Goal: Task Accomplishment & Management: Manage account settings

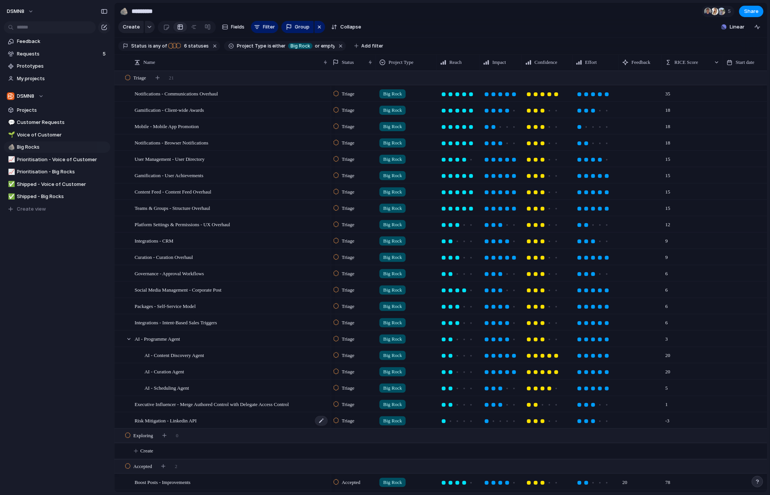
scroll to position [123, 0]
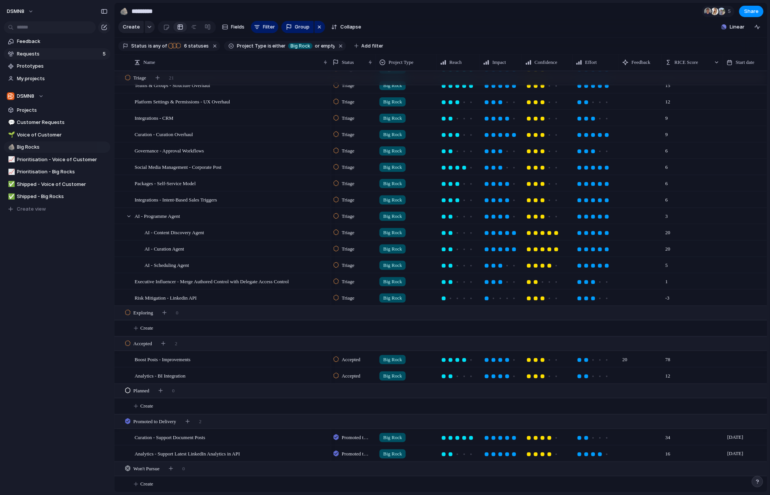
click at [70, 53] on span "Requests" at bounding box center [58, 54] width 83 height 8
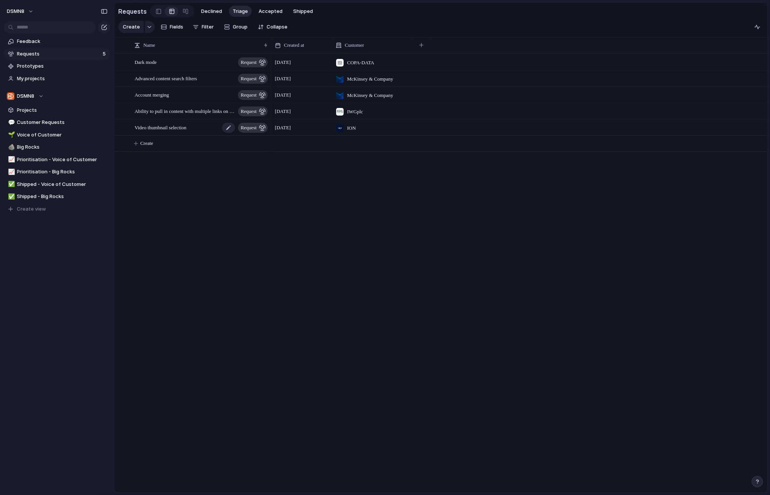
click at [186, 130] on span "Video thumbnail selection" at bounding box center [161, 127] width 52 height 9
click at [203, 128] on div "Video thumbnail selection request" at bounding box center [202, 128] width 134 height 16
click at [122, 127] on div at bounding box center [121, 128] width 6 height 6
click at [203, 128] on div "Video thumbnail selection request" at bounding box center [202, 128] width 134 height 16
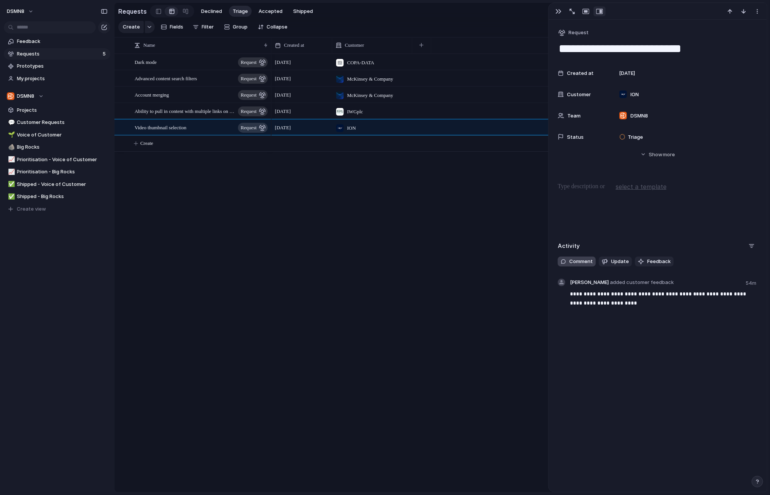
click at [583, 261] on span "Comment" at bounding box center [581, 262] width 24 height 8
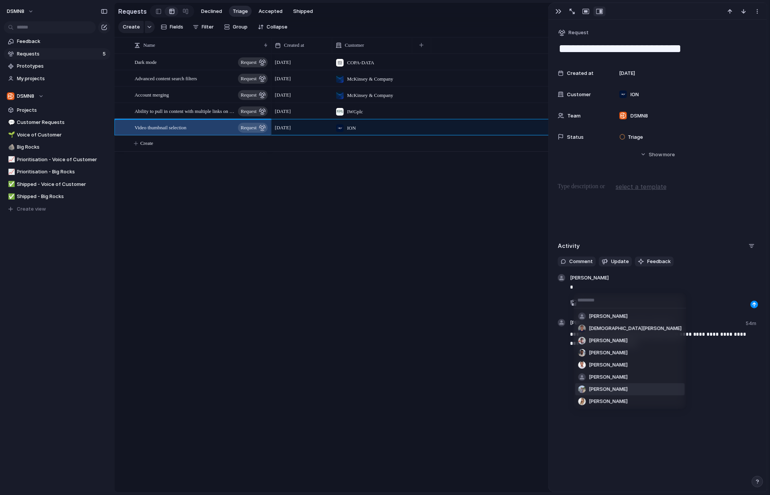
click at [605, 390] on span "[PERSON_NAME]" at bounding box center [608, 389] width 39 height 8
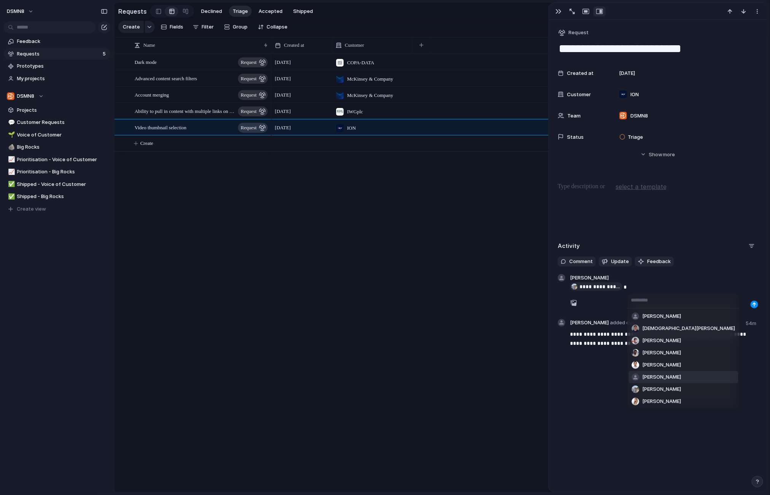
click at [649, 375] on span "[PERSON_NAME]" at bounding box center [661, 377] width 39 height 8
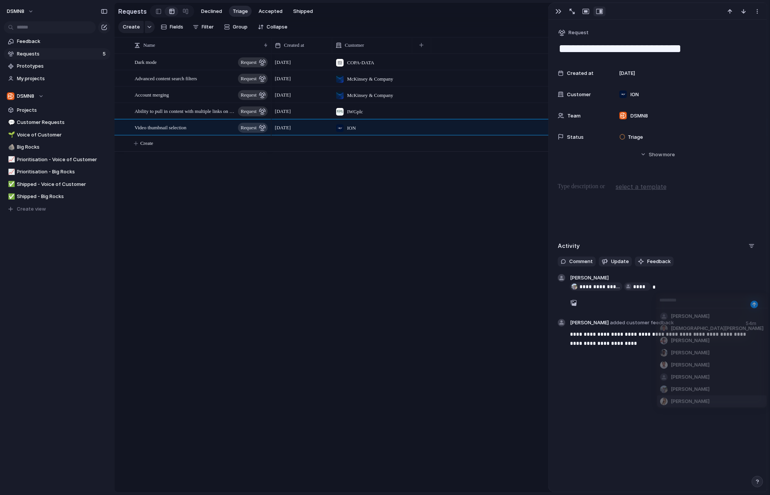
click at [675, 399] on span "Emily Paige" at bounding box center [689, 402] width 39 height 8
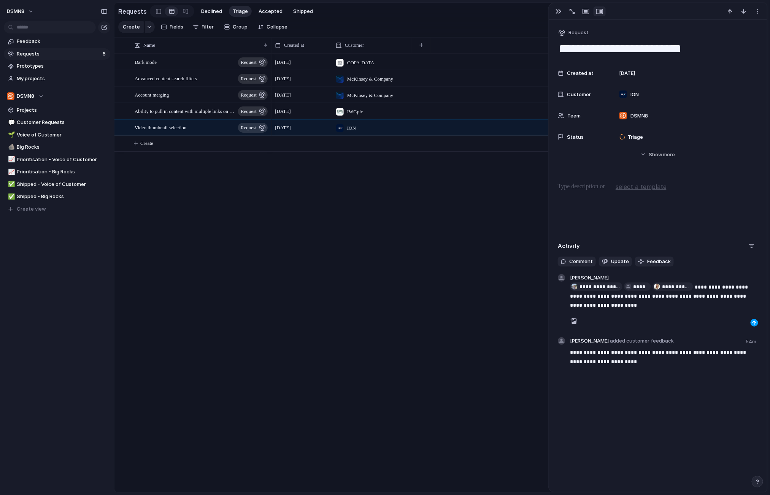
click at [752, 323] on div "button" at bounding box center [754, 322] width 5 height 5
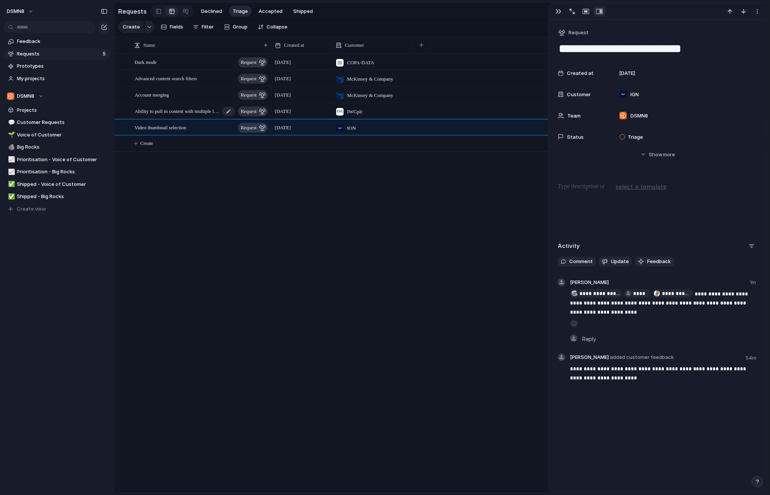
click at [190, 107] on span "Ability to pull in content with multiple links on LinkedIn" at bounding box center [177, 110] width 85 height 9
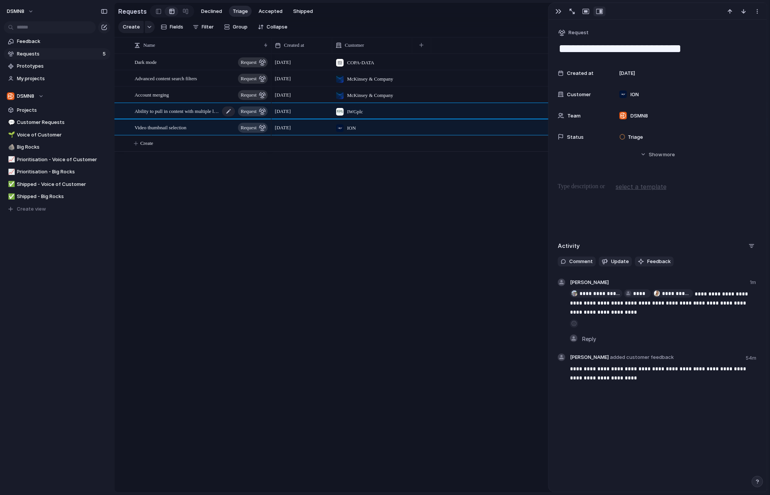
type textarea "**********"
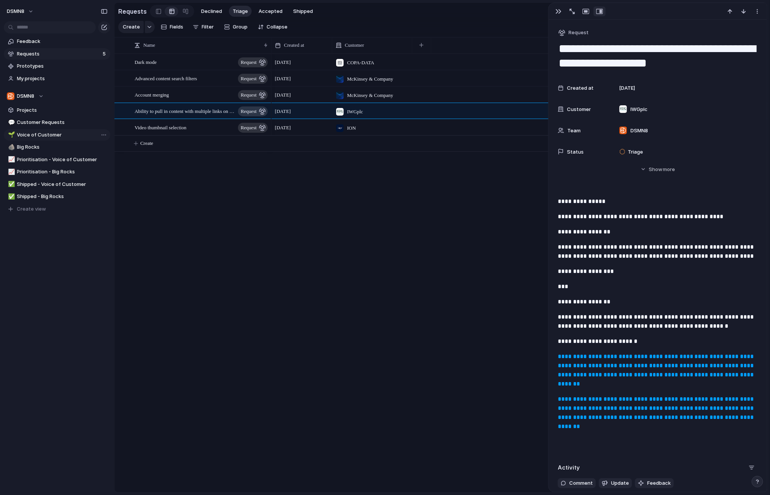
click at [45, 138] on span "Voice of Customer" at bounding box center [62, 135] width 90 height 8
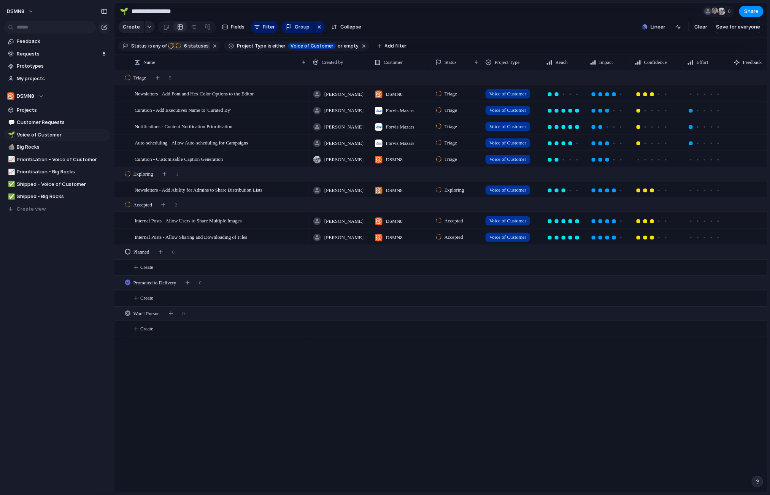
click at [186, 44] on span "6 statuses" at bounding box center [195, 46] width 27 height 7
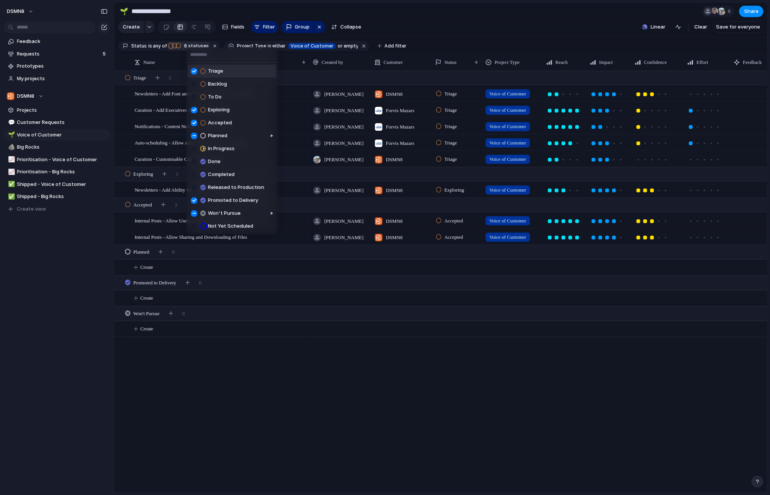
click at [58, 57] on div "Triage Backlog To Do Exploring Accepted Planned In Progress Done Completed Rele…" at bounding box center [385, 247] width 770 height 495
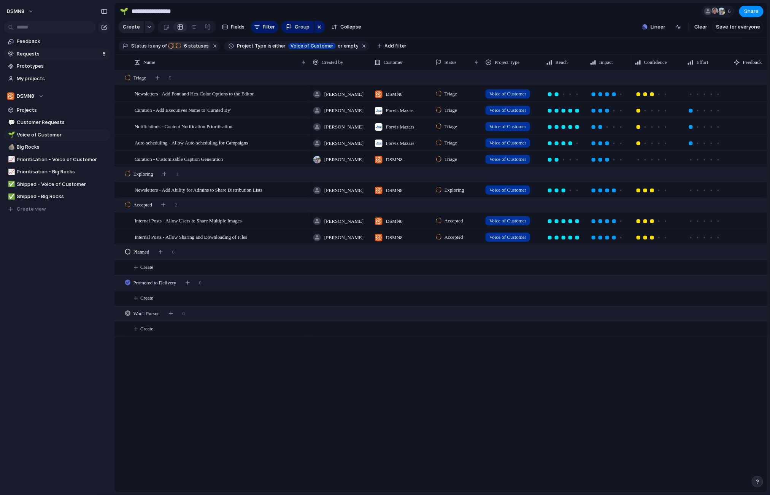
click at [59, 54] on span "Requests" at bounding box center [58, 54] width 83 height 8
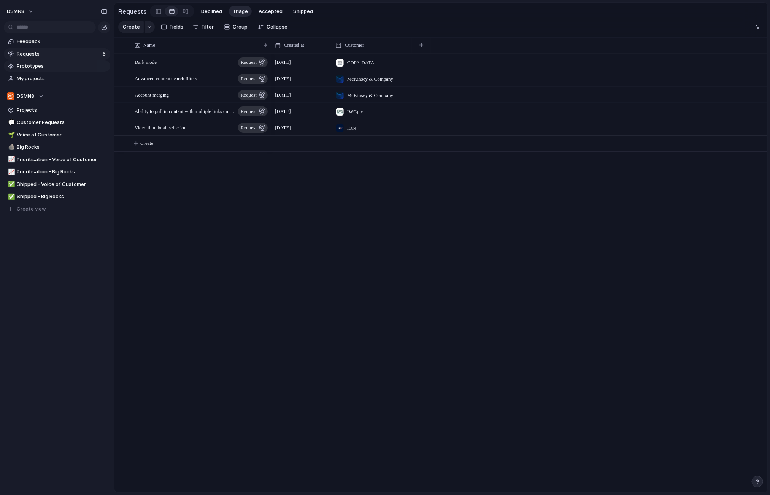
click at [57, 69] on span "Prototypes" at bounding box center [62, 66] width 90 height 8
click at [48, 122] on span "Customer Requests" at bounding box center [62, 123] width 90 height 8
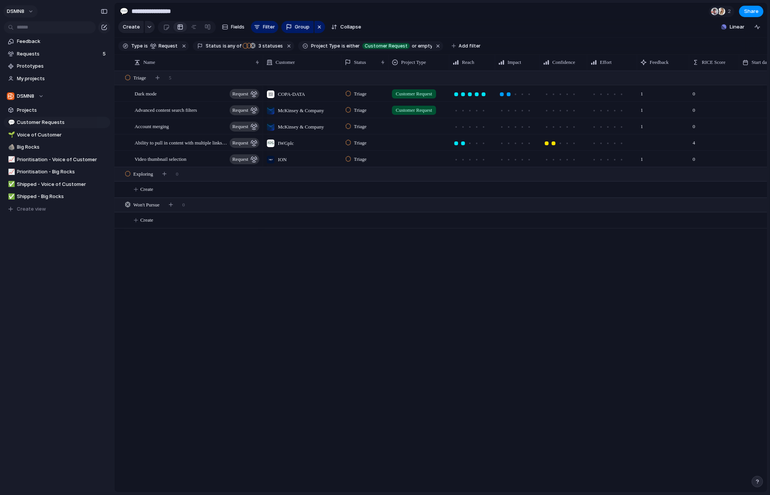
click at [28, 13] on button "DSMN8" at bounding box center [20, 11] width 34 height 12
click at [35, 29] on span "Settings" at bounding box center [27, 29] width 21 height 8
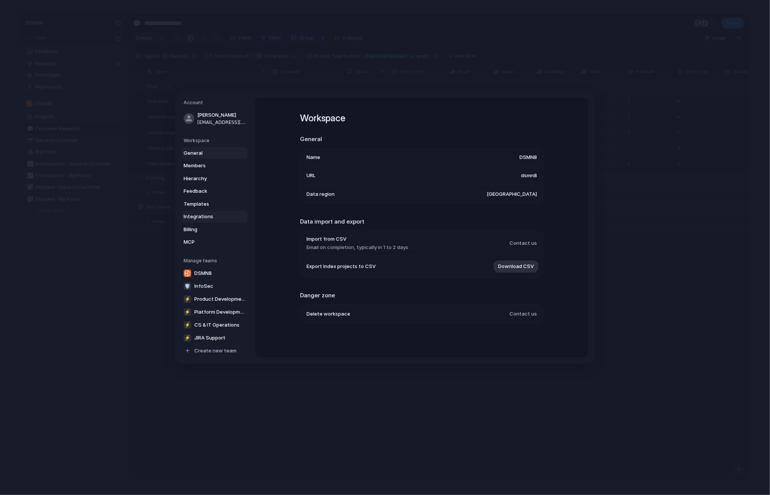
click at [200, 217] on span "Integrations" at bounding box center [208, 217] width 49 height 8
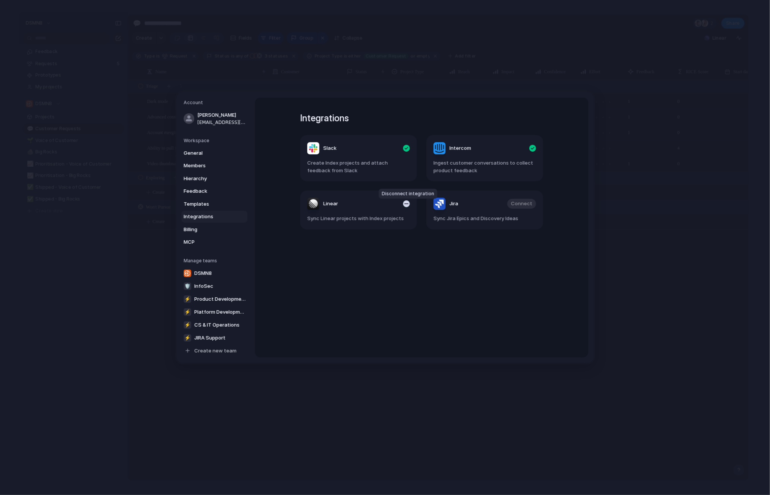
click at [406, 204] on div "button" at bounding box center [406, 203] width 7 height 7
click at [392, 202] on span "Connect" at bounding box center [395, 204] width 21 height 8
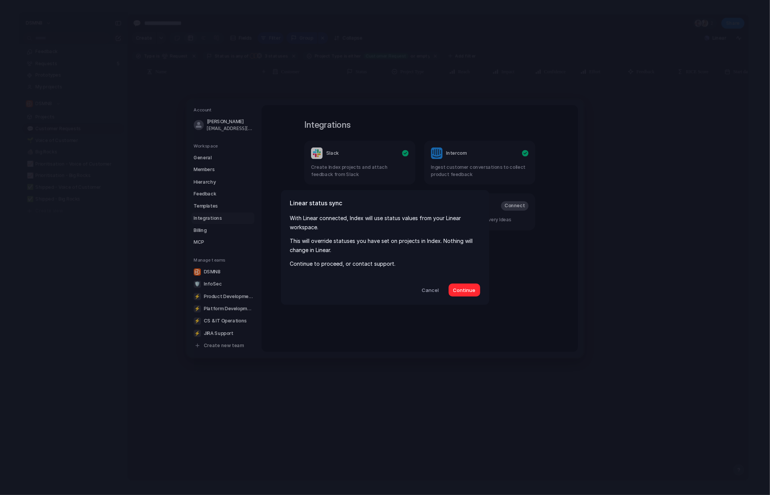
click at [463, 287] on span "Continue" at bounding box center [464, 291] width 22 height 8
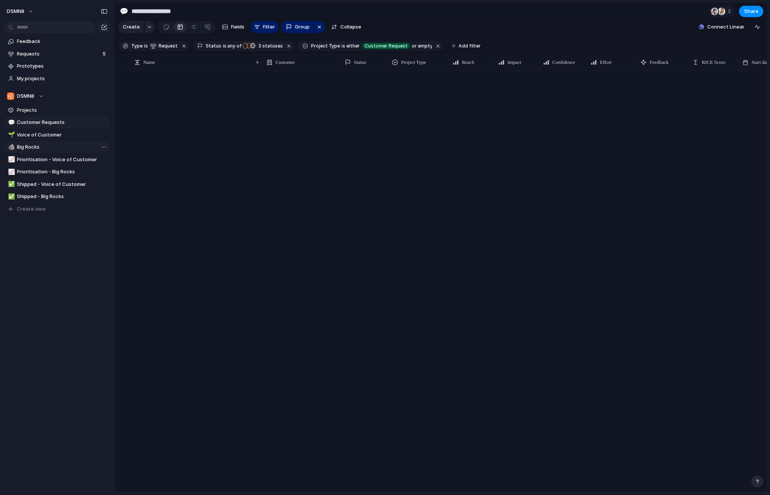
click at [44, 146] on span "Big Rocks" at bounding box center [62, 147] width 90 height 8
type input "*********"
click at [194, 45] on span "6 statuses" at bounding box center [195, 46] width 27 height 7
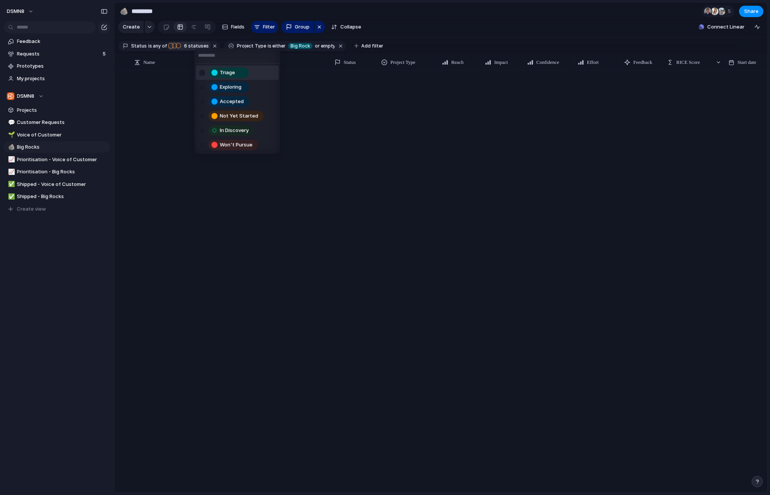
click at [194, 45] on div "Triage Exploring Accepted Not Yet Started In Discovery Won't Pursue" at bounding box center [385, 247] width 770 height 495
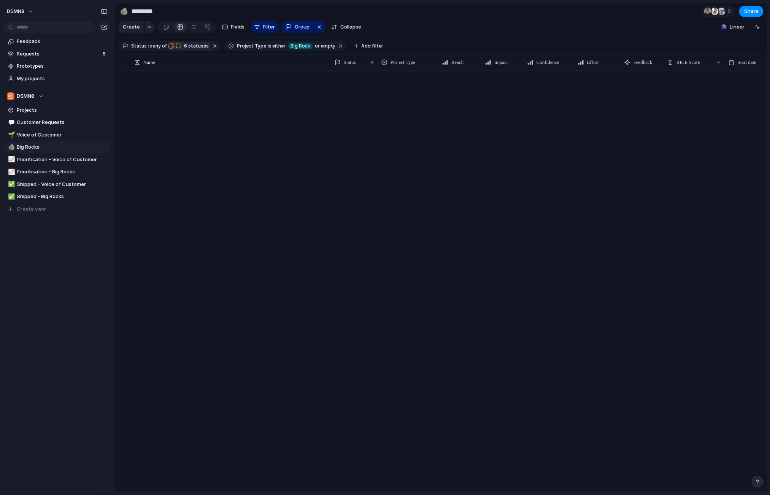
click at [191, 44] on span "6 statuses" at bounding box center [195, 46] width 27 height 7
click at [375, 134] on div "Triage Exploring Accepted Not Yet Started In Discovery Won't Pursue" at bounding box center [385, 247] width 770 height 495
click at [41, 171] on span "Prioritisation - Big Rocks" at bounding box center [62, 172] width 90 height 8
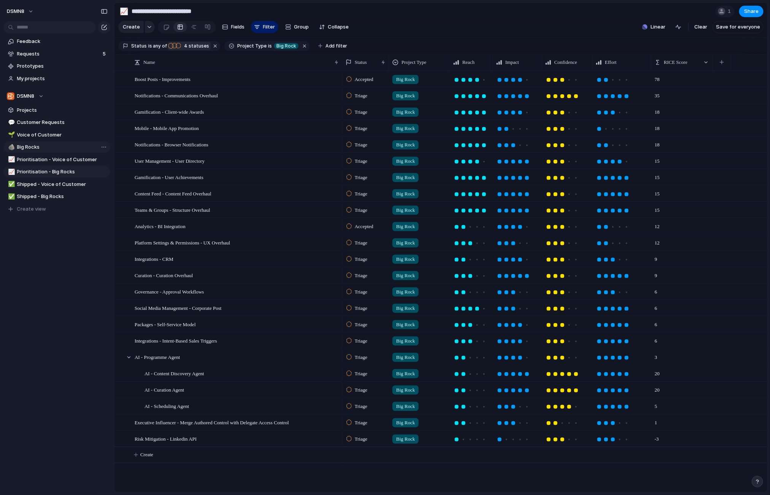
click at [42, 148] on span "Big Rocks" at bounding box center [62, 147] width 90 height 8
type input "*********"
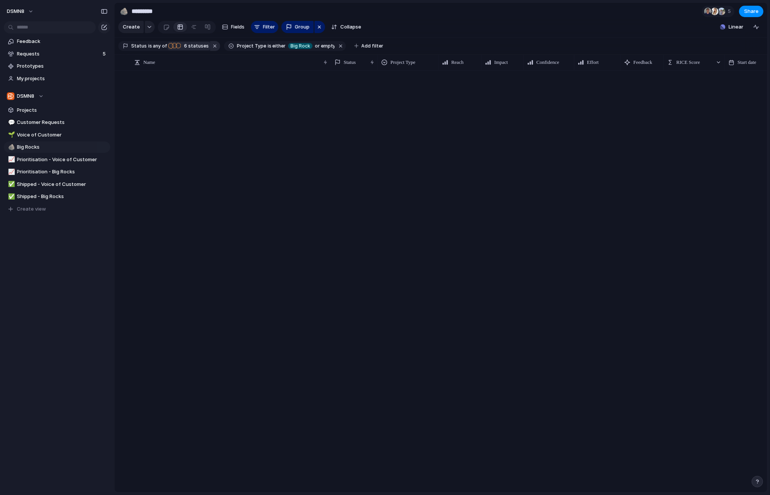
click at [210, 44] on button "button" at bounding box center [215, 46] width 10 height 10
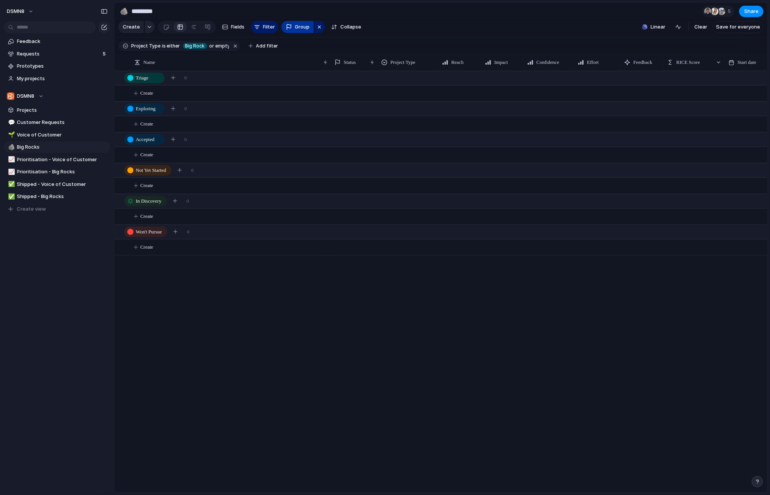
click at [300, 28] on span "Group" at bounding box center [302, 27] width 15 height 8
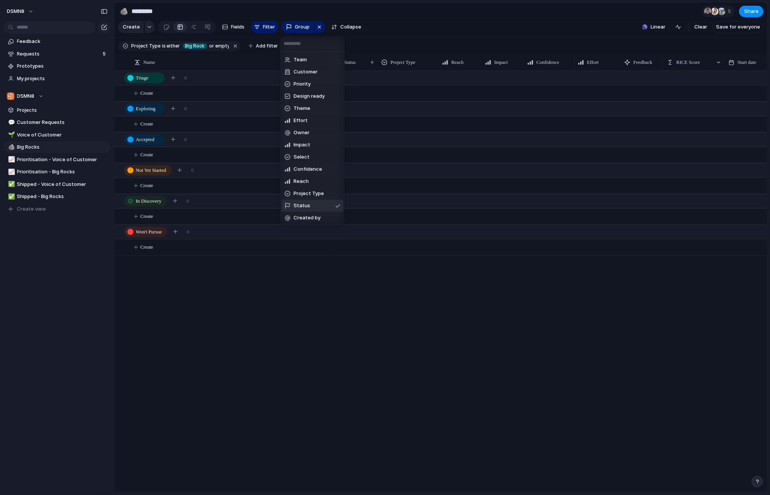
click at [306, 204] on span "Status" at bounding box center [301, 206] width 17 height 8
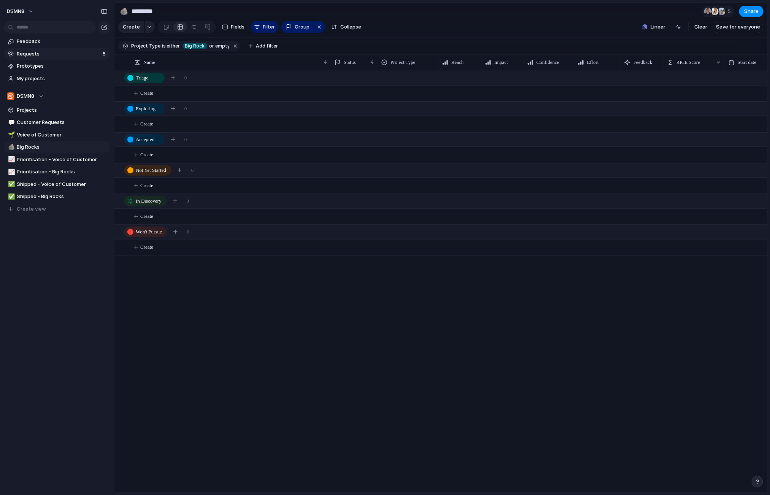
click at [60, 54] on span "Requests" at bounding box center [58, 54] width 83 height 8
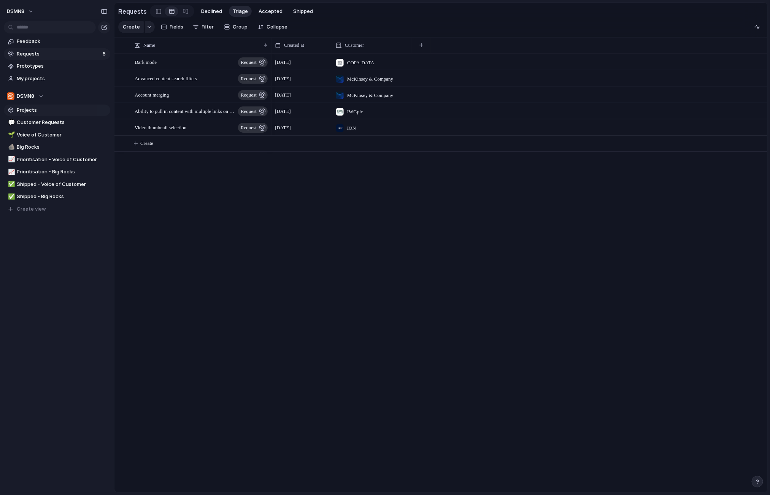
click at [58, 110] on span "Projects" at bounding box center [62, 110] width 90 height 8
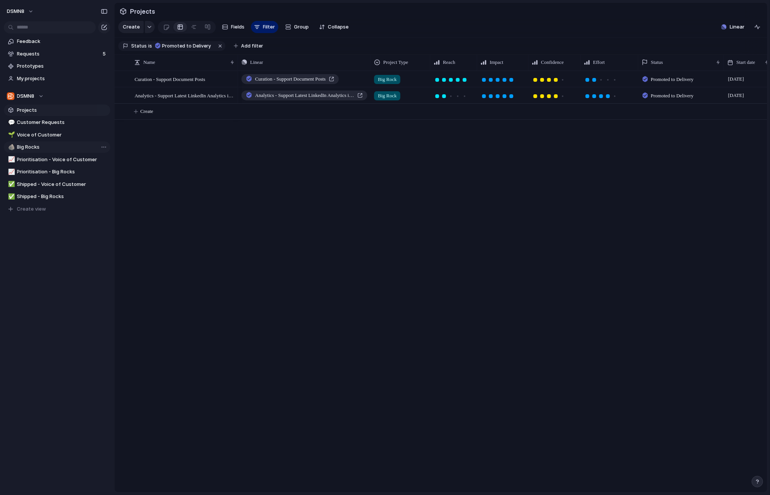
click at [65, 146] on span "Big Rocks" at bounding box center [62, 147] width 90 height 8
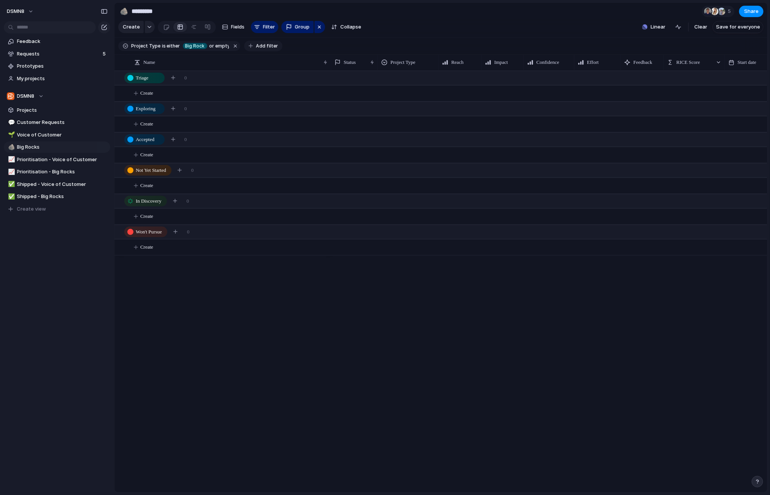
click at [265, 46] on span "Add filter" at bounding box center [267, 46] width 22 height 7
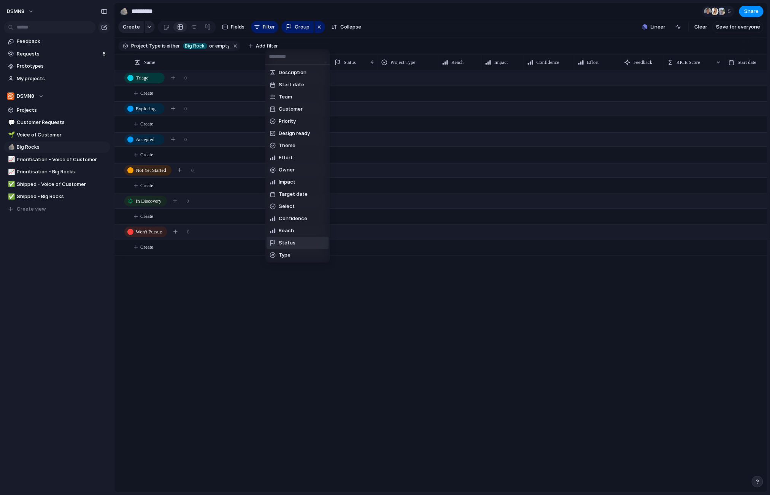
click at [293, 241] on span "Status" at bounding box center [287, 243] width 17 height 8
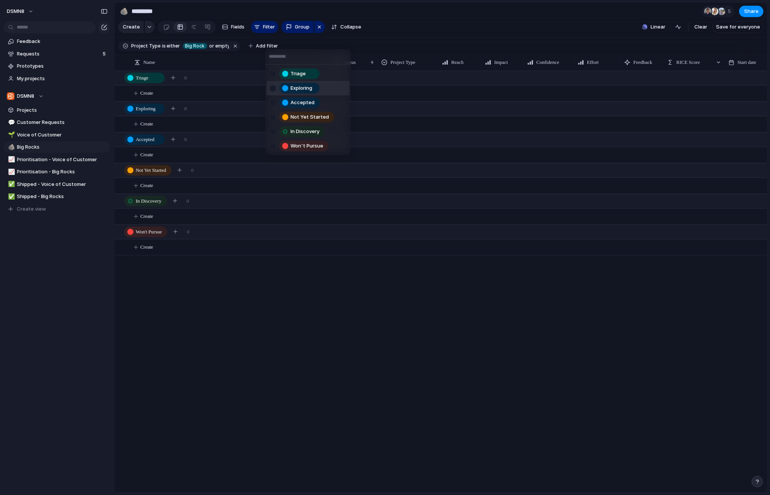
click at [534, 17] on div "Triage Exploring Accepted Not Yet Started In Discovery Won't Pursue" at bounding box center [385, 247] width 770 height 495
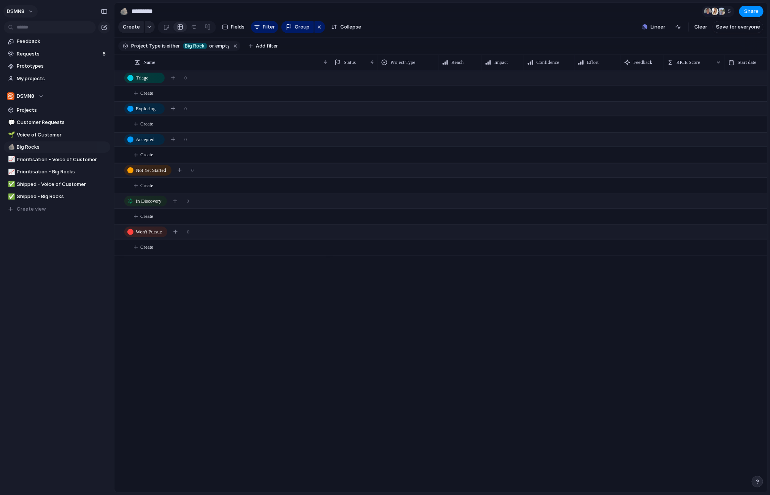
click at [24, 11] on span "DSMN8" at bounding box center [15, 12] width 17 height 8
click at [32, 30] on span "Settings" at bounding box center [27, 29] width 21 height 8
click at [301, 25] on span "Group" at bounding box center [302, 27] width 15 height 8
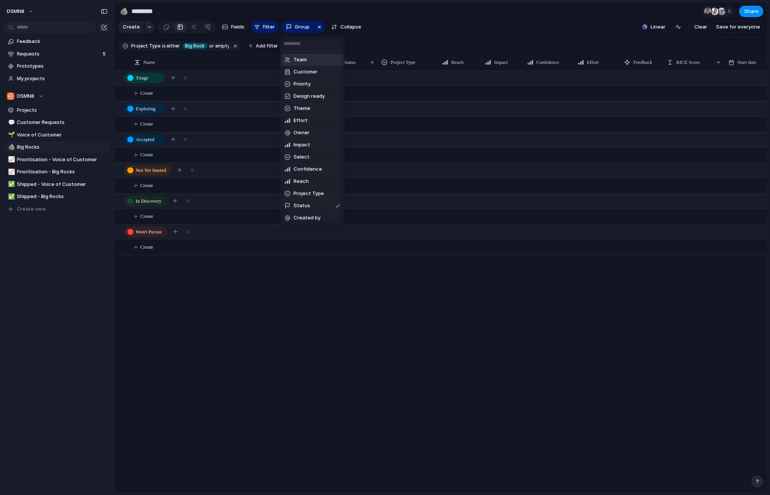
drag, startPoint x: 398, startPoint y: 34, endPoint x: 350, endPoint y: 33, distance: 48.7
click at [398, 34] on div "Team Customer Priority Design ready Theme Effort Owner Impact Select Confidence…" at bounding box center [385, 247] width 770 height 495
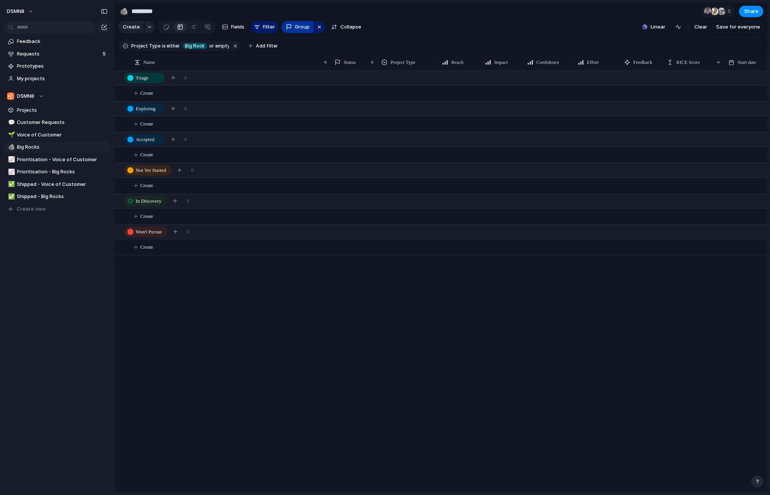
click at [297, 29] on span "Group" at bounding box center [302, 27] width 15 height 8
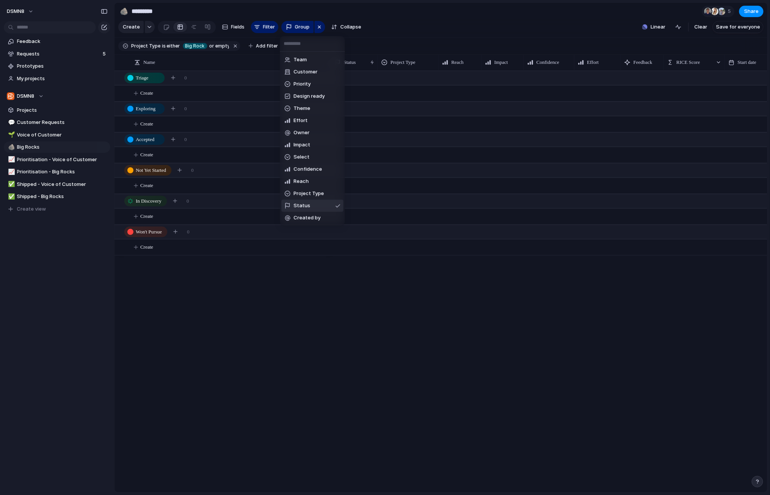
click at [311, 205] on li "Status" at bounding box center [312, 206] width 62 height 12
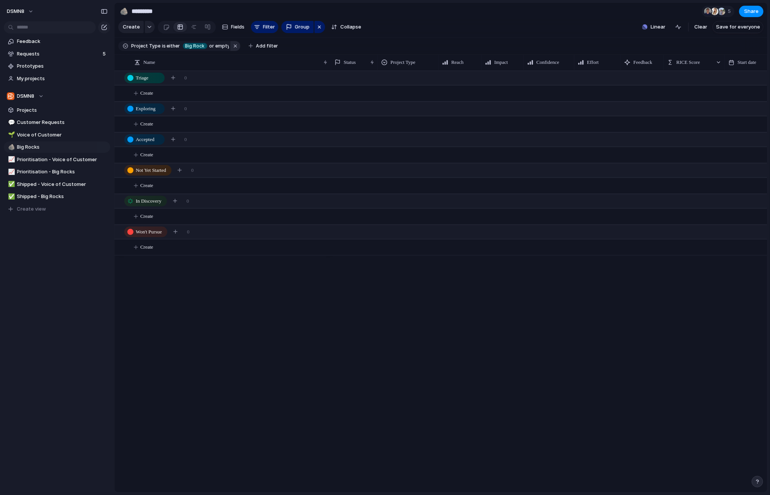
click at [233, 46] on button "button" at bounding box center [235, 46] width 10 height 10
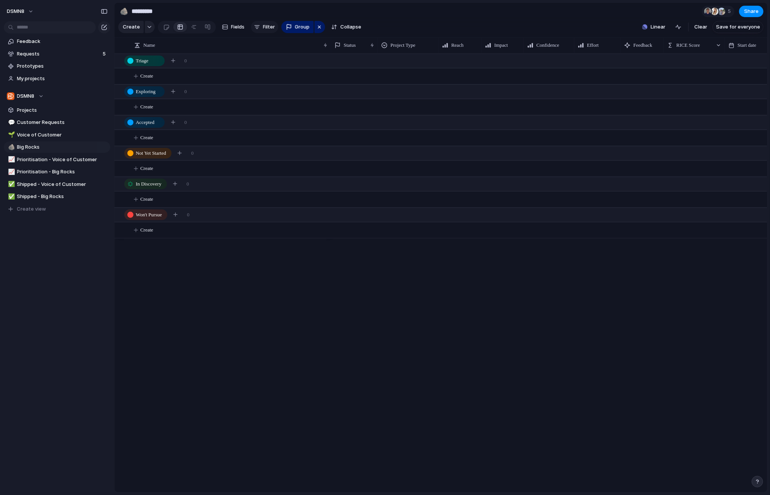
click at [263, 26] on span "Filter" at bounding box center [269, 27] width 12 height 8
click at [416, 15] on div "Description Start date Team Customer Priority Design ready Theme Effort Owner I…" at bounding box center [385, 247] width 770 height 495
click at [304, 25] on span "Group" at bounding box center [302, 27] width 15 height 8
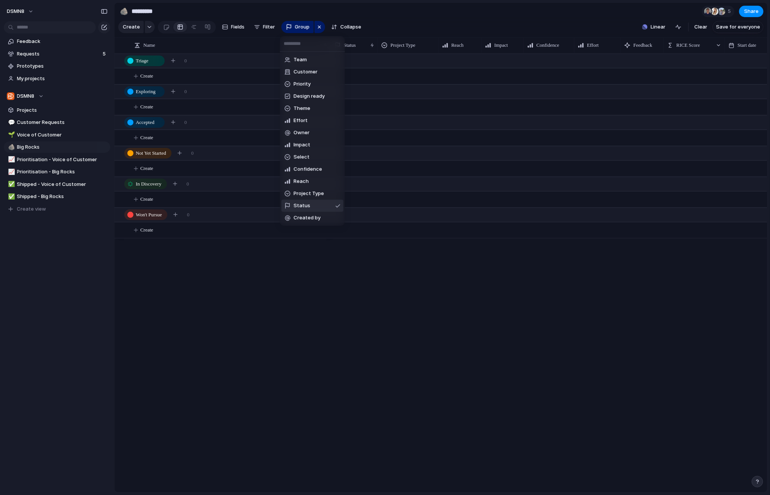
click at [318, 203] on li "Status" at bounding box center [312, 206] width 62 height 12
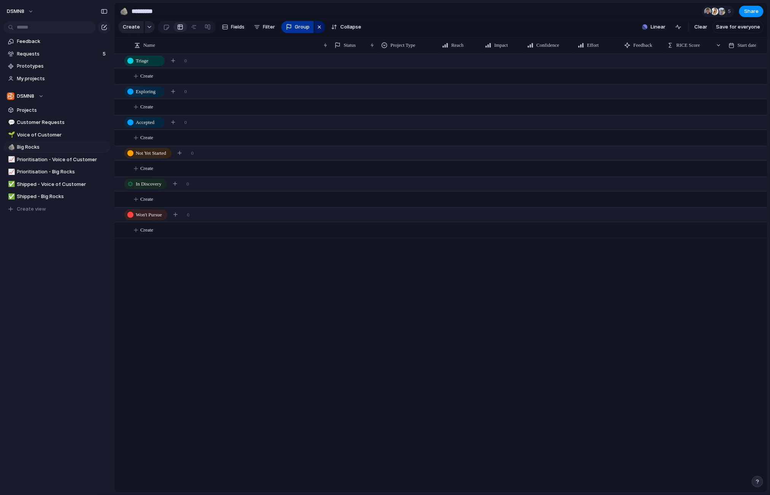
click at [299, 26] on span "Group" at bounding box center [302, 27] width 15 height 8
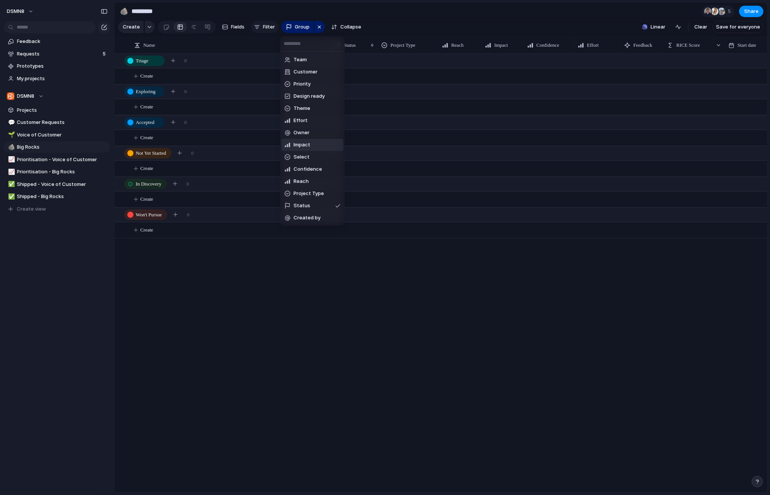
click at [261, 26] on div "Team Customer Priority Design ready Theme Effort Owner Impact Select Confidence…" at bounding box center [385, 247] width 770 height 495
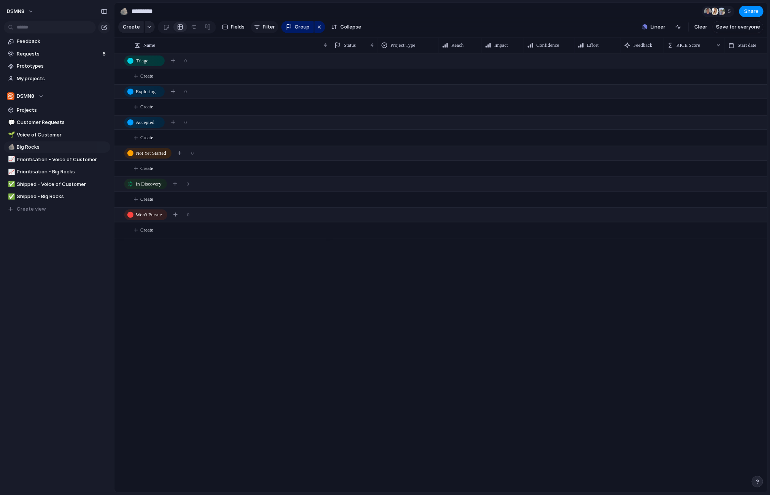
click at [261, 27] on button "Filter" at bounding box center [264, 27] width 27 height 12
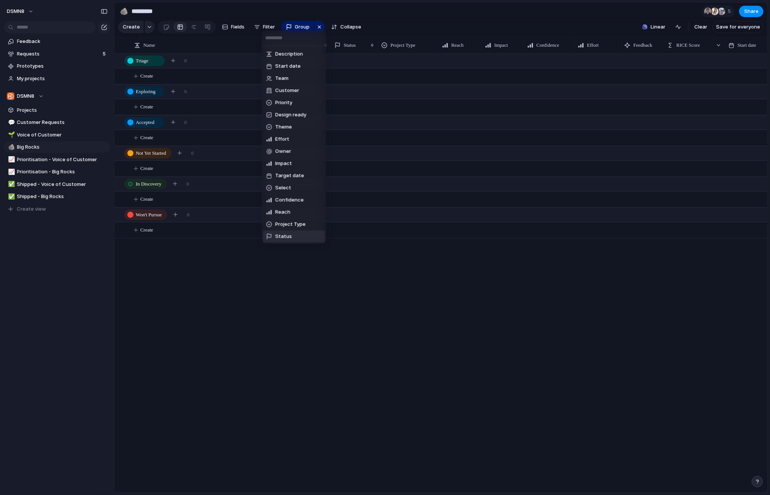
click at [291, 238] on li "Status" at bounding box center [294, 236] width 62 height 12
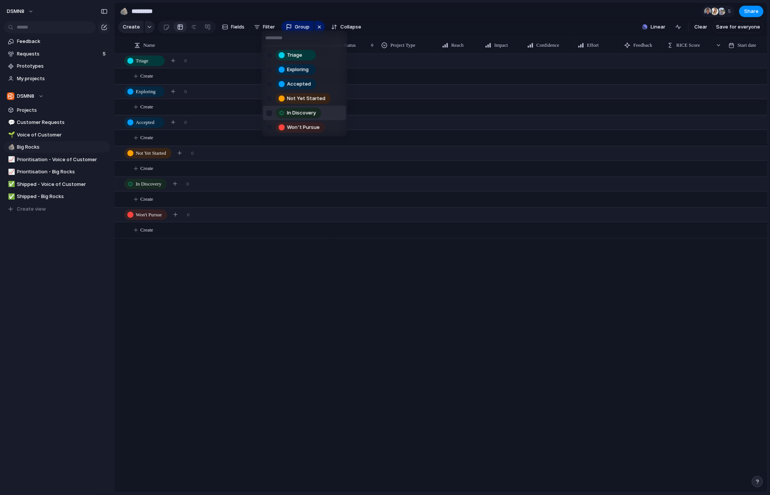
click at [257, 334] on div "Triage Exploring Accepted Not Yet Started In Discovery Won't Pursue" at bounding box center [385, 247] width 770 height 495
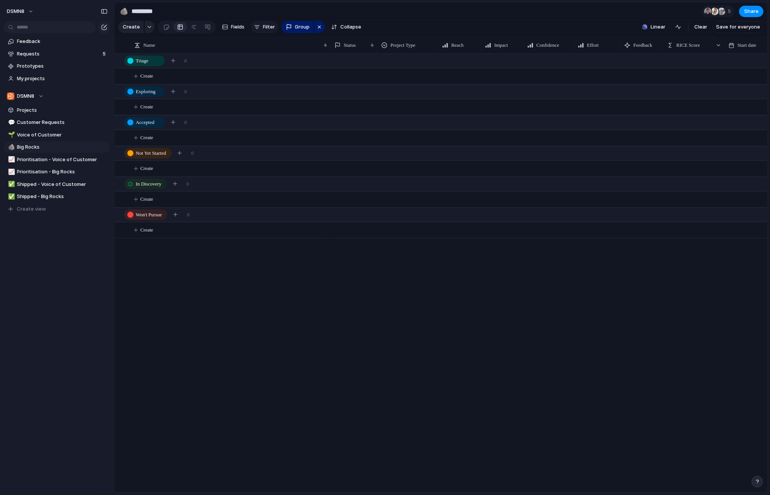
click at [263, 26] on span "Filter" at bounding box center [269, 27] width 12 height 8
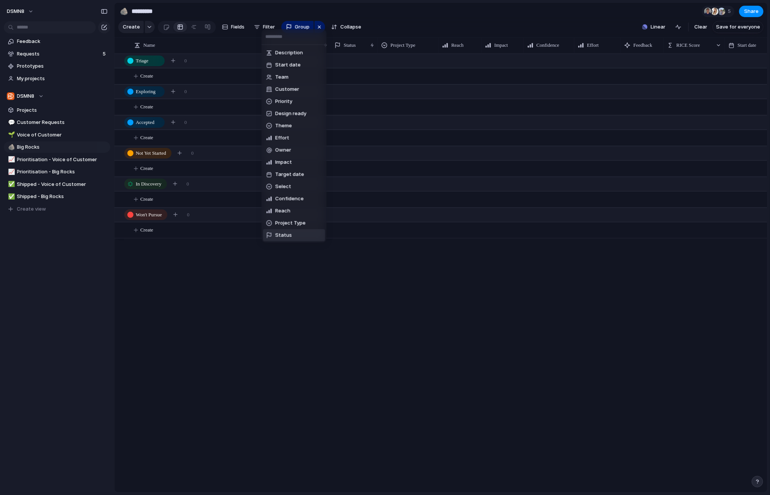
click at [277, 235] on span "Status" at bounding box center [283, 235] width 17 height 8
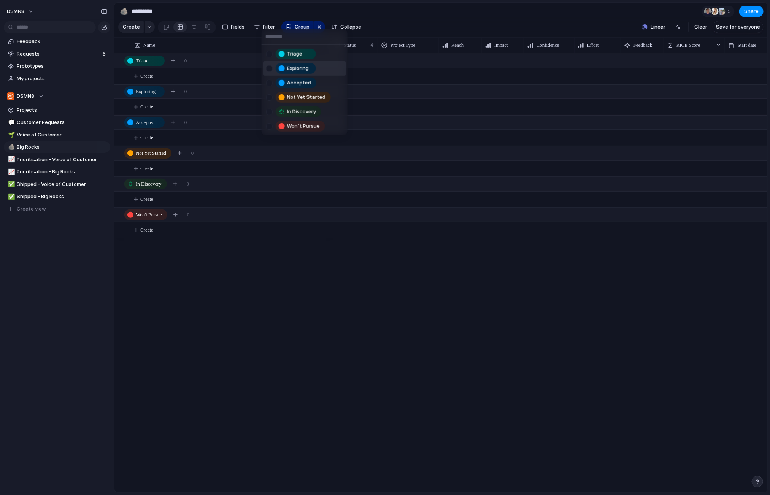
click at [389, 8] on div "Triage Exploring Accepted Not Yet Started In Discovery Won't Pursue" at bounding box center [385, 247] width 770 height 495
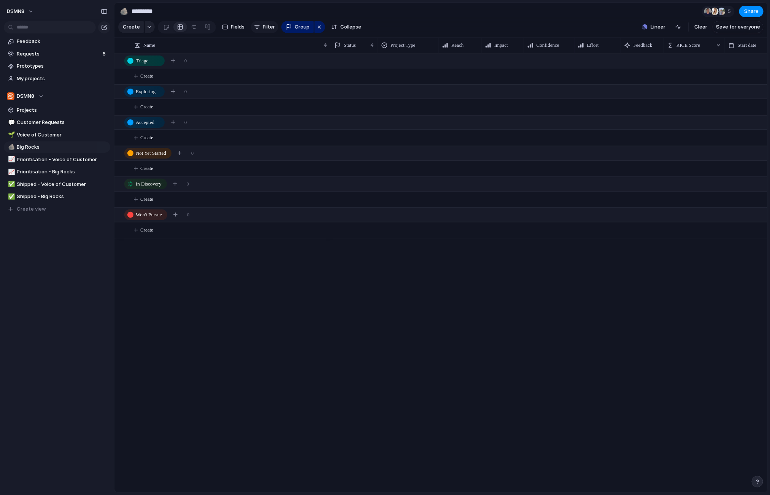
click at [266, 26] on span "Filter" at bounding box center [269, 27] width 12 height 8
drag, startPoint x: 353, startPoint y: 10, endPoint x: 335, endPoint y: 13, distance: 18.8
click at [353, 10] on div "Description Start date Team Customer Priority Design ready Theme Effort Owner I…" at bounding box center [385, 247] width 770 height 495
click at [259, 28] on button "Filter" at bounding box center [264, 27] width 27 height 12
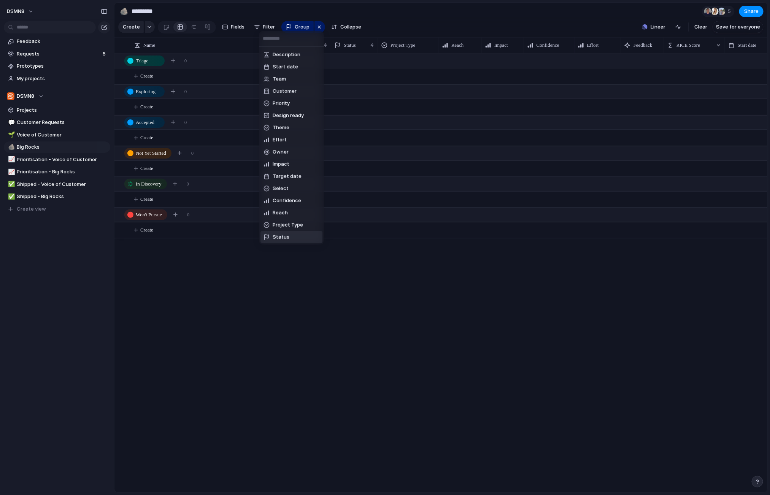
click at [279, 235] on span "Status" at bounding box center [280, 237] width 17 height 8
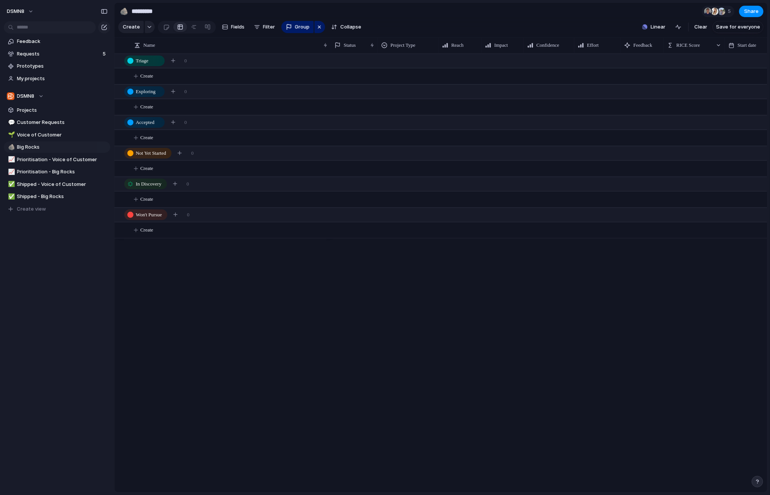
click at [355, 5] on div "Triage Exploring Accepted Not Yet Started In Discovery Won't Pursue" at bounding box center [385, 247] width 770 height 495
click at [704, 28] on span "Clear" at bounding box center [700, 27] width 13 height 8
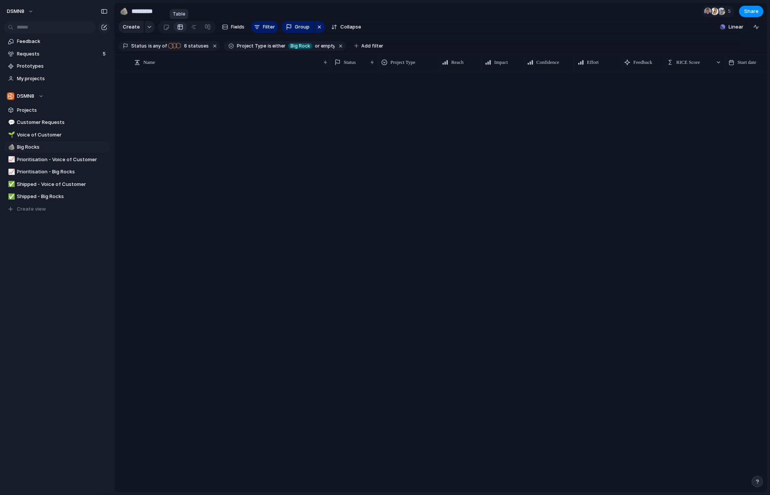
click at [177, 27] on div at bounding box center [180, 27] width 6 height 12
click at [190, 44] on span "6 statuses" at bounding box center [195, 46] width 27 height 7
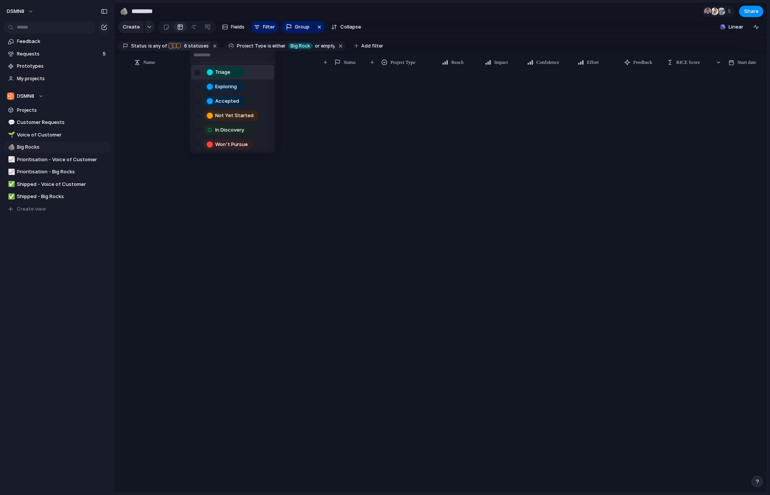
click at [197, 72] on div at bounding box center [197, 72] width 6 height 6
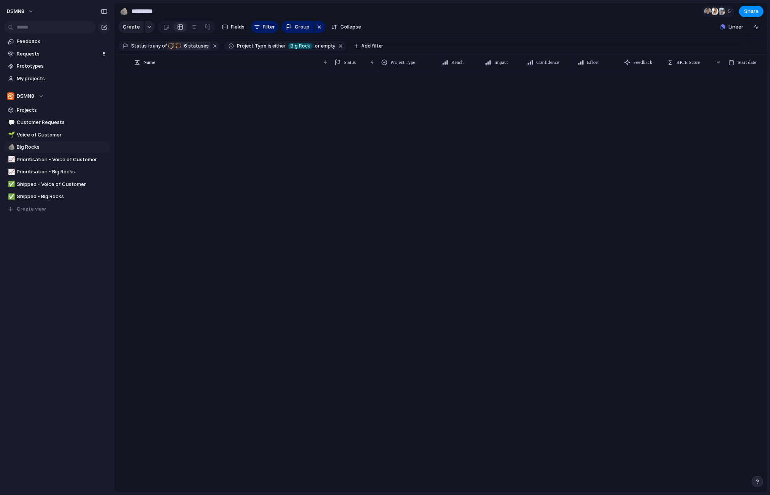
click at [240, 285] on div "Triage Exploring Accepted Not Yet Started In Discovery Won't Pursue" at bounding box center [385, 247] width 770 height 495
click at [57, 137] on span "Voice of Customer" at bounding box center [62, 135] width 90 height 8
click at [56, 122] on span "Customer Requests" at bounding box center [62, 123] width 90 height 8
click at [53, 133] on span "Voice of Customer" at bounding box center [62, 135] width 90 height 8
click at [48, 148] on span "Big Rocks" at bounding box center [62, 147] width 90 height 8
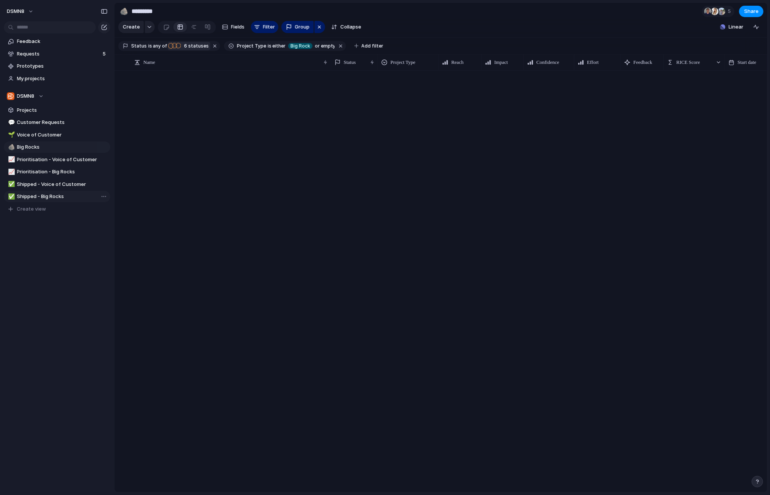
click at [60, 197] on span "Shipped - Big Rocks" at bounding box center [62, 197] width 90 height 8
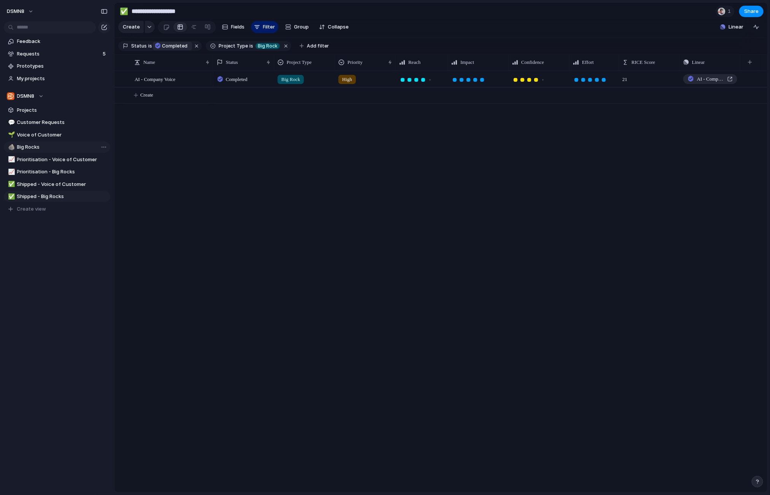
click at [52, 149] on span "Big Rocks" at bounding box center [62, 147] width 90 height 8
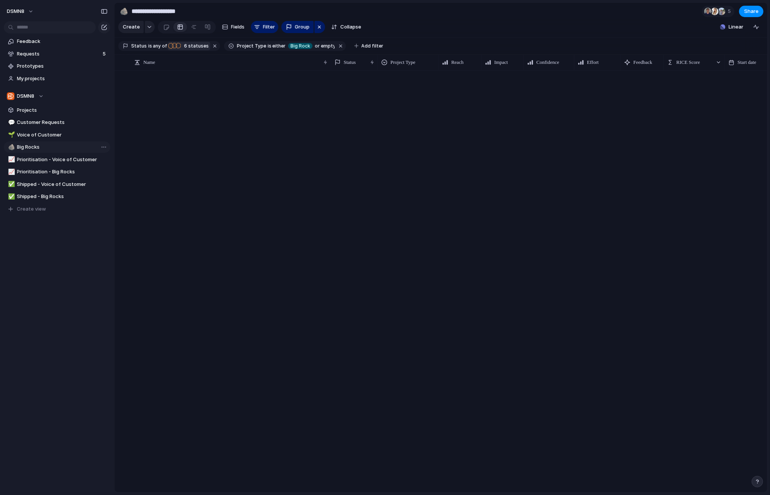
type input "*********"
click at [361, 47] on span "Add filter" at bounding box center [372, 46] width 22 height 7
click at [320, 294] on div "Description Start date Team Customer Priority Design ready Theme Effort Owner I…" at bounding box center [385, 247] width 770 height 495
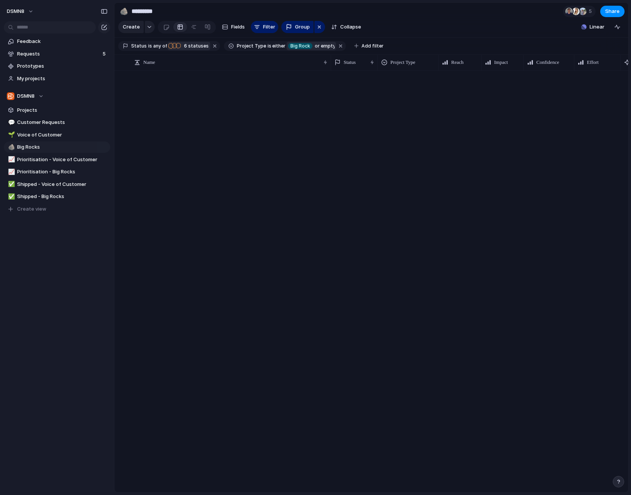
click at [210, 46] on button "button" at bounding box center [215, 46] width 10 height 10
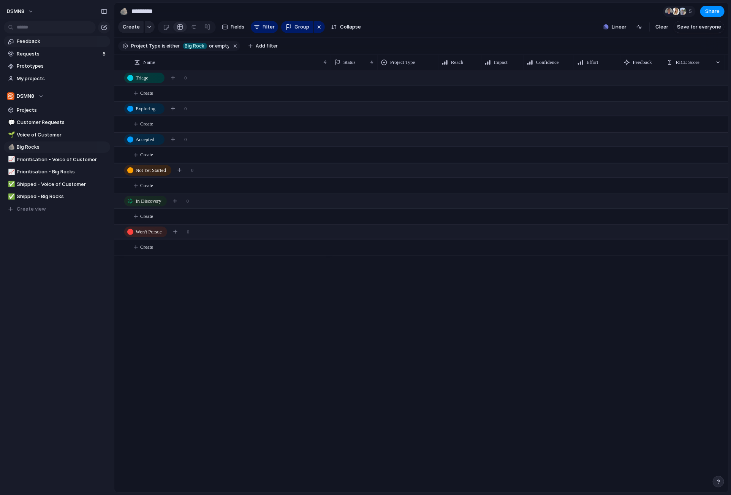
click at [54, 42] on span "Feedback" at bounding box center [62, 42] width 90 height 8
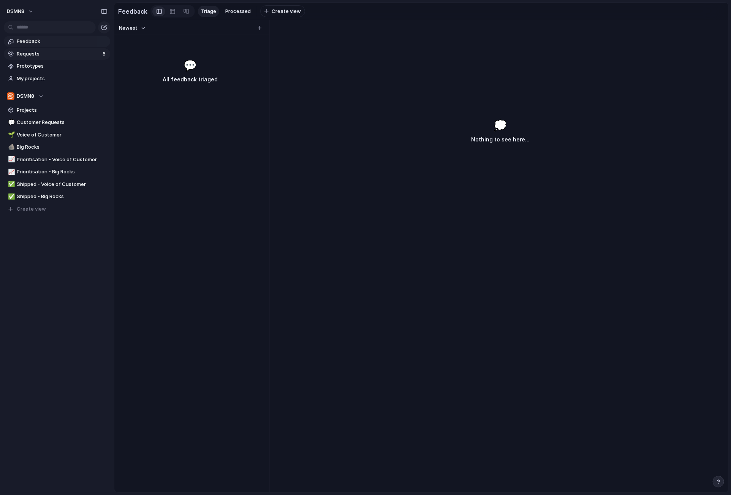
click at [52, 55] on span "Requests" at bounding box center [58, 54] width 83 height 8
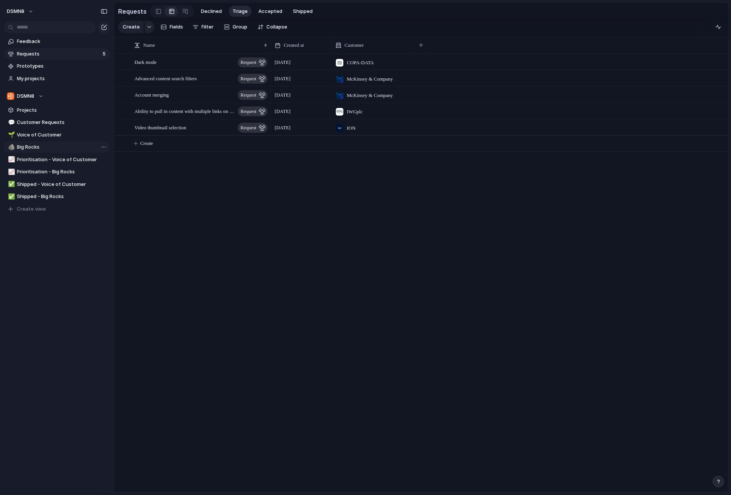
click at [62, 149] on span "Big Rocks" at bounding box center [62, 147] width 90 height 8
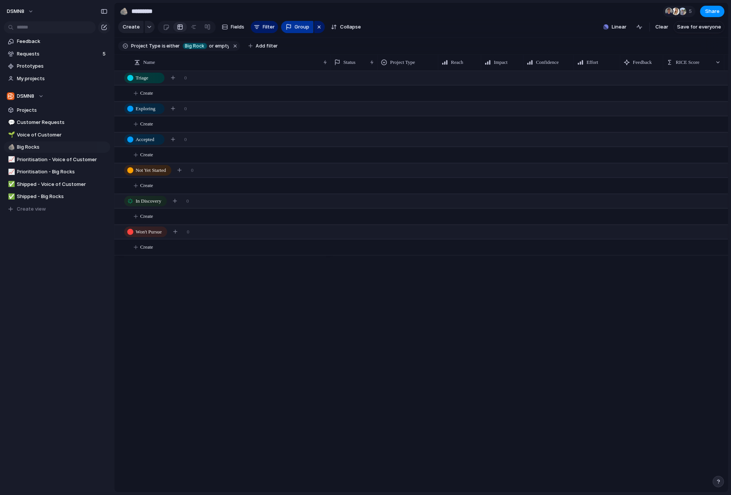
click at [299, 26] on span "Group" at bounding box center [302, 27] width 15 height 8
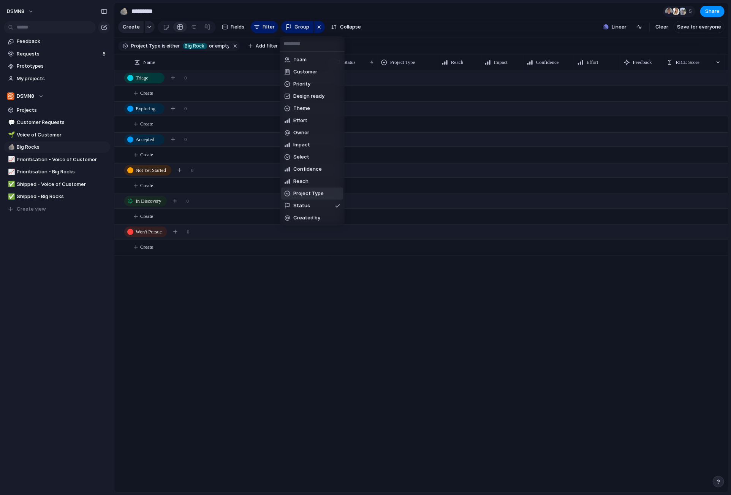
click at [306, 193] on span "Project Type" at bounding box center [308, 194] width 30 height 8
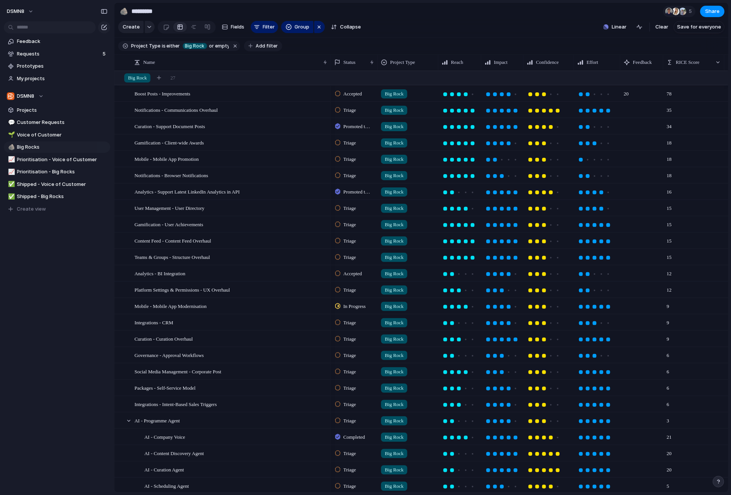
click at [256, 45] on span "Add filter" at bounding box center [267, 46] width 22 height 7
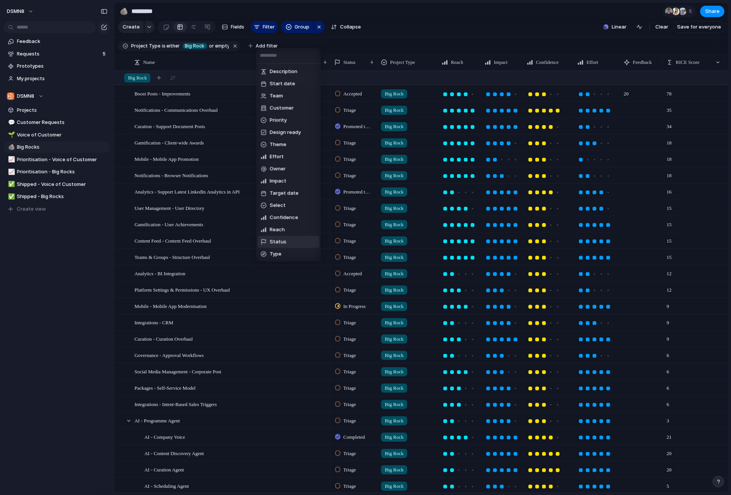
click at [282, 240] on span "Status" at bounding box center [278, 242] width 17 height 8
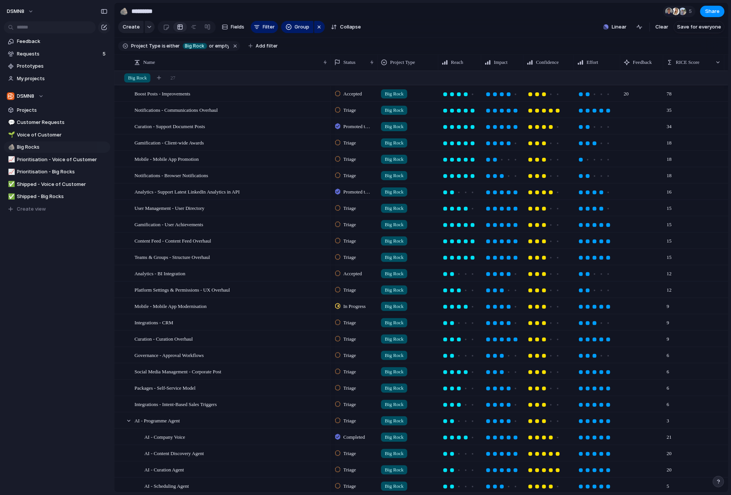
click at [358, 43] on div "Triage Exploring Accepted Not Yet Started In Discovery Won't Pursue" at bounding box center [365, 247] width 731 height 495
click at [353, 125] on span "Promoted to Delivery" at bounding box center [358, 127] width 28 height 8
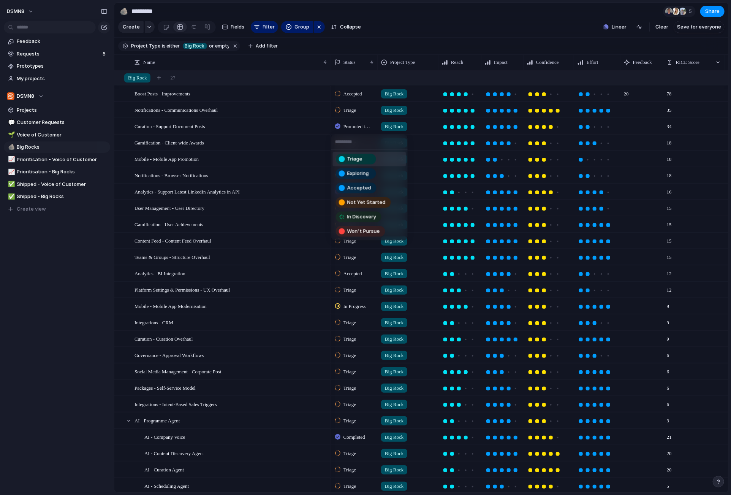
click at [347, 125] on div "Triage Exploring Accepted Not Yet Started In Discovery Won't Pursue" at bounding box center [365, 247] width 731 height 495
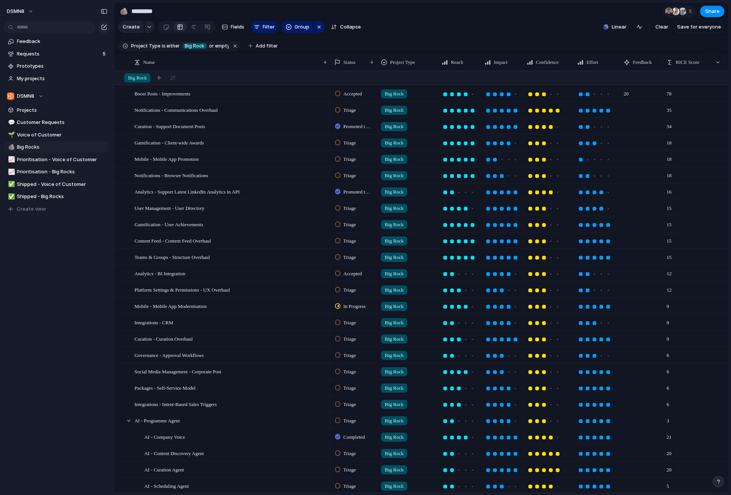
click at [347, 125] on span "Promoted to Delivery" at bounding box center [358, 127] width 28 height 8
click at [347, 125] on div "Triage Exploring Accepted Not Yet Started In Discovery Won't Pursue" at bounding box center [365, 247] width 731 height 495
click at [256, 46] on span "Add filter" at bounding box center [267, 46] width 22 height 7
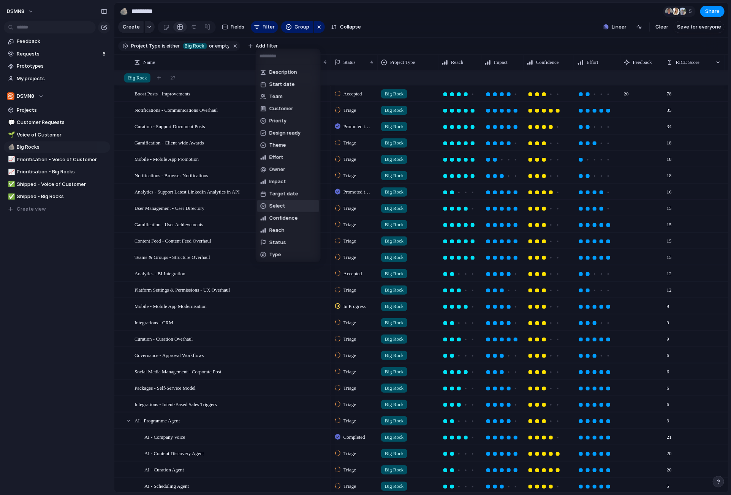
click at [283, 200] on li "Select" at bounding box center [288, 206] width 62 height 12
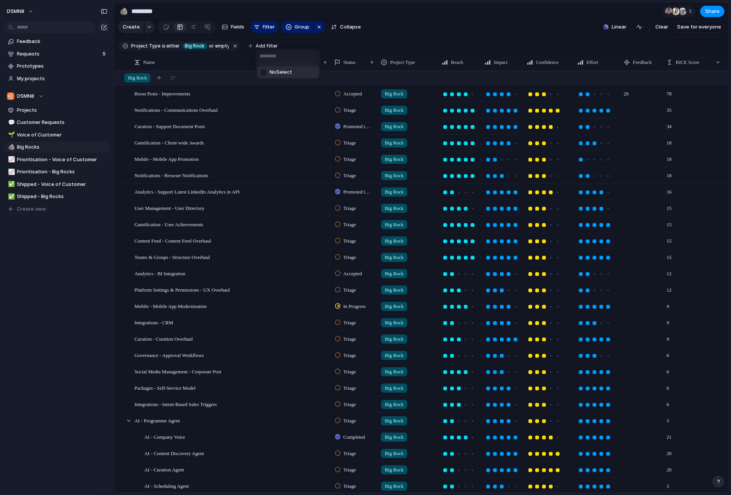
drag, startPoint x: 345, startPoint y: 38, endPoint x: 341, endPoint y: 39, distance: 4.1
click at [344, 38] on div "No Select" at bounding box center [365, 247] width 731 height 495
click at [256, 43] on span "Add filter" at bounding box center [267, 46] width 22 height 7
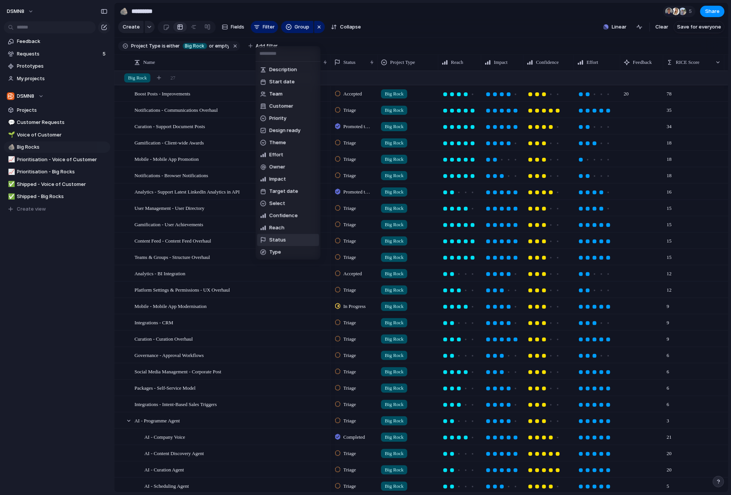
click at [276, 241] on span "Status" at bounding box center [277, 240] width 17 height 8
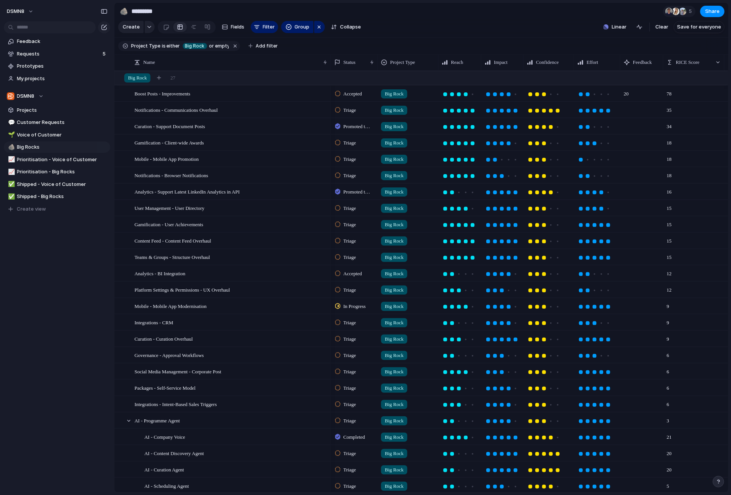
click at [364, 44] on div "Triage Exploring Accepted Not Yet Started In Discovery Won't Pursue" at bounding box center [365, 247] width 731 height 495
click at [348, 62] on span "Status" at bounding box center [350, 63] width 12 height 8
click at [348, 78] on span "Modify" at bounding box center [355, 80] width 16 height 8
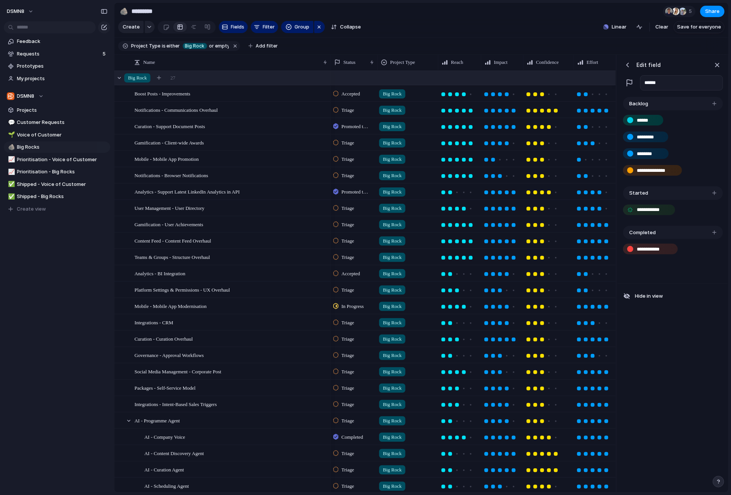
scroll to position [0, 2]
click at [628, 64] on div "button" at bounding box center [628, 65] width 8 height 8
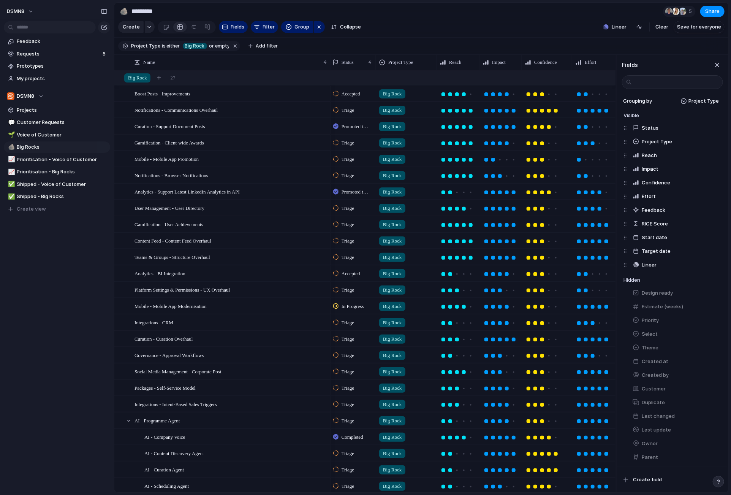
click at [542, 29] on section "Create Fields Filter Group Zoom Collapse Linear Clear Save for everyone" at bounding box center [421, 28] width 614 height 18
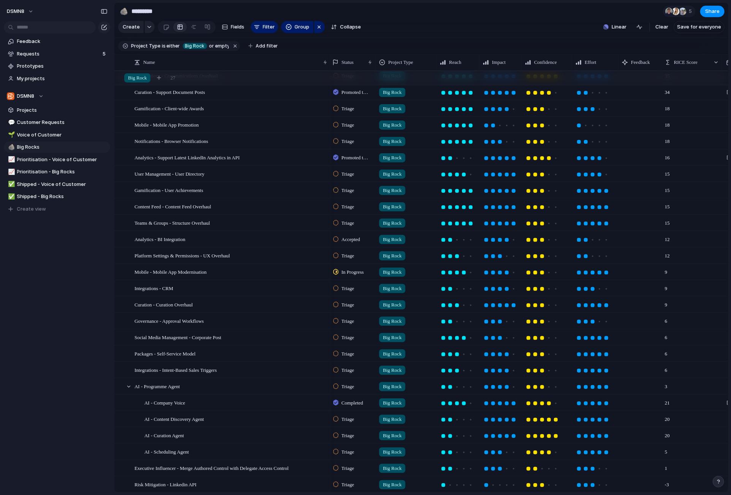
scroll to position [0, 0]
click at [46, 122] on span "Customer Requests" at bounding box center [62, 123] width 90 height 8
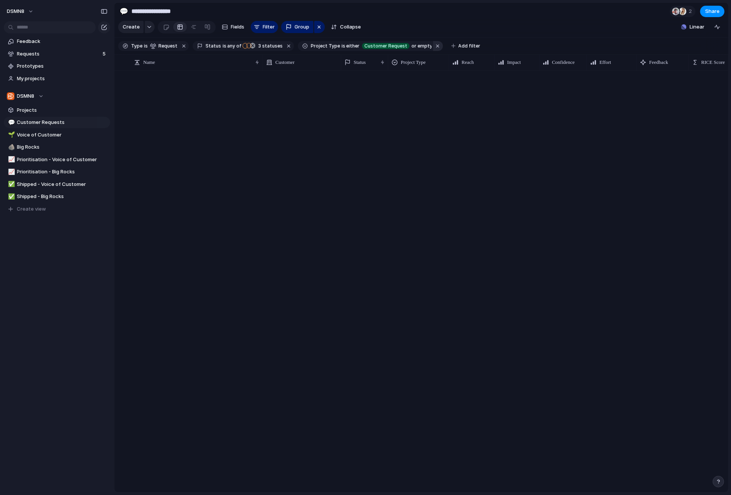
click at [433, 45] on button "button" at bounding box center [438, 46] width 10 height 10
click at [284, 46] on button "button" at bounding box center [289, 46] width 10 height 10
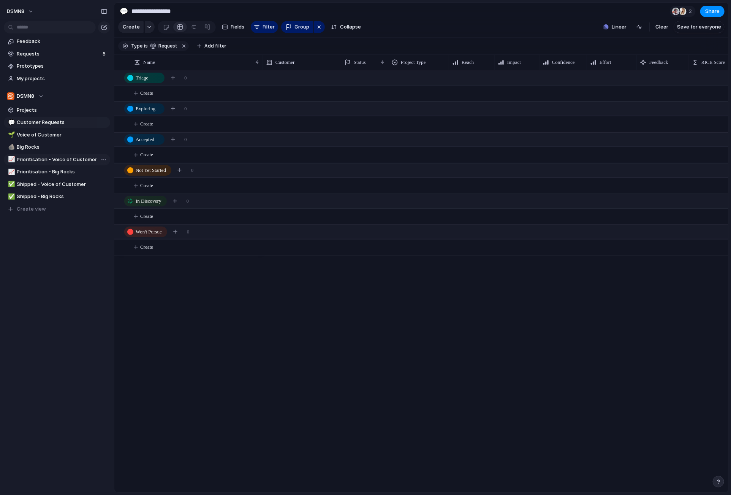
click at [44, 157] on span "Prioritisation - Voice of Customer" at bounding box center [62, 160] width 90 height 8
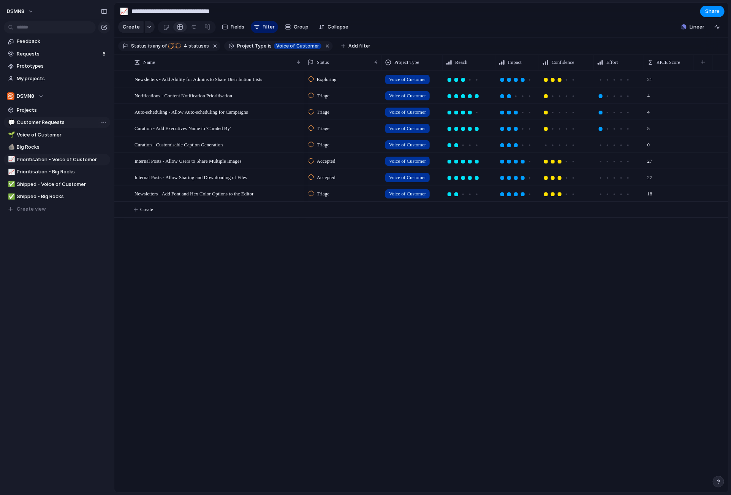
click at [55, 123] on span "Customer Requests" at bounding box center [62, 123] width 90 height 8
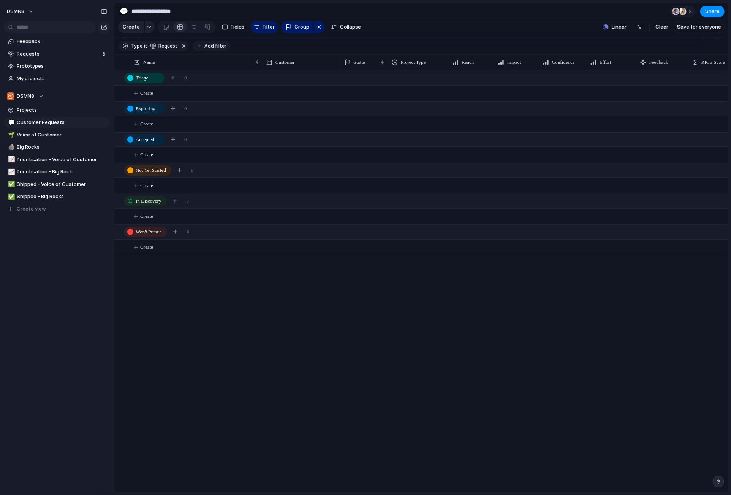
click at [215, 45] on span "Add filter" at bounding box center [215, 46] width 22 height 7
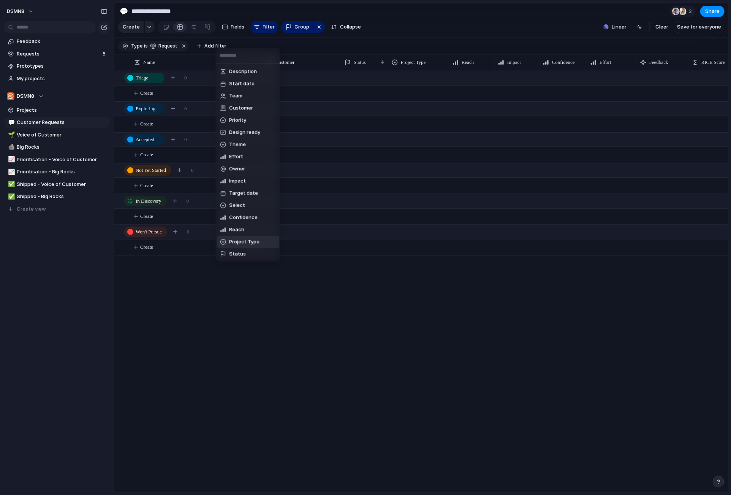
click at [79, 136] on div "Description Start date Team Customer Priority Design ready Theme Effort Owner I…" at bounding box center [365, 247] width 731 height 495
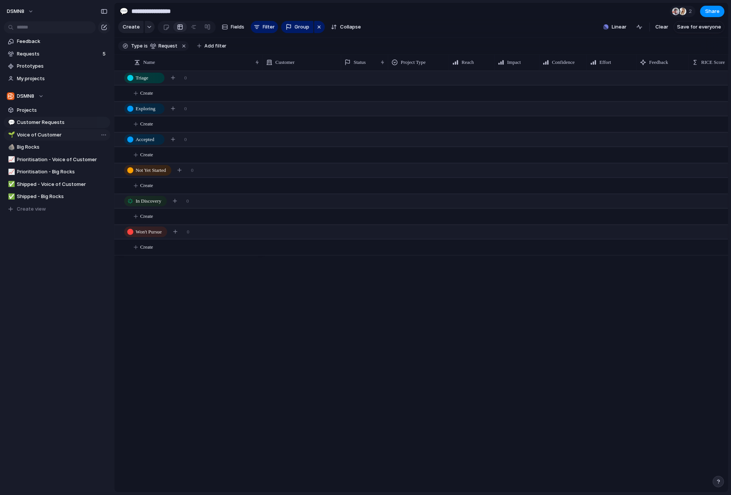
click at [76, 135] on span "Voice of Customer" at bounding box center [62, 135] width 90 height 8
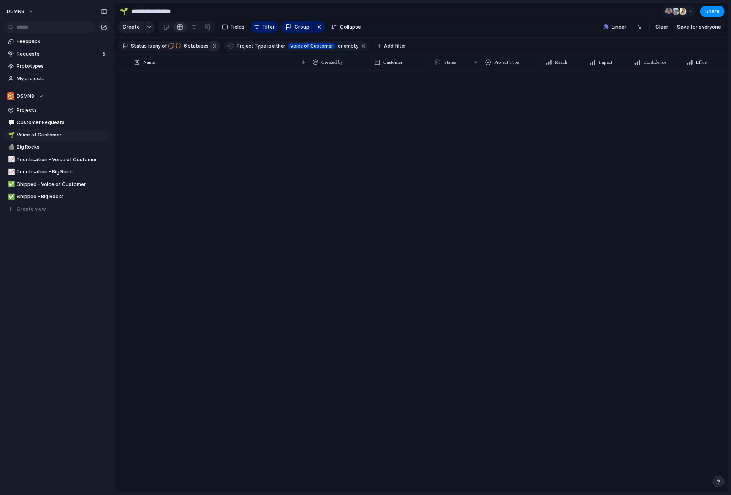
click at [210, 45] on button "button" at bounding box center [215, 46] width 10 height 10
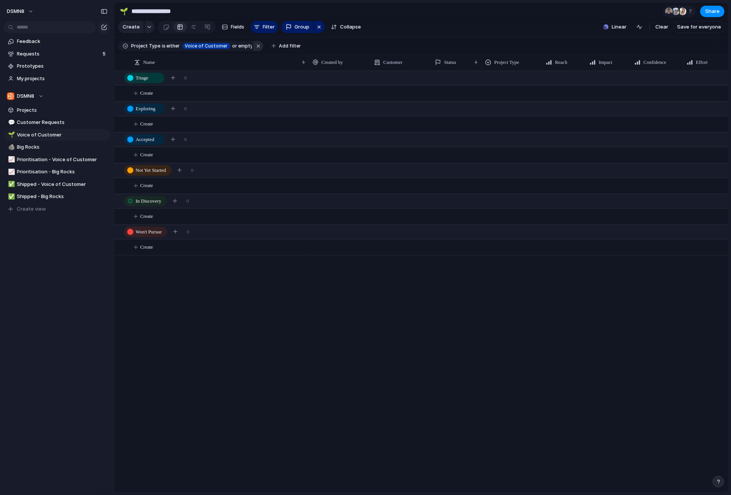
click at [253, 45] on button "button" at bounding box center [258, 46] width 10 height 10
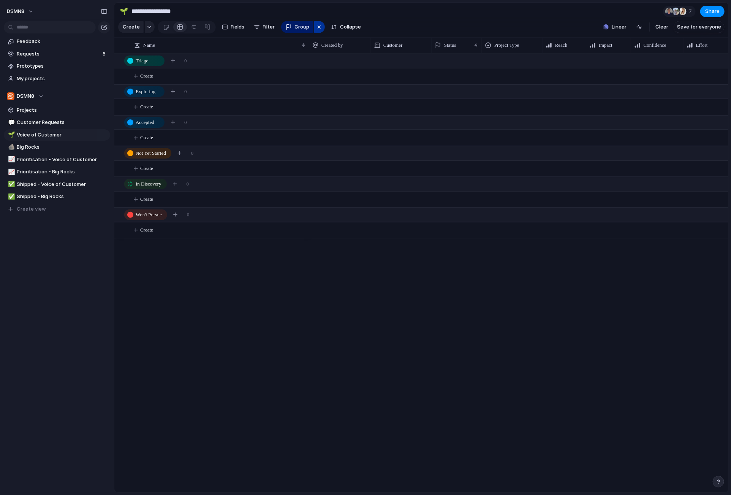
click at [320, 25] on div "button" at bounding box center [319, 26] width 6 height 9
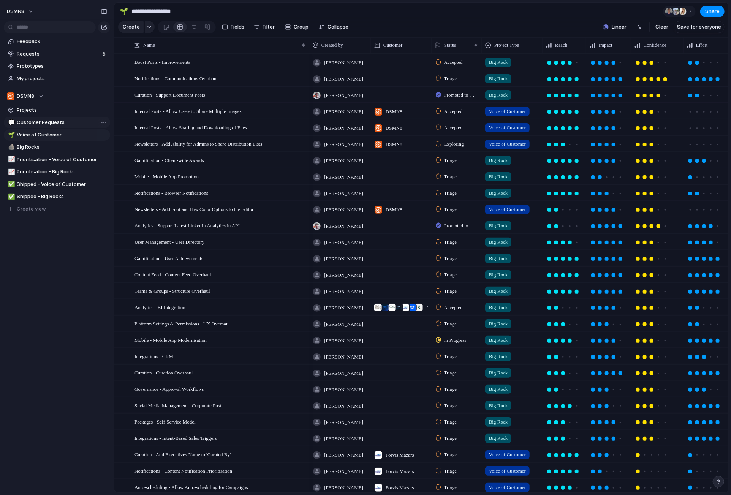
click at [53, 121] on span "Customer Requests" at bounding box center [62, 123] width 90 height 8
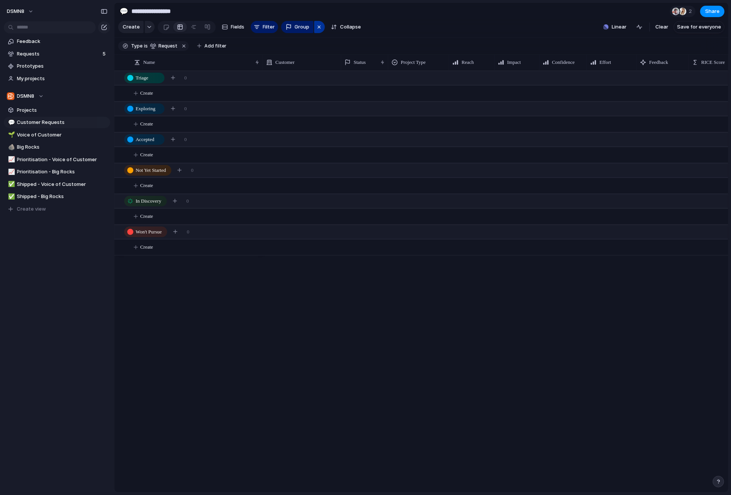
click at [317, 27] on div "button" at bounding box center [319, 26] width 6 height 9
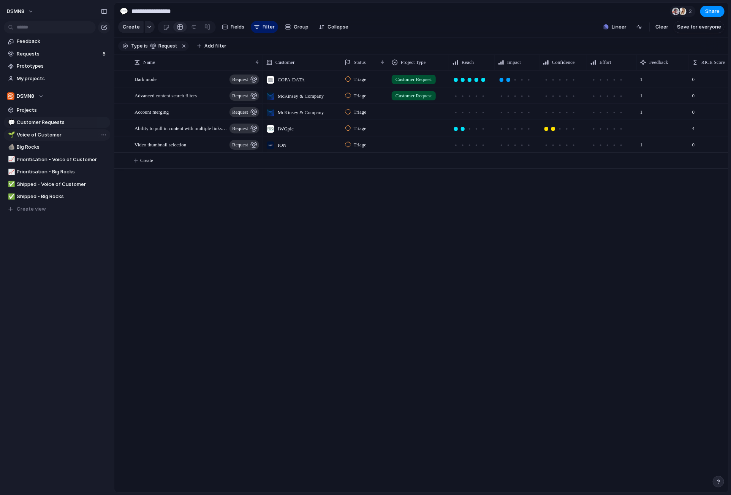
click at [67, 135] on span "Voice of Customer" at bounding box center [62, 135] width 90 height 8
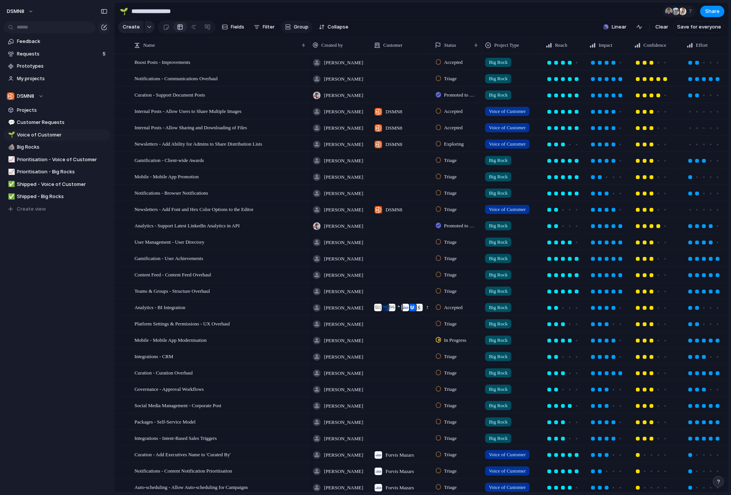
click at [297, 27] on span "Group" at bounding box center [301, 27] width 15 height 8
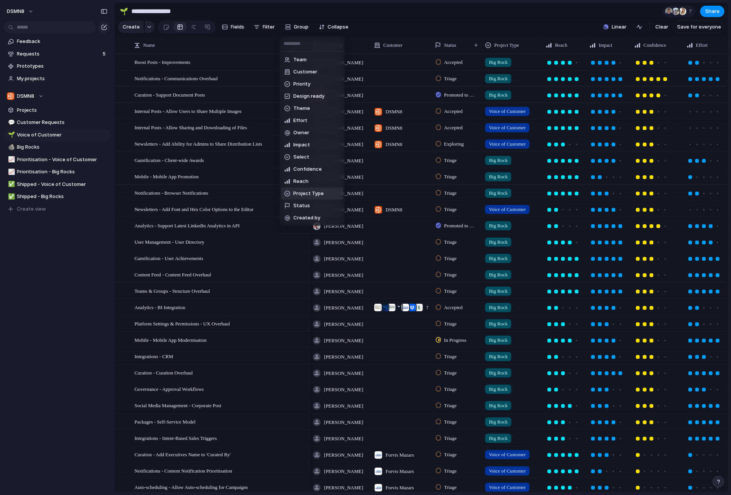
click at [311, 196] on span "Project Type" at bounding box center [308, 194] width 30 height 8
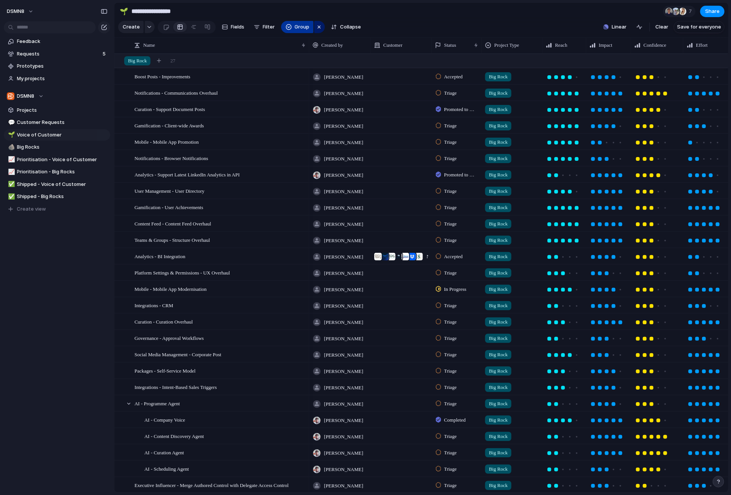
click at [296, 27] on span "Group" at bounding box center [302, 27] width 15 height 8
click at [257, 33] on div "Team Customer Priority Design ready Theme Effort Owner Impact Select Confidence…" at bounding box center [365, 247] width 731 height 495
click at [267, 25] on span "Filter" at bounding box center [269, 27] width 12 height 8
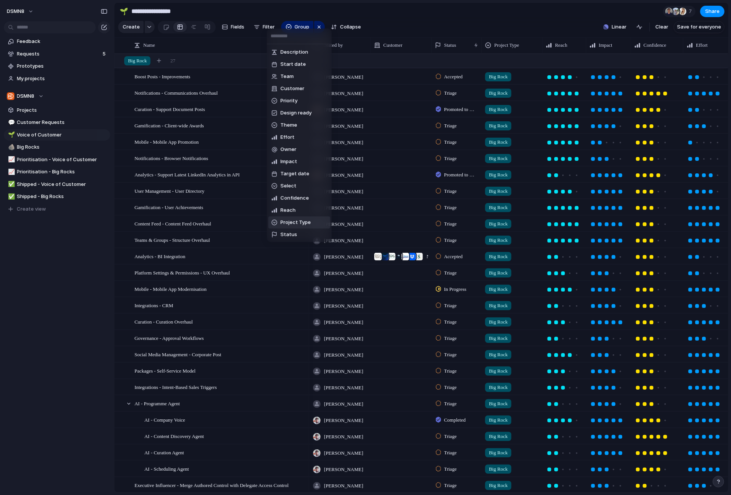
click at [291, 224] on span "Project Type" at bounding box center [295, 223] width 30 height 8
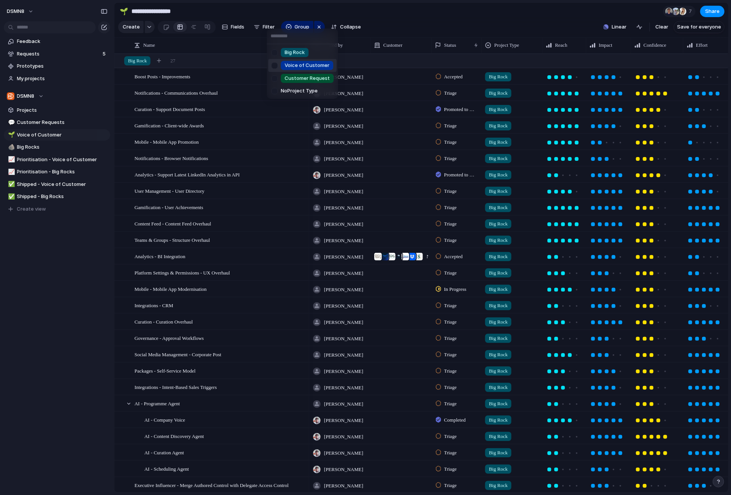
click at [277, 65] on div at bounding box center [274, 65] width 13 height 13
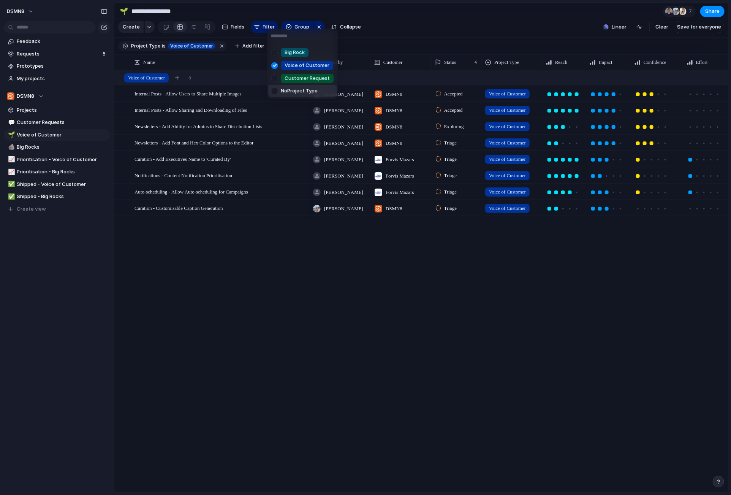
click at [276, 91] on div at bounding box center [274, 90] width 13 height 13
click at [277, 282] on div "Big Rock Voice of Customer Customer Request No Project Type" at bounding box center [365, 247] width 731 height 495
click at [53, 122] on span "Customer Requests" at bounding box center [62, 123] width 90 height 8
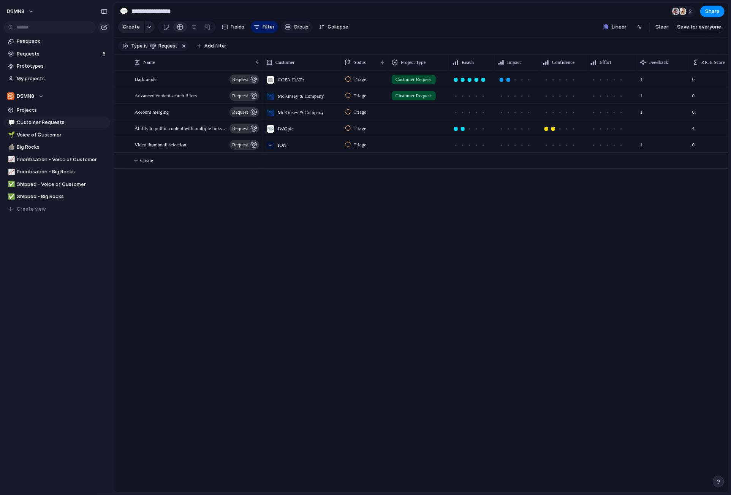
click at [299, 27] on span "Group" at bounding box center [301, 27] width 15 height 8
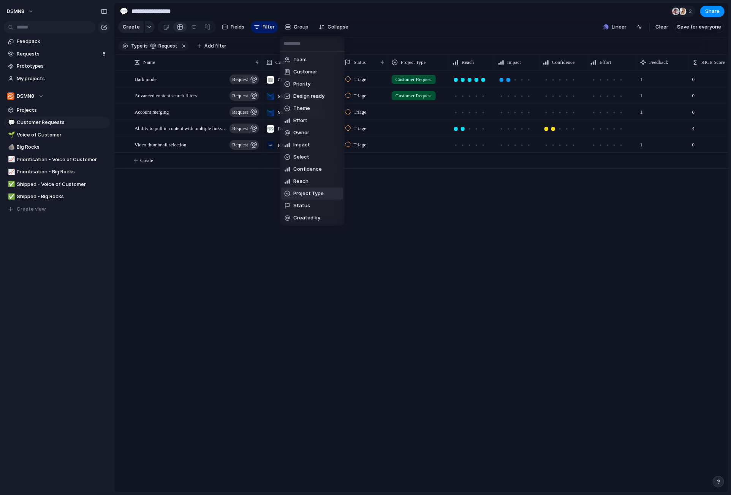
click at [309, 191] on span "Project Type" at bounding box center [308, 194] width 30 height 8
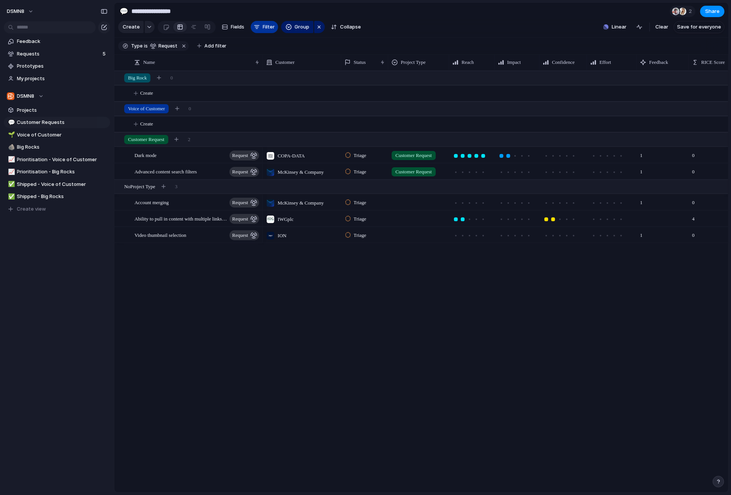
click at [265, 27] on span "Filter" at bounding box center [269, 27] width 12 height 8
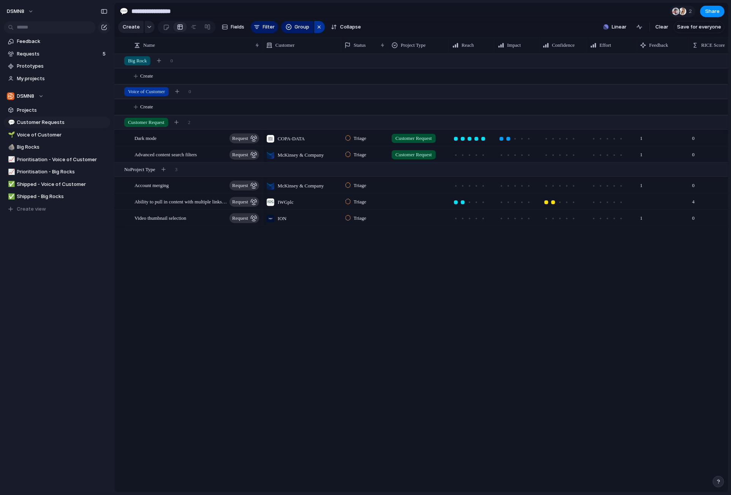
click at [318, 25] on div "button" at bounding box center [319, 26] width 6 height 9
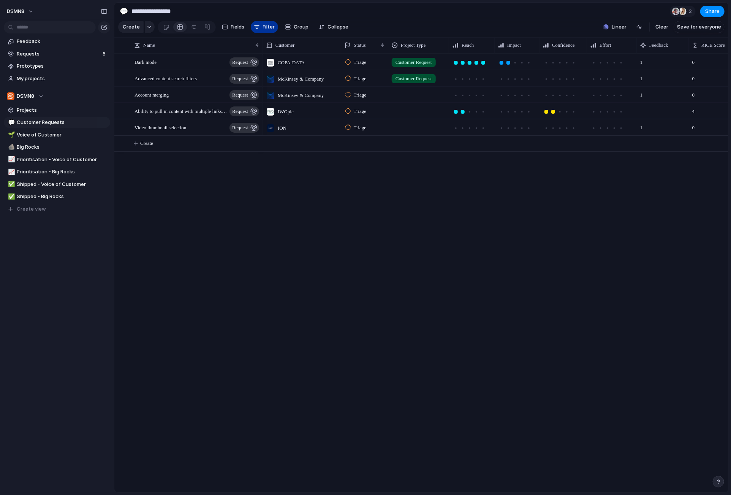
click at [269, 27] on span "Filter" at bounding box center [269, 27] width 12 height 8
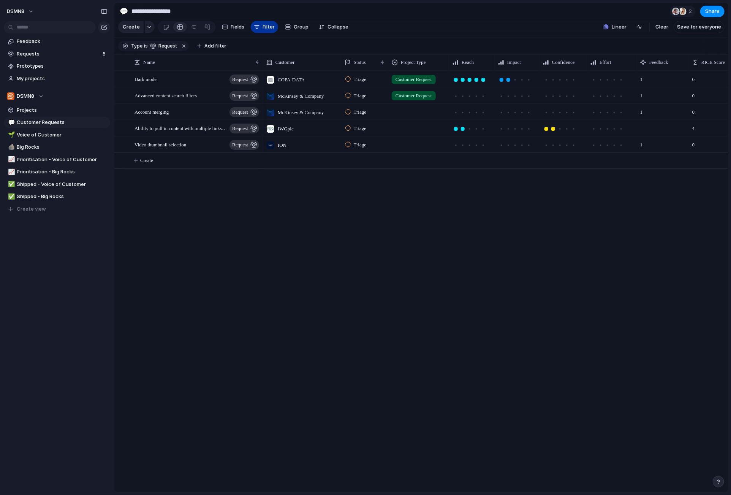
click at [269, 27] on span "Filter" at bounding box center [269, 27] width 12 height 8
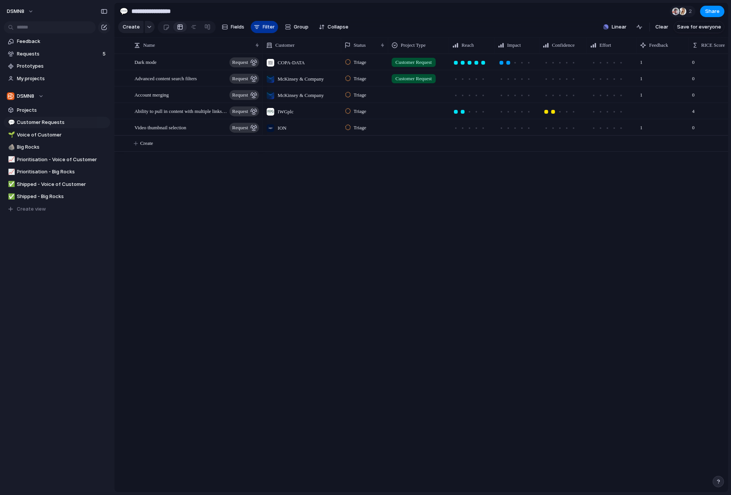
click at [269, 27] on span "Filter" at bounding box center [269, 27] width 12 height 8
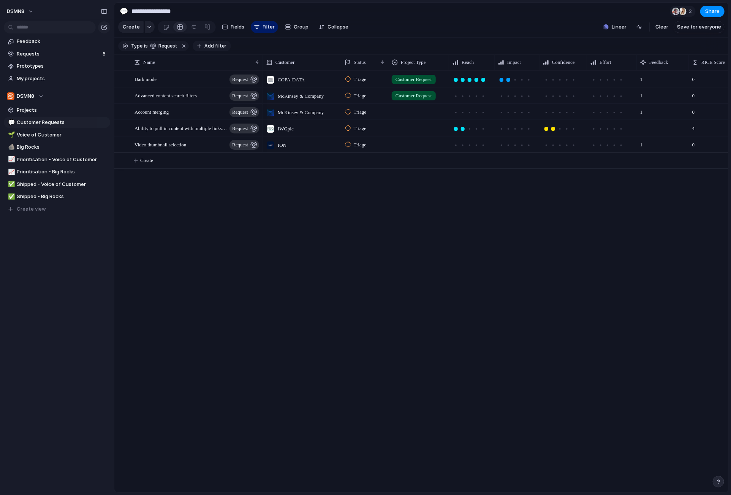
click at [216, 46] on span "Add filter" at bounding box center [215, 46] width 22 height 7
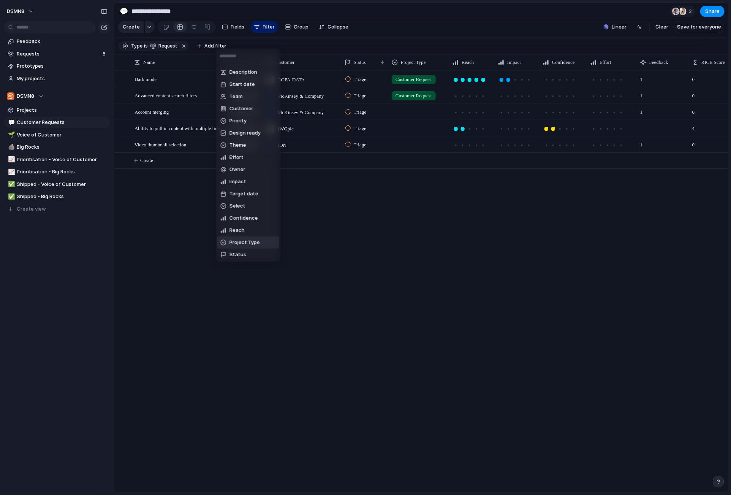
click at [247, 242] on span "Project Type" at bounding box center [245, 243] width 30 height 8
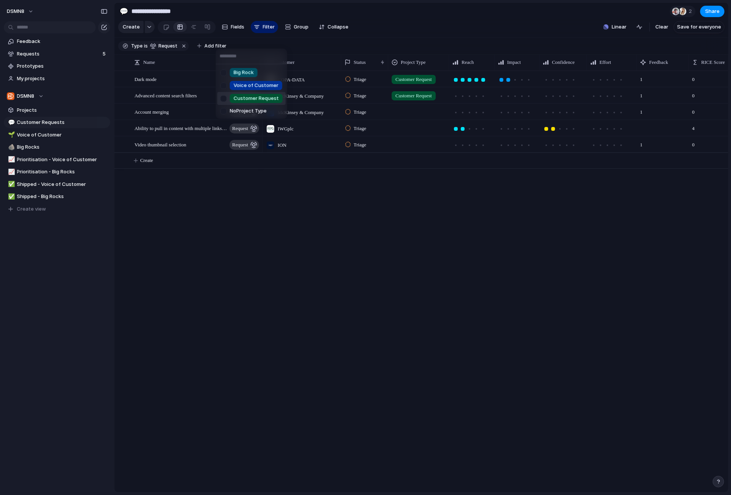
click at [225, 98] on div at bounding box center [223, 98] width 13 height 13
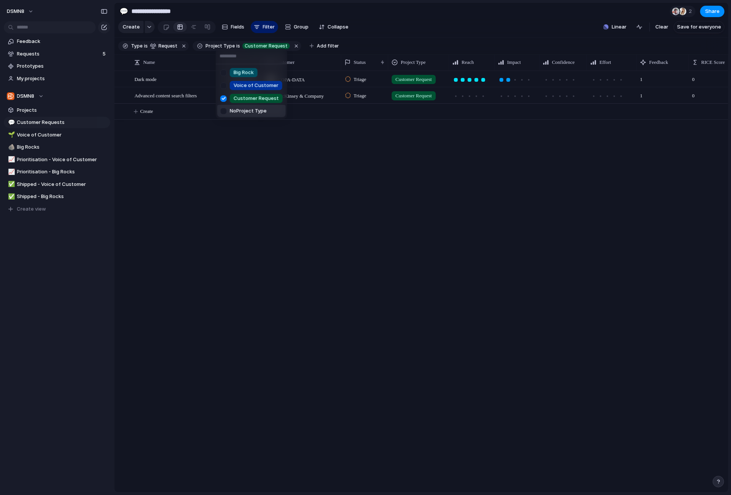
click at [225, 111] on div at bounding box center [223, 110] width 13 height 13
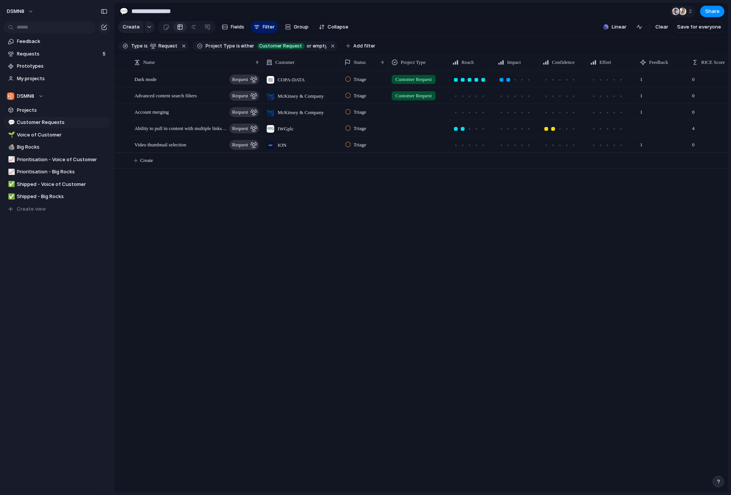
click at [276, 234] on div "Big Rock Voice of Customer Customer Request No Project Type" at bounding box center [365, 247] width 731 height 495
click at [29, 146] on span "Big Rocks" at bounding box center [62, 147] width 90 height 8
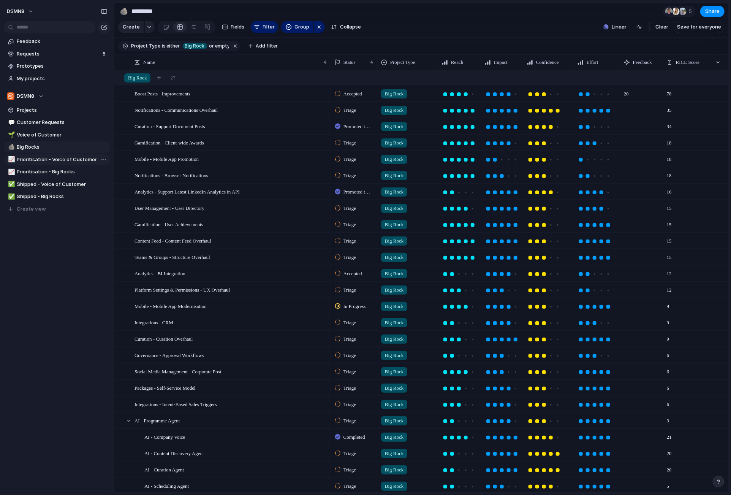
click at [63, 160] on span "Prioritisation - Voice of Customer" at bounding box center [62, 160] width 90 height 8
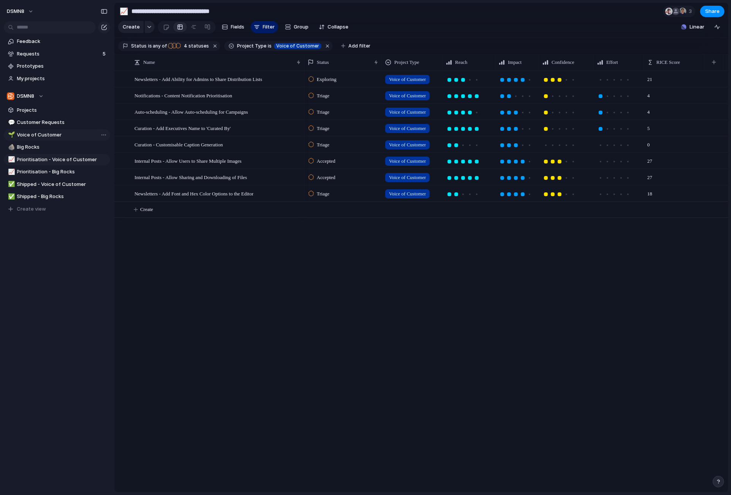
click at [41, 136] on span "Voice of Customer" at bounding box center [62, 135] width 90 height 8
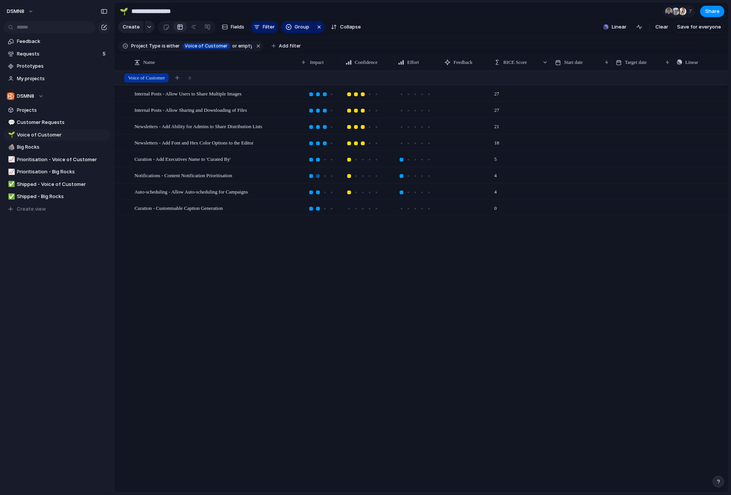
scroll to position [0, 282]
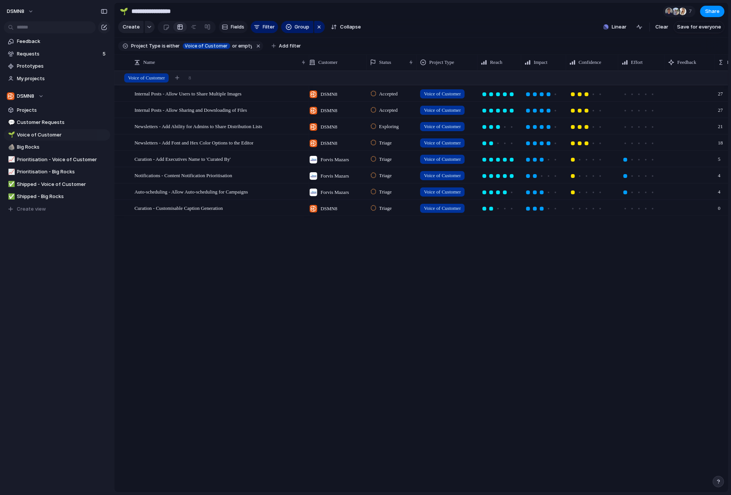
click at [236, 29] on span "Fields" at bounding box center [238, 27] width 14 height 8
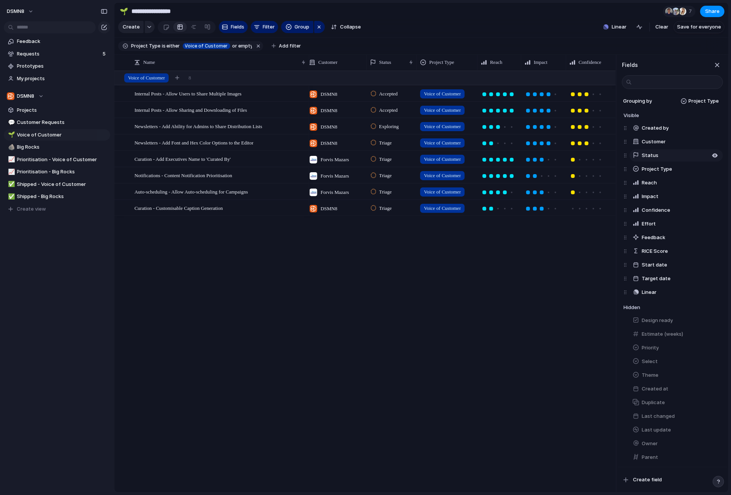
click at [662, 156] on button "Status" at bounding box center [676, 155] width 93 height 12
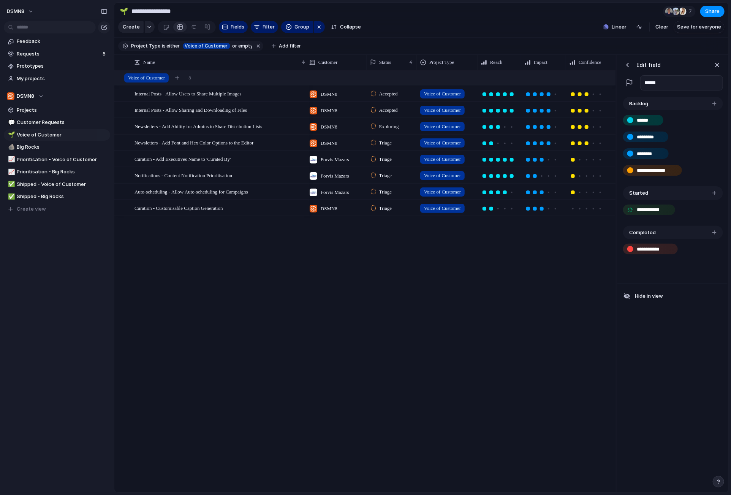
click at [715, 195] on div "button" at bounding box center [715, 193] width 4 height 4
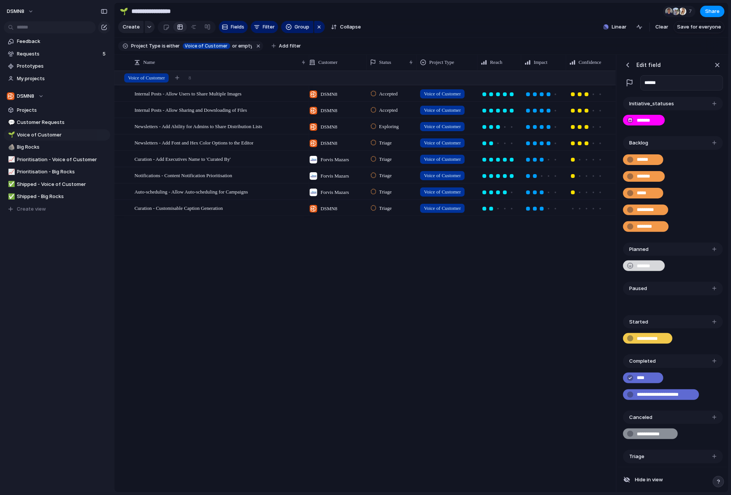
click at [496, 326] on div "James DSMN8 Accepted Voice of Customer James DSMN8 Accepted Voice of Customer J…" at bounding box center [462, 281] width 307 height 421
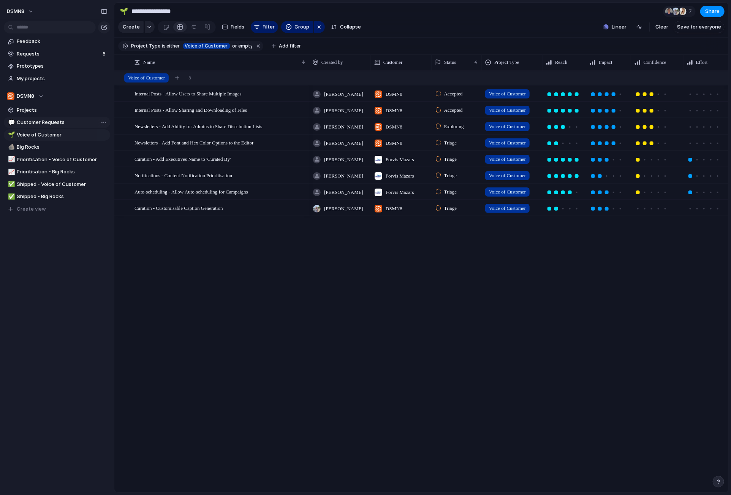
click at [70, 124] on span "Customer Requests" at bounding box center [62, 123] width 90 height 8
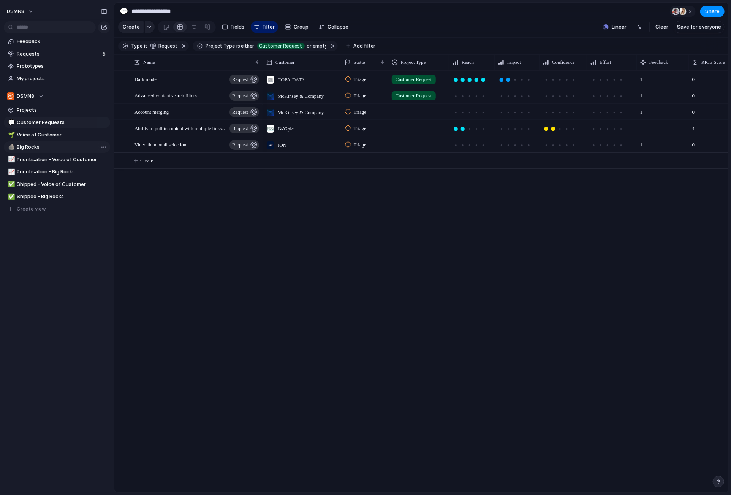
click at [59, 150] on span "Big Rocks" at bounding box center [62, 147] width 90 height 8
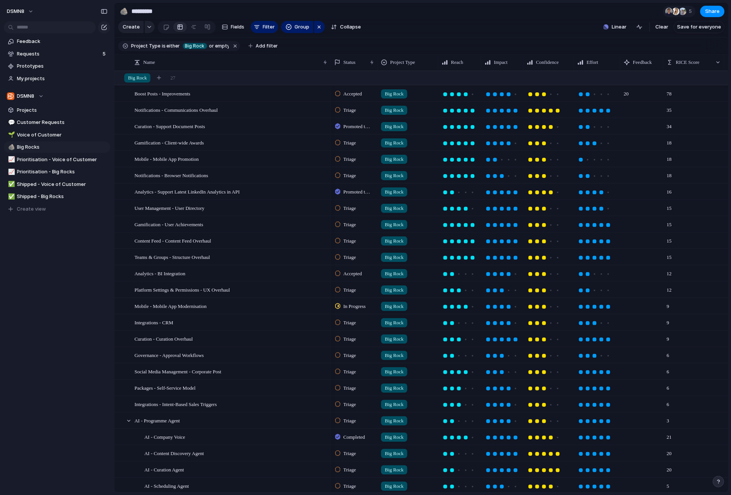
click at [346, 209] on span "Triage" at bounding box center [350, 208] width 13 height 8
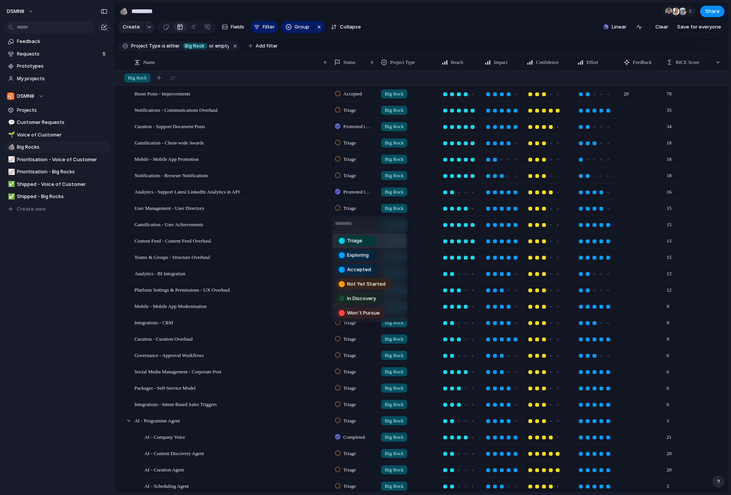
click at [346, 208] on div "Triage Exploring Accepted Not Yet Started In Discovery Won't Pursue" at bounding box center [365, 247] width 731 height 495
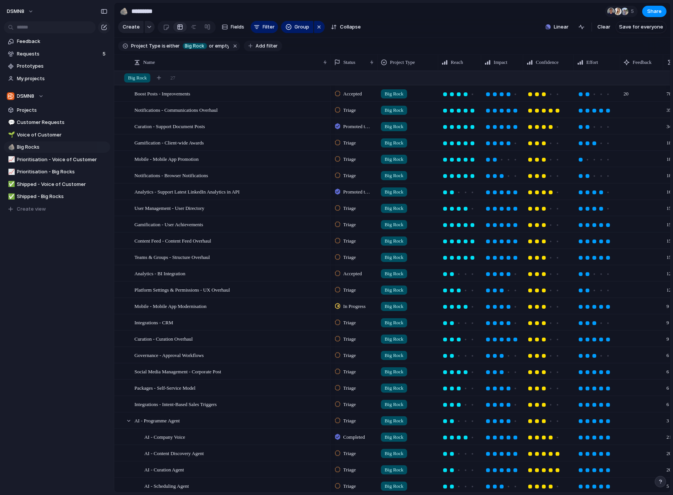
click at [256, 45] on span "Add filter" at bounding box center [267, 46] width 22 height 7
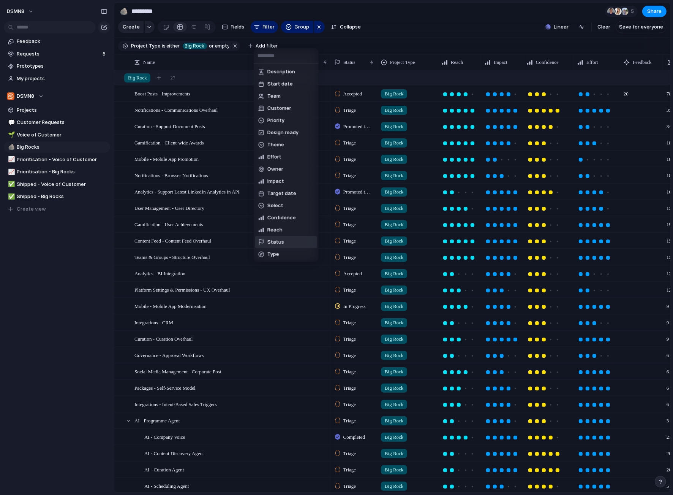
click at [275, 242] on span "Status" at bounding box center [276, 242] width 17 height 8
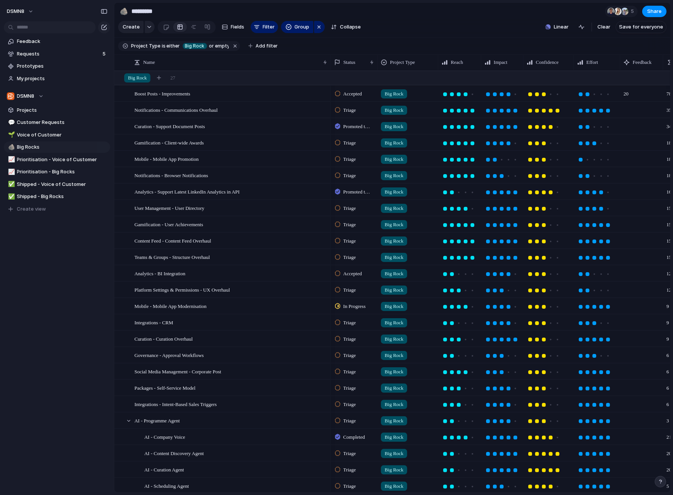
click at [380, 23] on div "Triage Exploring Accepted Not Yet Started In Discovery Won't Pursue" at bounding box center [336, 247] width 673 height 495
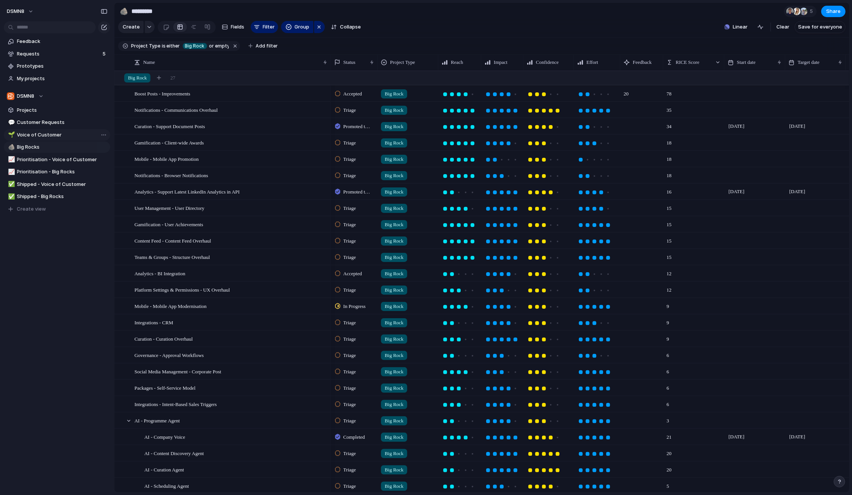
click at [35, 136] on span "Voice of Customer" at bounding box center [62, 135] width 90 height 8
type input "**********"
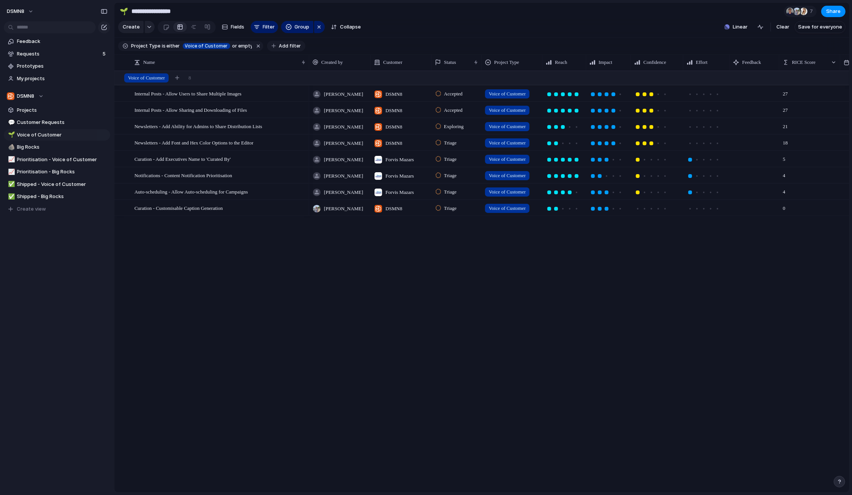
click at [280, 45] on span "Add filter" at bounding box center [290, 46] width 22 height 7
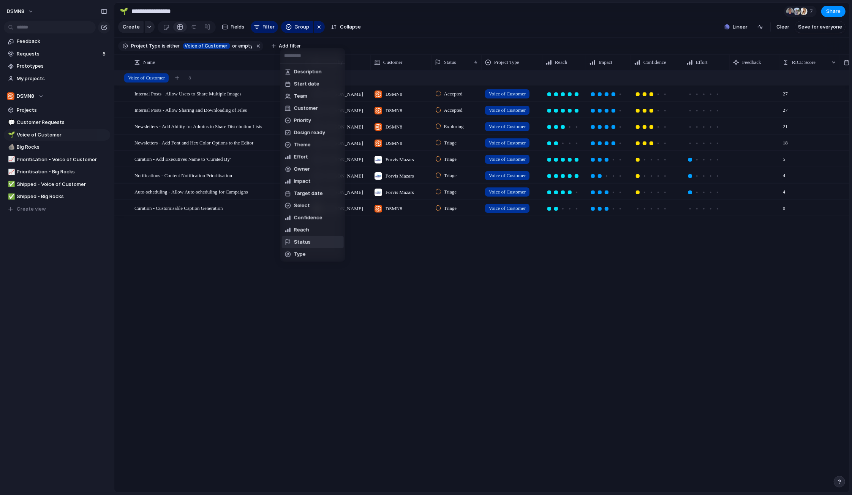
click at [313, 244] on li "Status" at bounding box center [313, 242] width 62 height 12
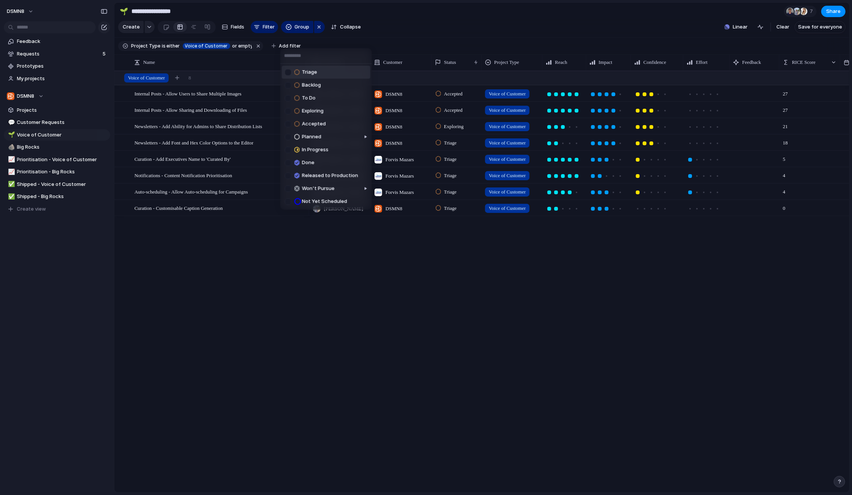
click at [288, 71] on div at bounding box center [288, 72] width 6 height 6
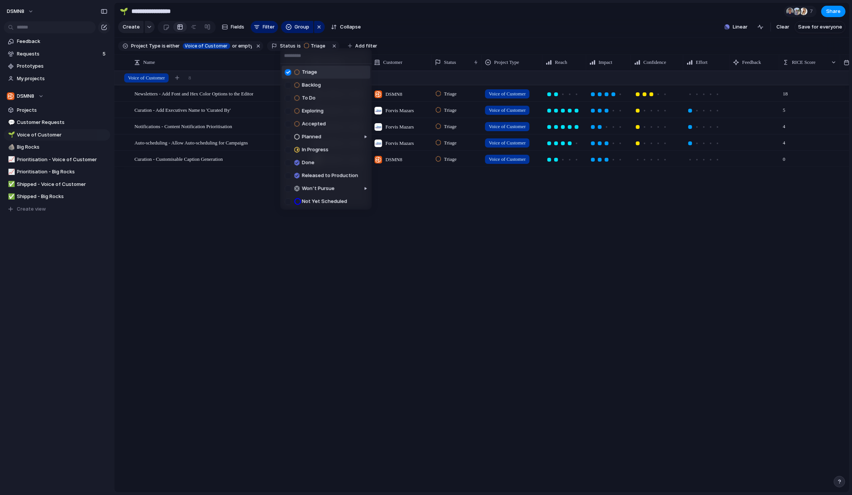
click at [288, 71] on div at bounding box center [288, 72] width 6 height 6
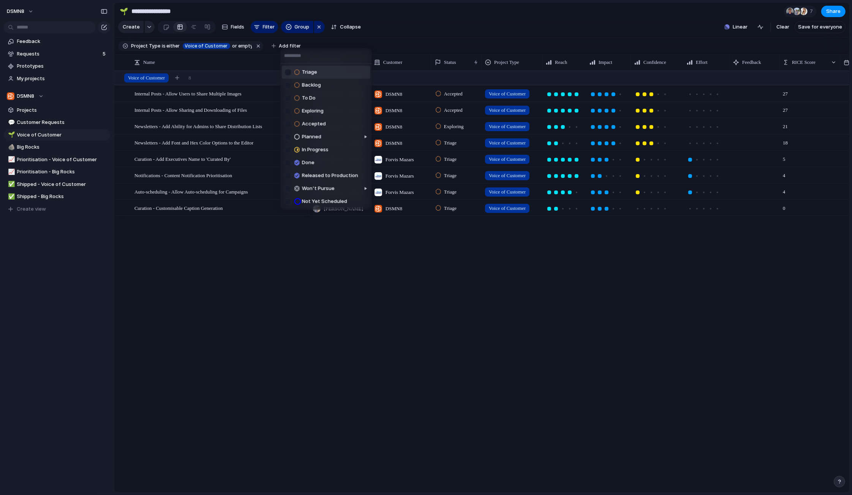
click at [301, 39] on div "Triage Backlog To Do Exploring Accepted Planned In Progress Done Released to Pr…" at bounding box center [426, 247] width 852 height 495
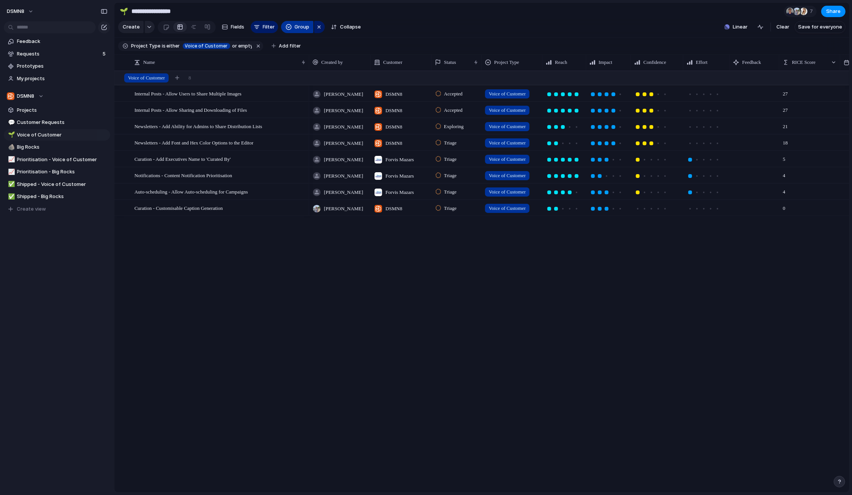
click at [300, 29] on span "Group" at bounding box center [302, 27] width 15 height 8
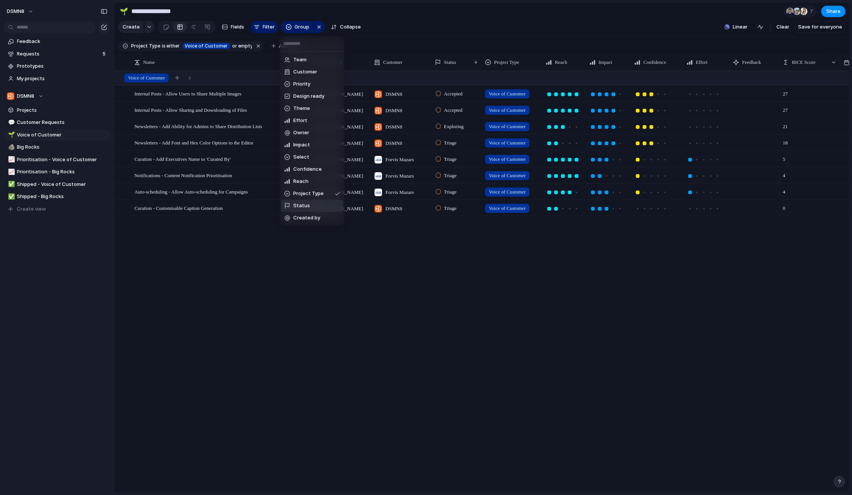
click at [308, 206] on li "Status" at bounding box center [312, 206] width 62 height 12
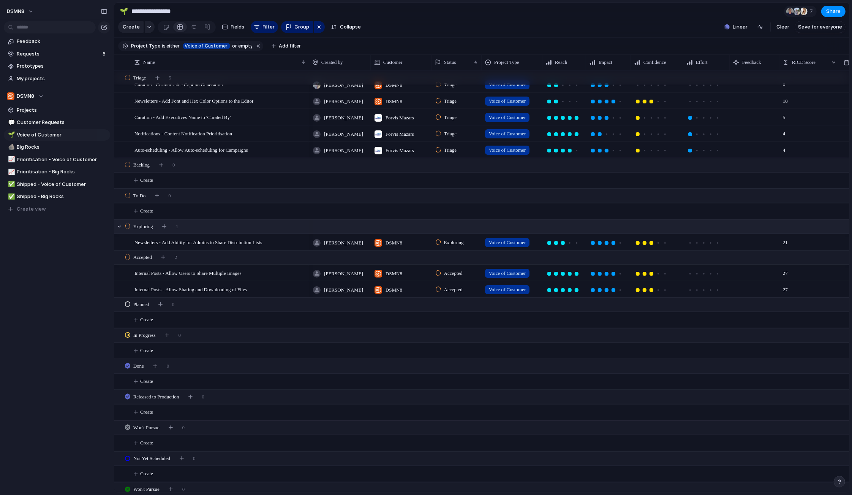
scroll to position [30, 0]
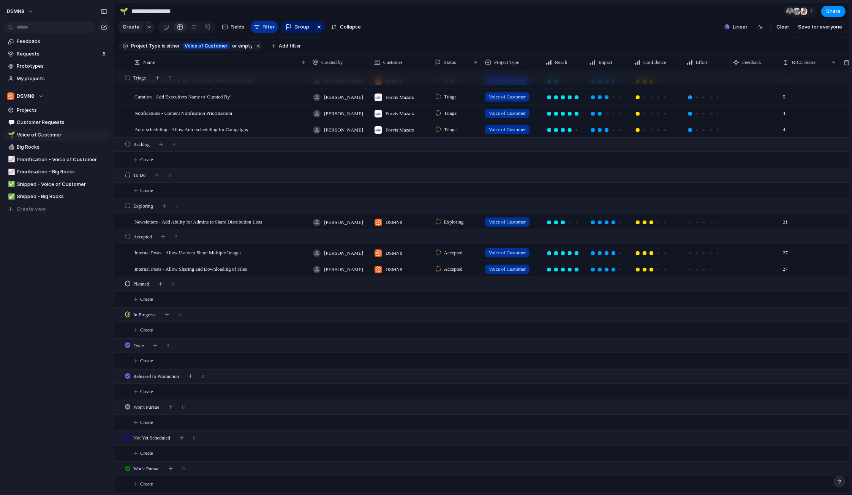
click at [265, 27] on span "Filter" at bounding box center [269, 27] width 12 height 8
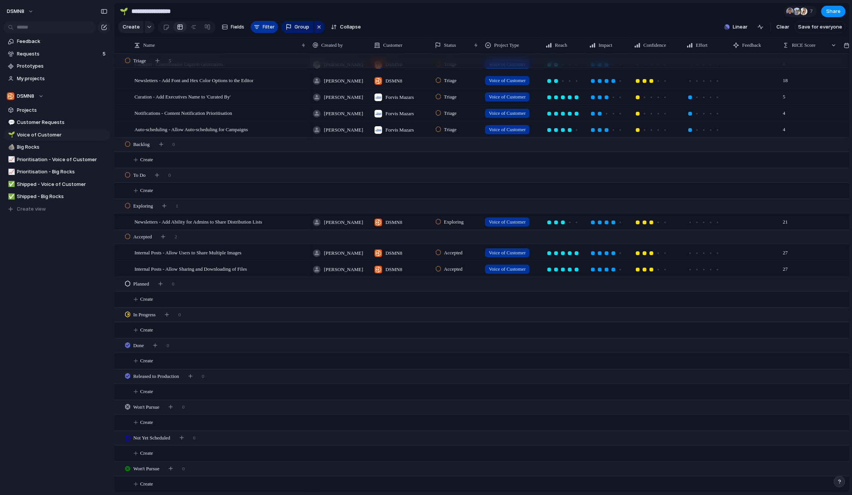
click at [265, 27] on span "Filter" at bounding box center [269, 27] width 12 height 8
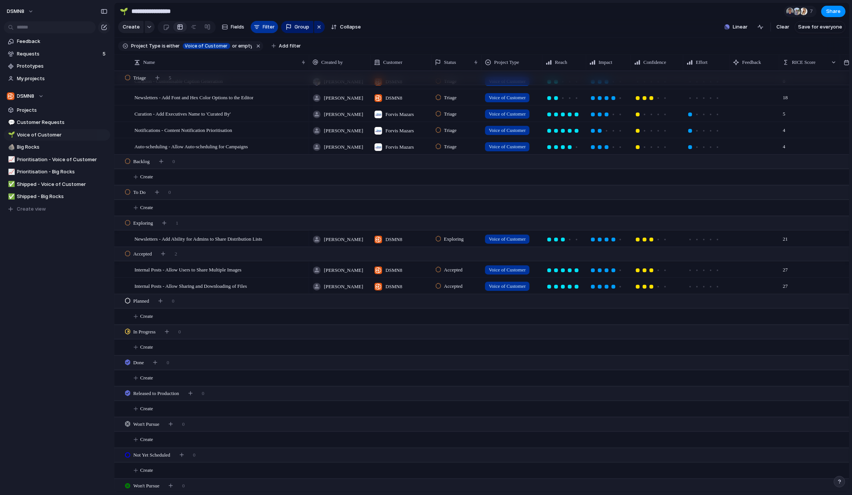
scroll to position [30, 0]
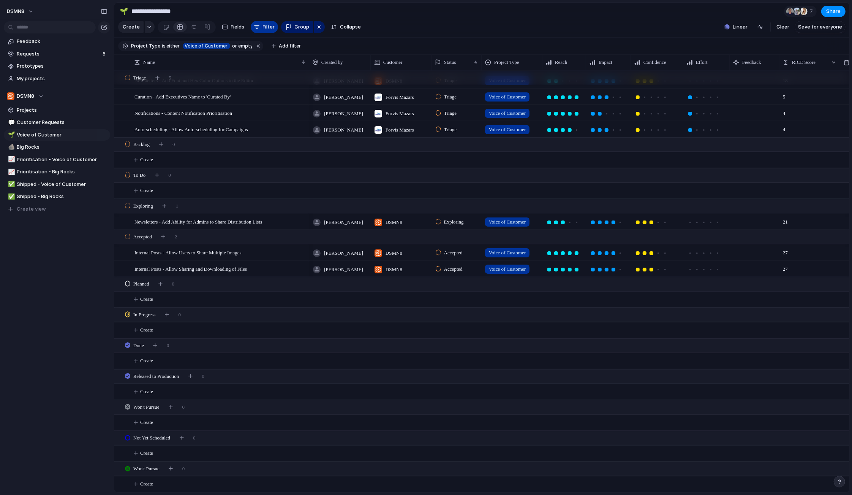
click at [265, 27] on span "Filter" at bounding box center [269, 27] width 12 height 8
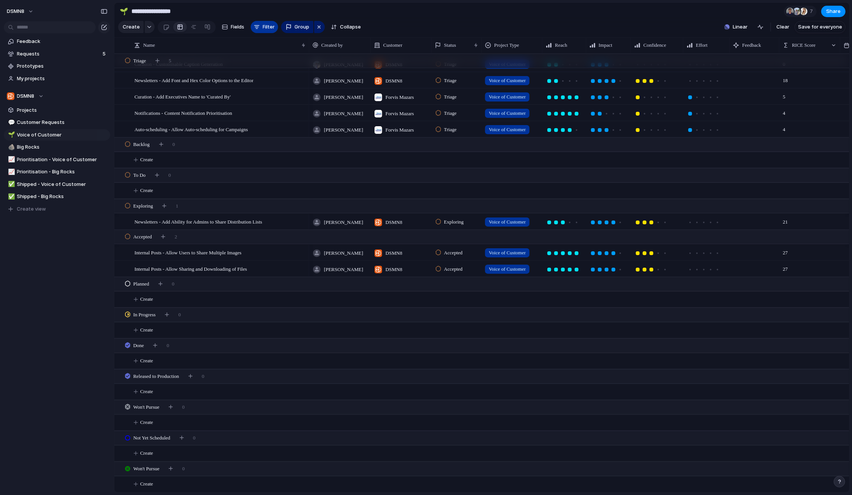
scroll to position [13, 0]
click at [265, 27] on span "Filter" at bounding box center [269, 27] width 12 height 8
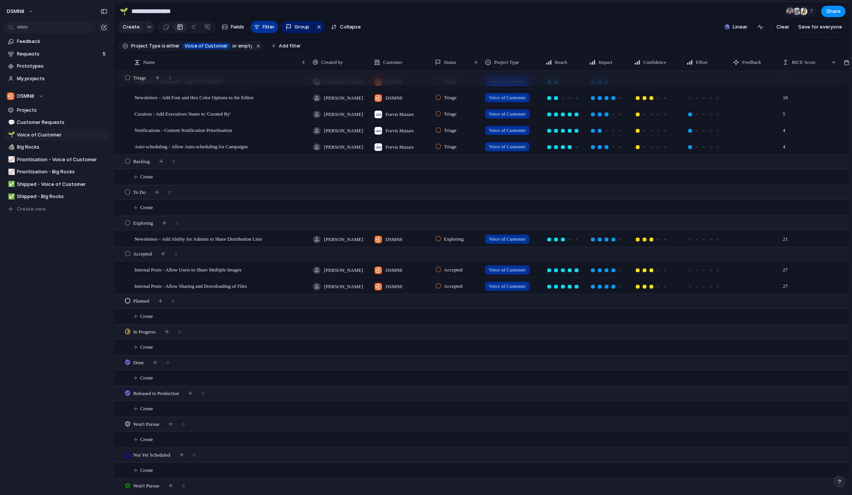
click at [266, 29] on span "Filter" at bounding box center [269, 27] width 12 height 8
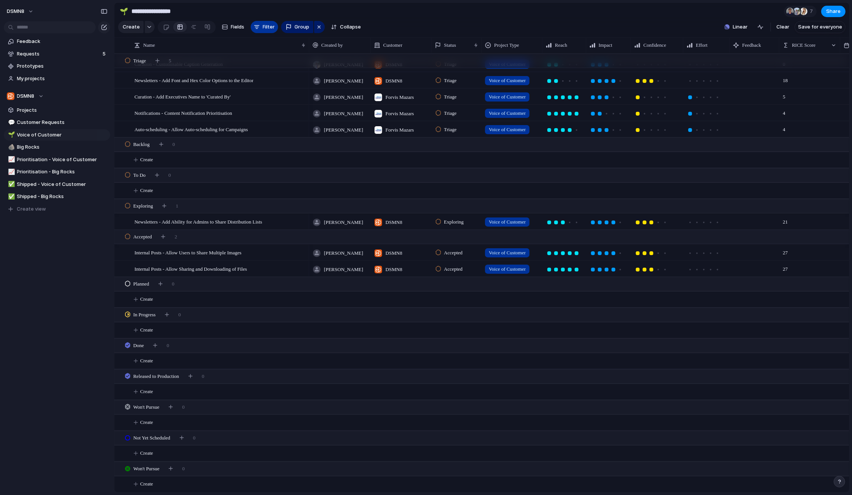
click at [266, 29] on span "Filter" at bounding box center [269, 27] width 12 height 8
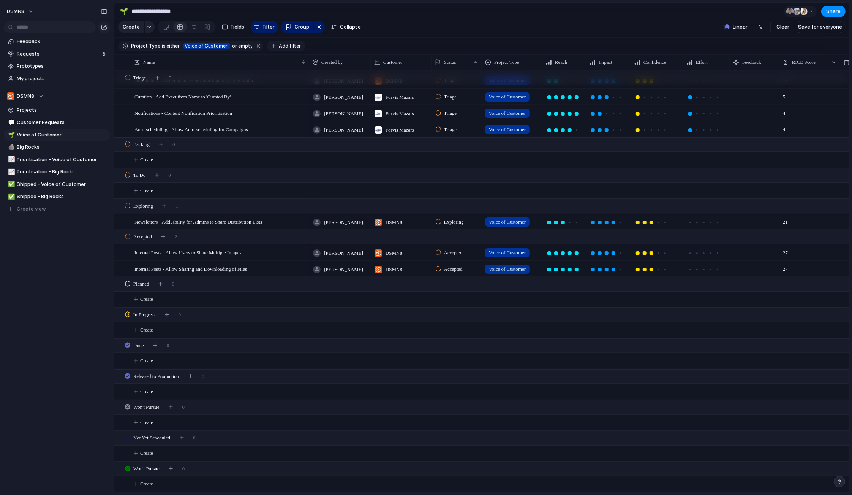
click at [279, 46] on span "Add filter" at bounding box center [290, 46] width 22 height 7
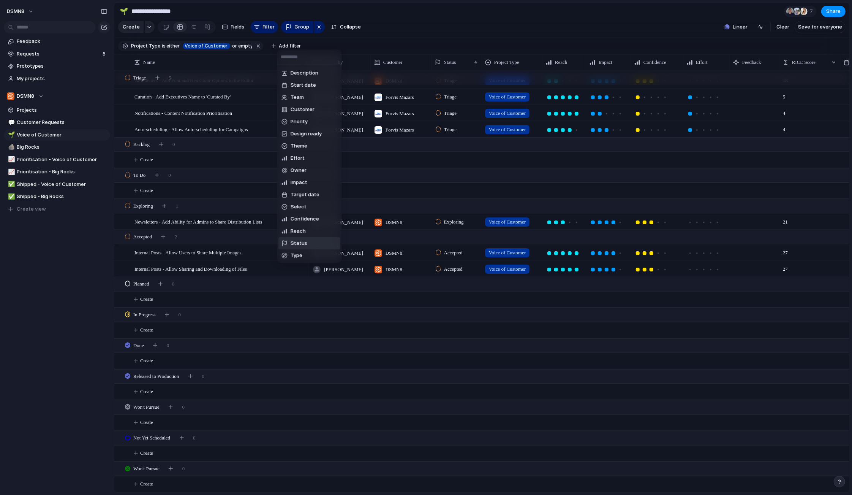
click at [303, 242] on span "Status" at bounding box center [299, 243] width 17 height 8
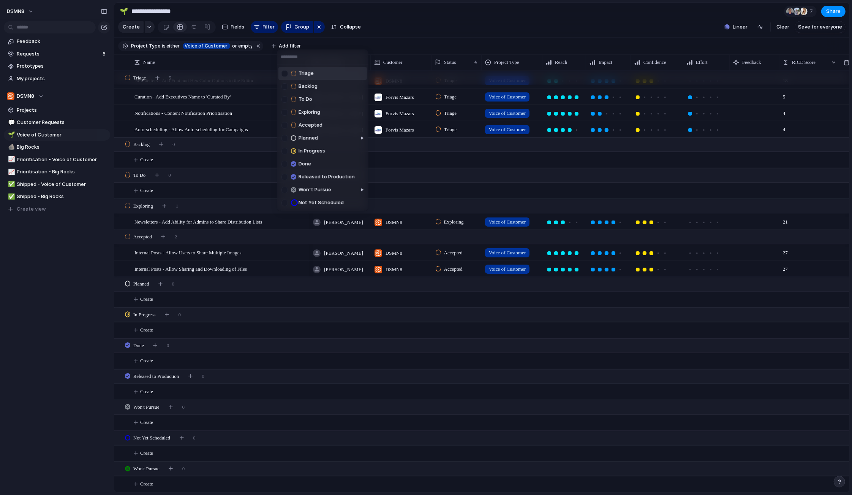
click at [287, 72] on div at bounding box center [285, 73] width 6 height 6
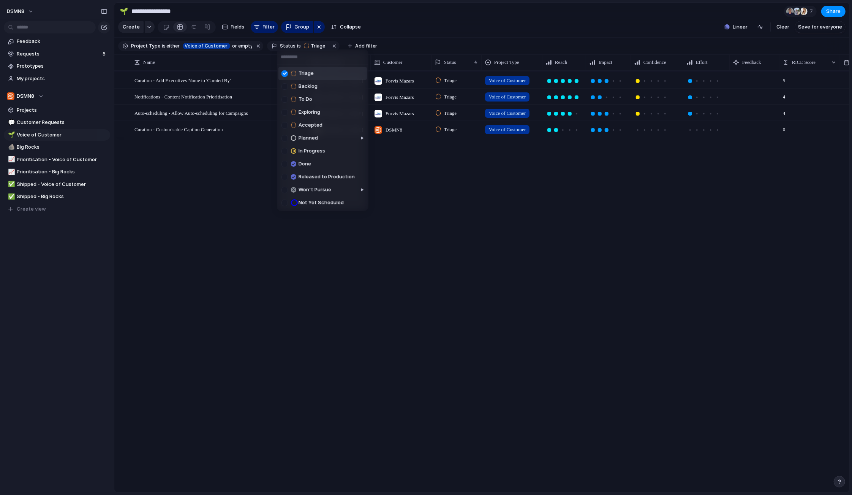
scroll to position [0, 0]
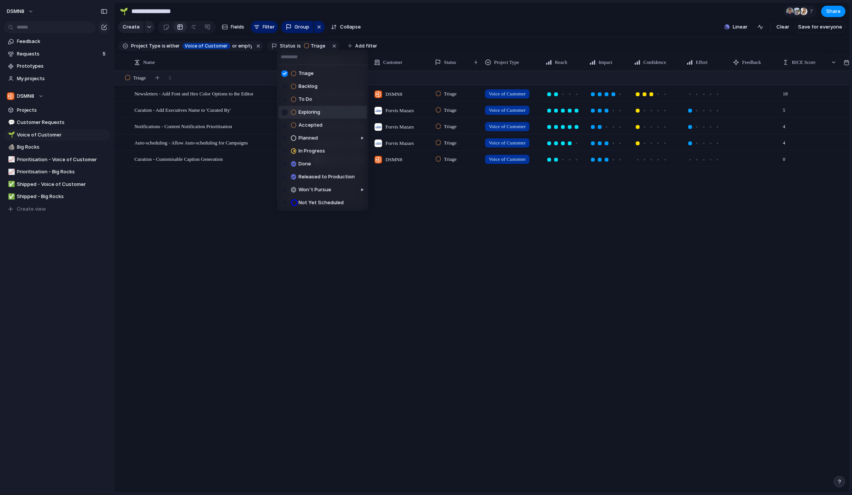
click at [285, 111] on div at bounding box center [285, 112] width 6 height 6
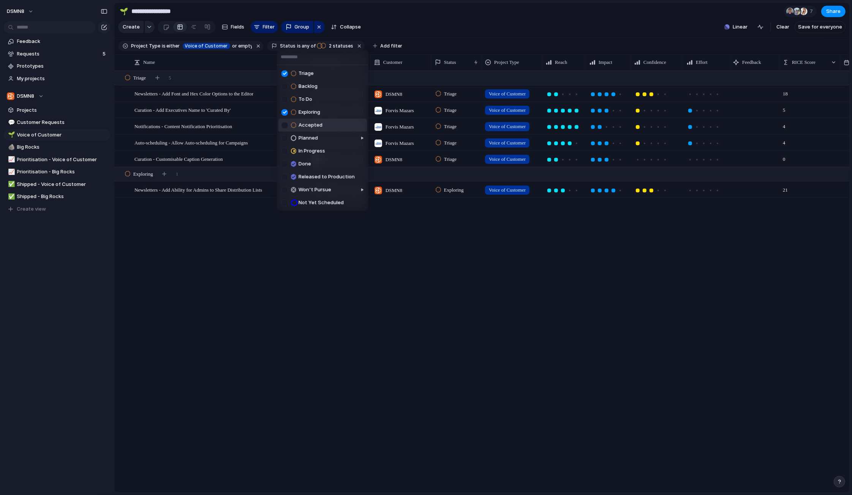
click at [286, 124] on div at bounding box center [285, 125] width 6 height 6
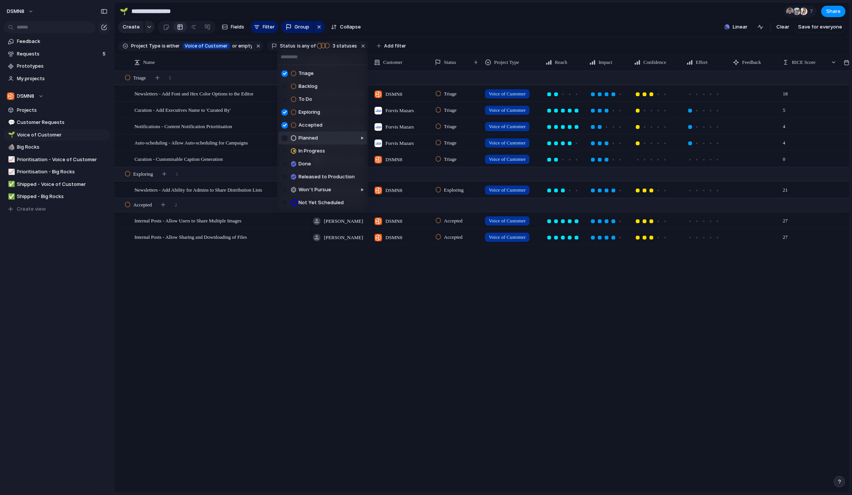
click at [285, 138] on div at bounding box center [285, 138] width 6 height 6
click at [310, 338] on div "Triage Backlog To Do Exploring Accepted Planned In Progress Done Released to Pr…" at bounding box center [426, 247] width 852 height 495
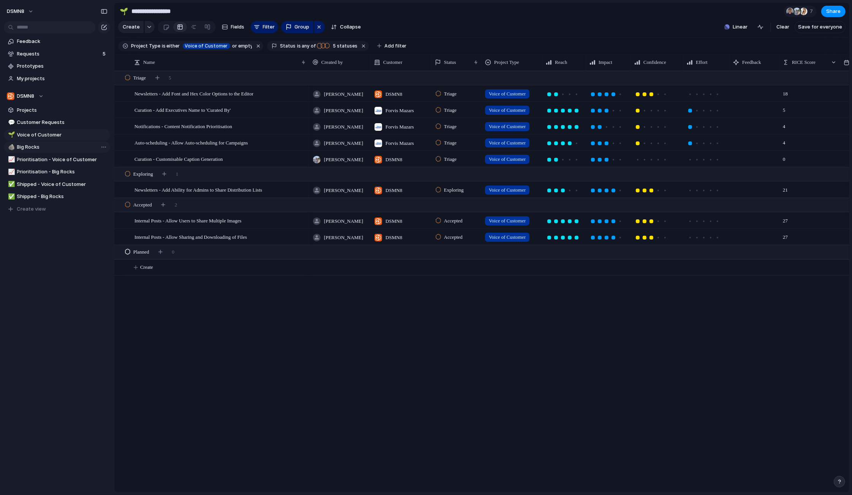
click at [63, 145] on span "Big Rocks" at bounding box center [62, 147] width 90 height 8
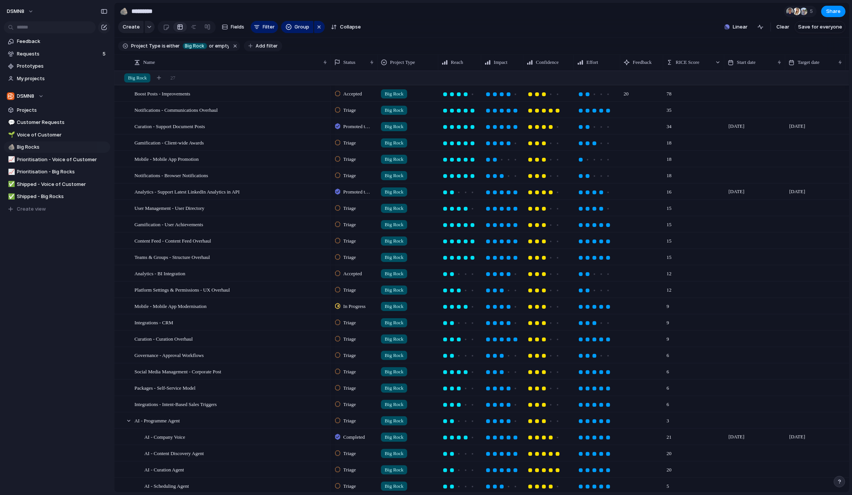
click at [265, 46] on span "Add filter" at bounding box center [267, 46] width 22 height 7
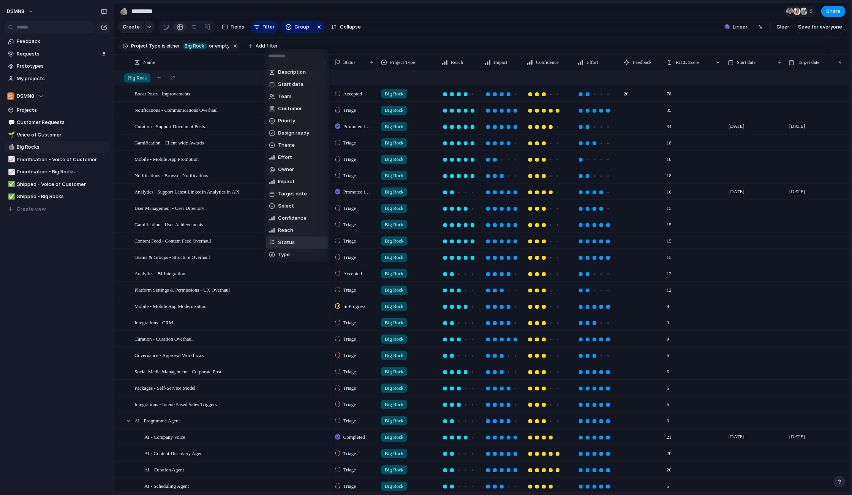
click at [294, 243] on li "Status" at bounding box center [297, 242] width 62 height 12
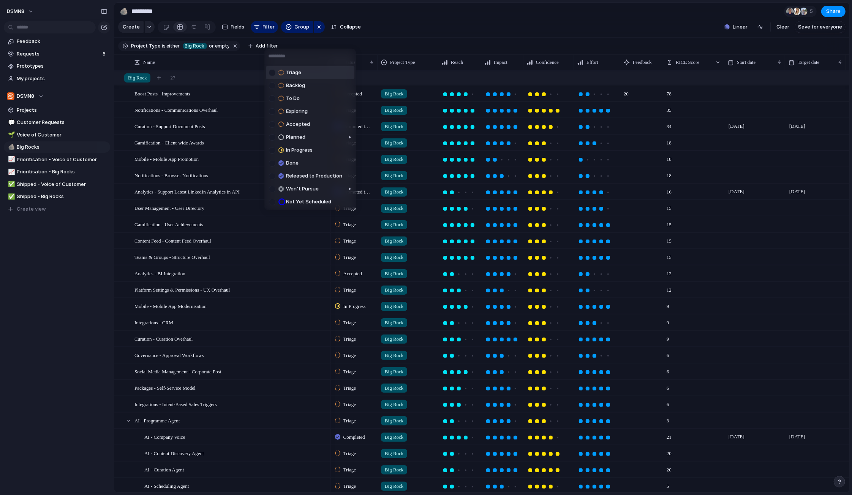
click at [272, 72] on div at bounding box center [272, 72] width 6 height 6
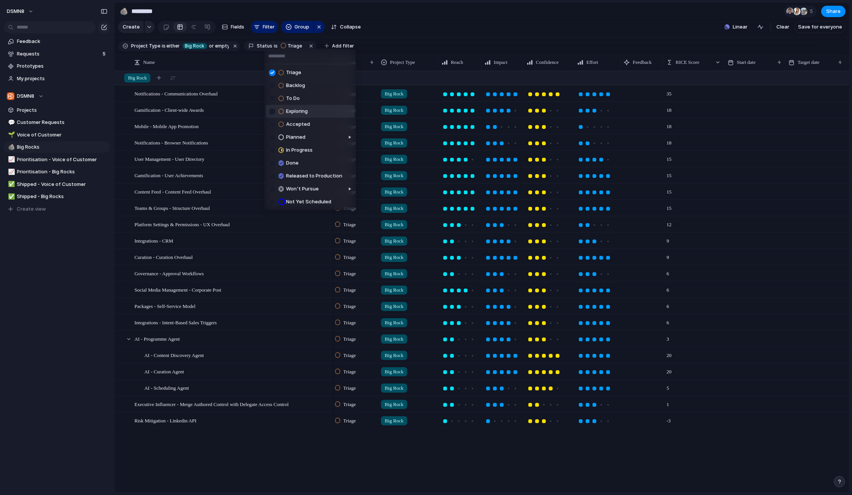
click at [274, 111] on div at bounding box center [272, 111] width 6 height 6
click at [274, 124] on div at bounding box center [272, 124] width 6 height 6
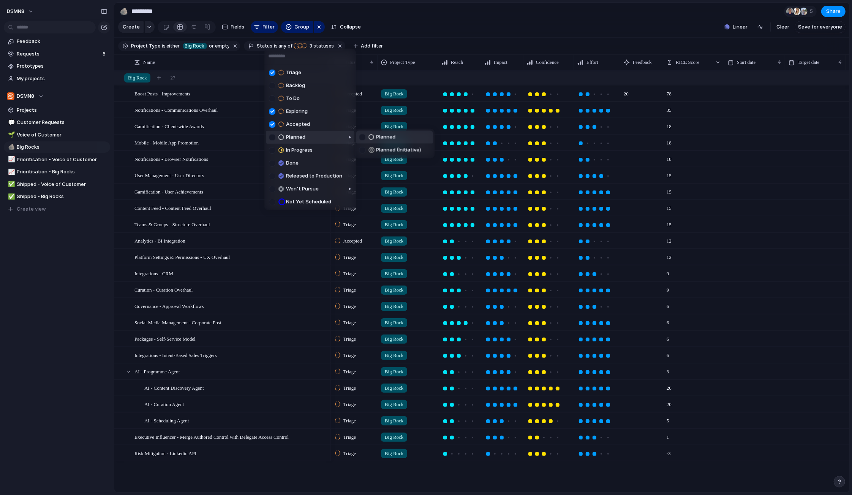
click at [362, 137] on div at bounding box center [362, 137] width 6 height 6
click at [240, 60] on div "Triage Backlog To Do Exploring Accepted Planned In Progress Done Released to Pr…" at bounding box center [426, 247] width 852 height 495
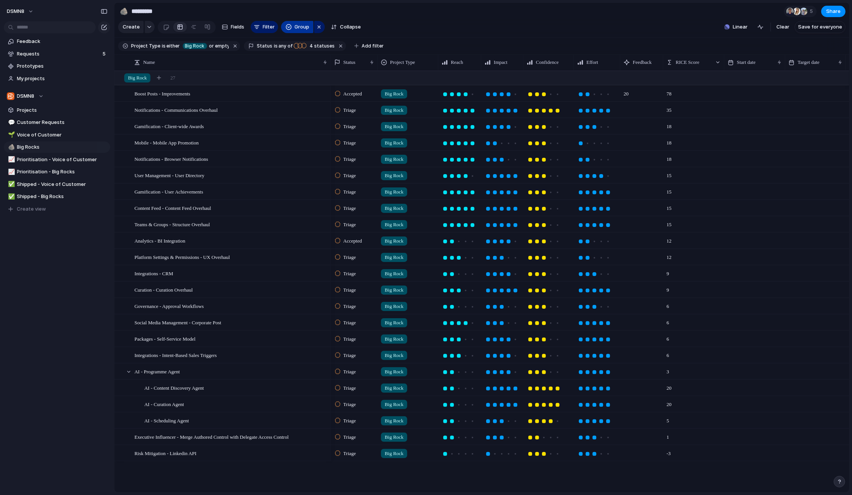
click at [301, 22] on button "Group" at bounding box center [297, 27] width 32 height 12
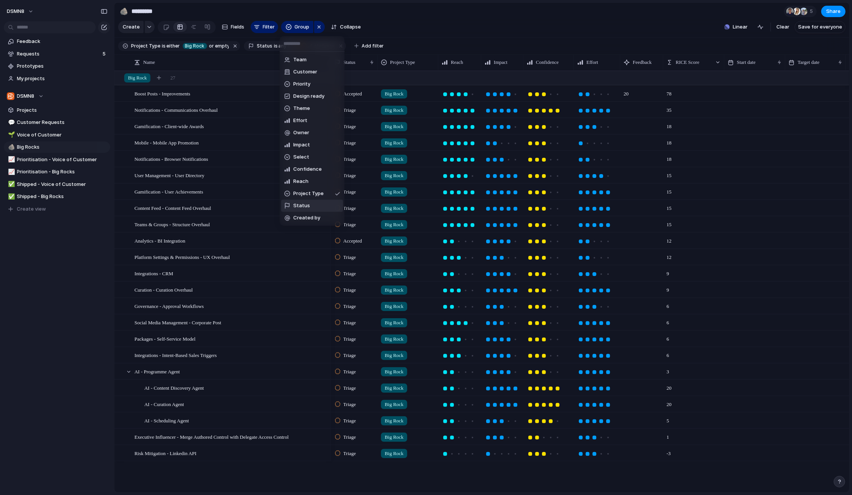
click at [308, 205] on li "Status" at bounding box center [312, 206] width 62 height 12
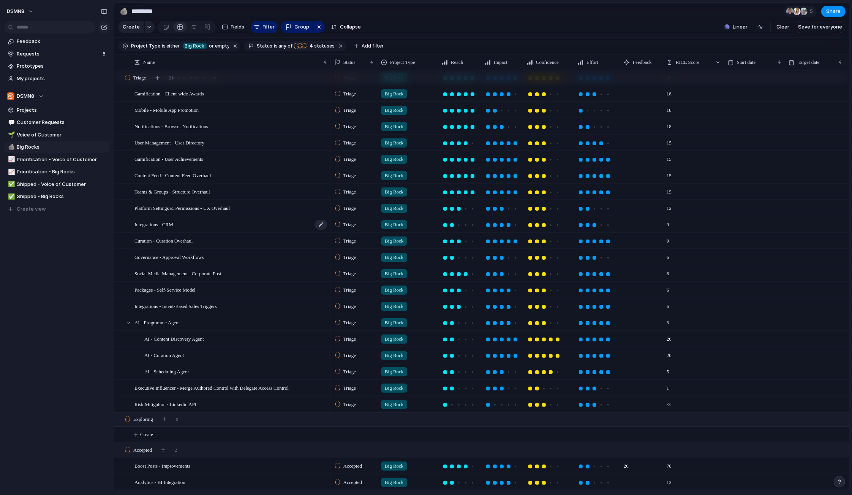
scroll to position [45, 0]
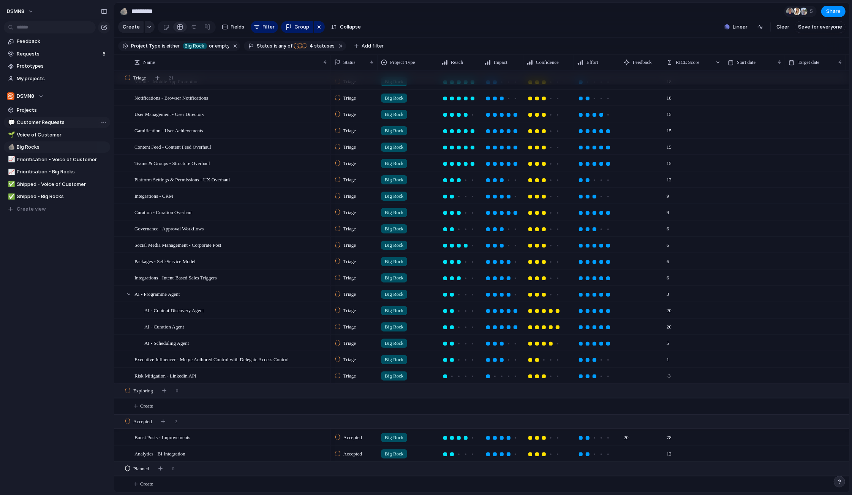
click at [43, 121] on span "Customer Requests" at bounding box center [62, 123] width 90 height 8
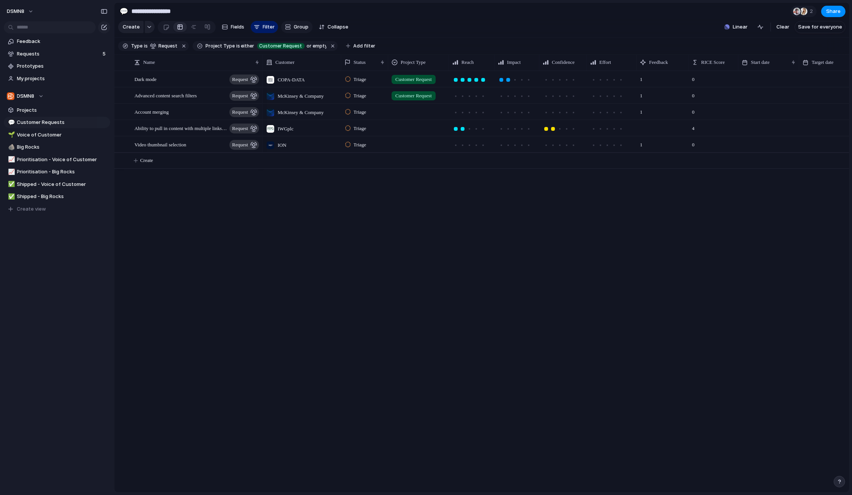
click at [290, 26] on button "Group" at bounding box center [297, 27] width 32 height 12
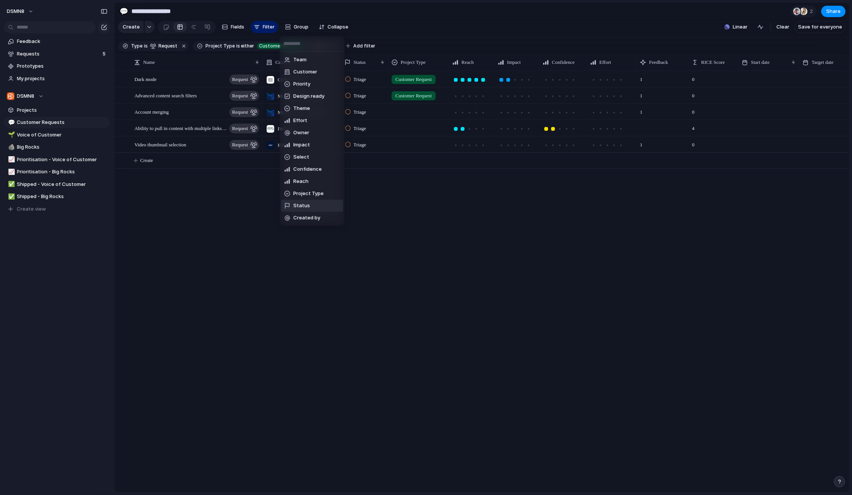
click at [308, 203] on span "Status" at bounding box center [301, 206] width 17 height 8
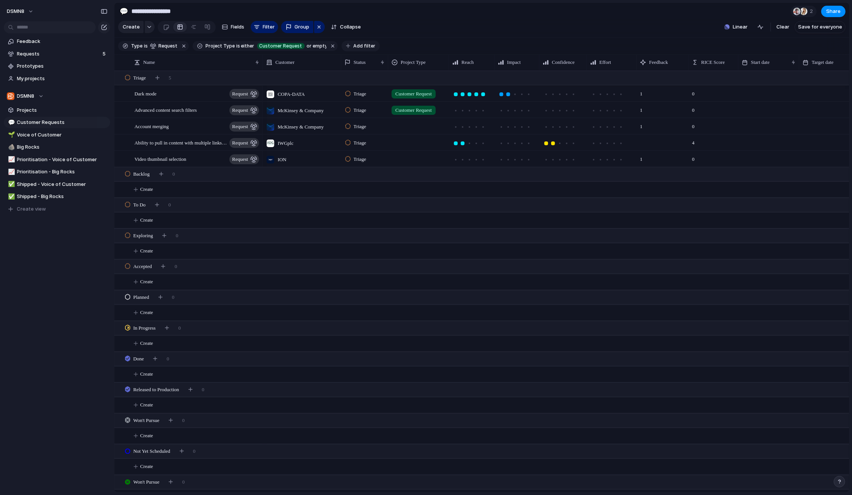
click at [353, 43] on span "Add filter" at bounding box center [364, 46] width 22 height 7
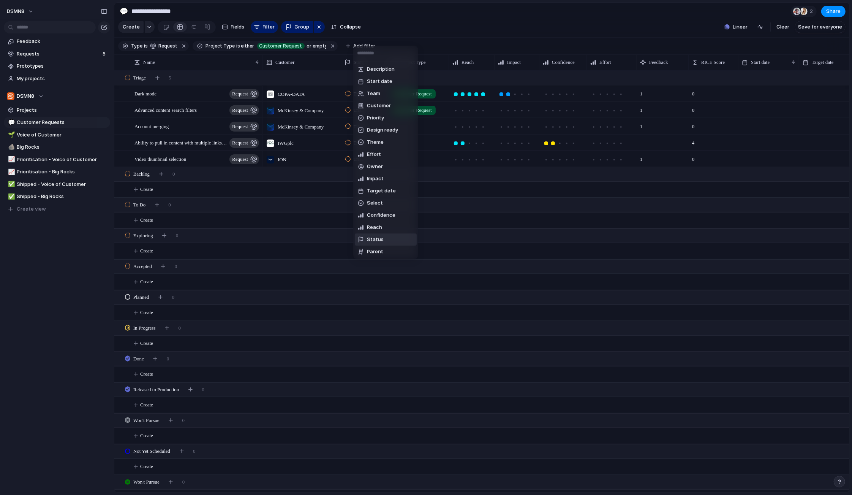
click at [377, 241] on span "Status" at bounding box center [375, 240] width 17 height 8
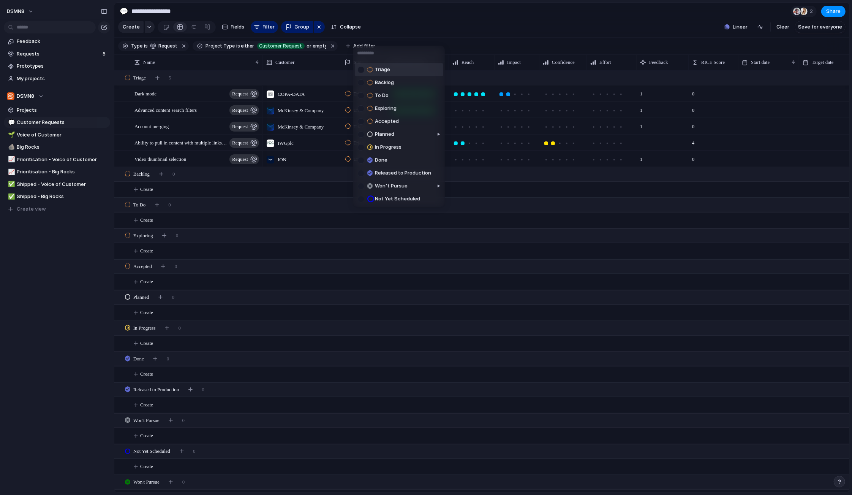
drag, startPoint x: 363, startPoint y: 68, endPoint x: 363, endPoint y: 82, distance: 13.7
click at [363, 68] on div at bounding box center [361, 70] width 6 height 6
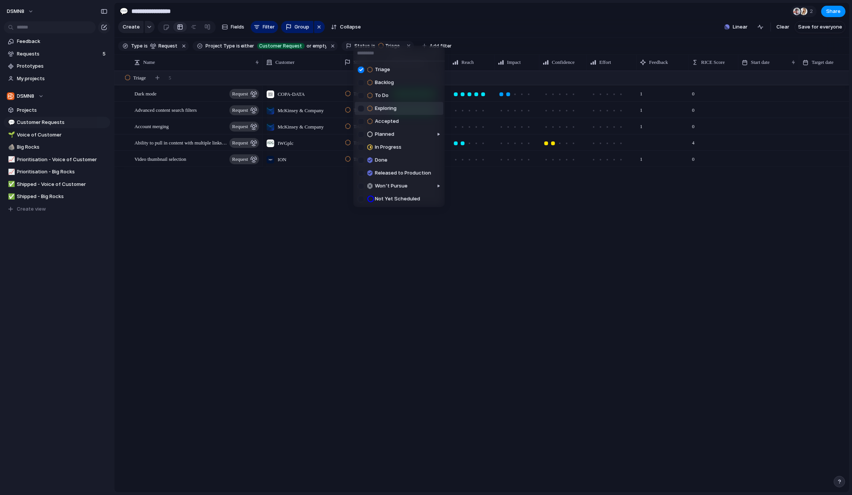
click at [363, 109] on div at bounding box center [361, 108] width 6 height 6
click at [453, 133] on div at bounding box center [451, 134] width 6 height 6
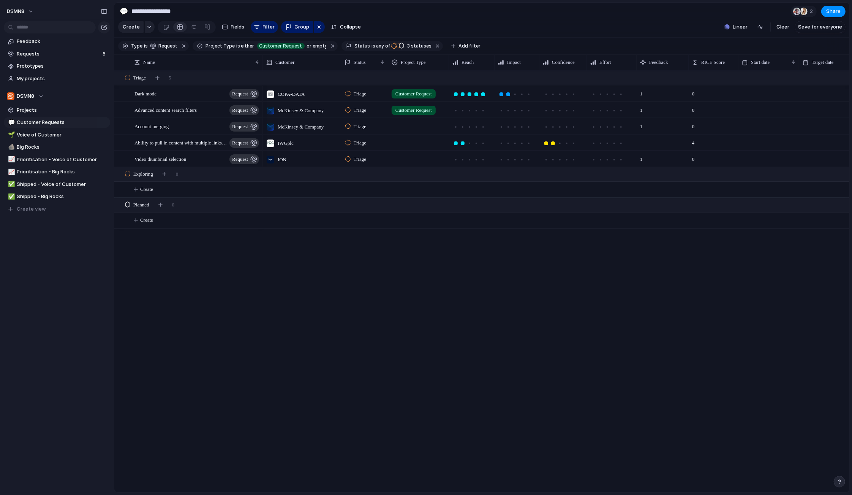
click at [326, 304] on div "Triage Backlog To Do Exploring Accepted Planned In Progress Done Released to Pr…" at bounding box center [426, 247] width 852 height 495
click at [32, 197] on span "Shipped - Big Rocks" at bounding box center [62, 197] width 90 height 8
type input "**********"
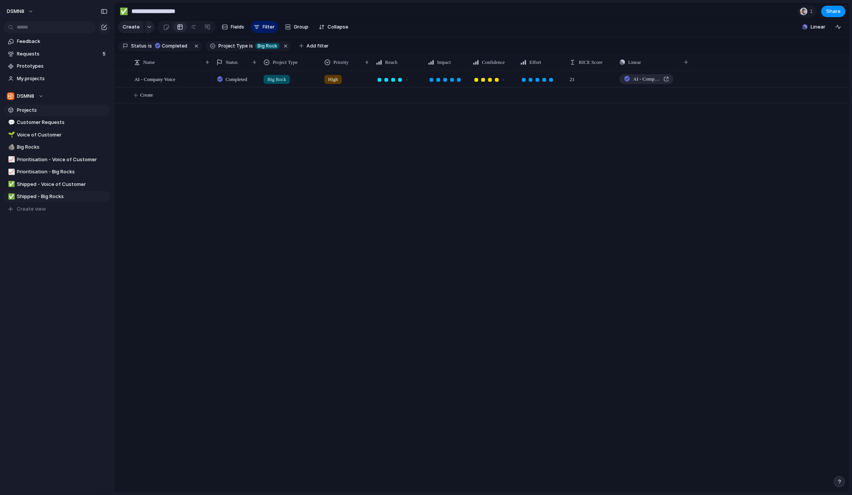
click at [33, 113] on span "Projects" at bounding box center [62, 110] width 90 height 8
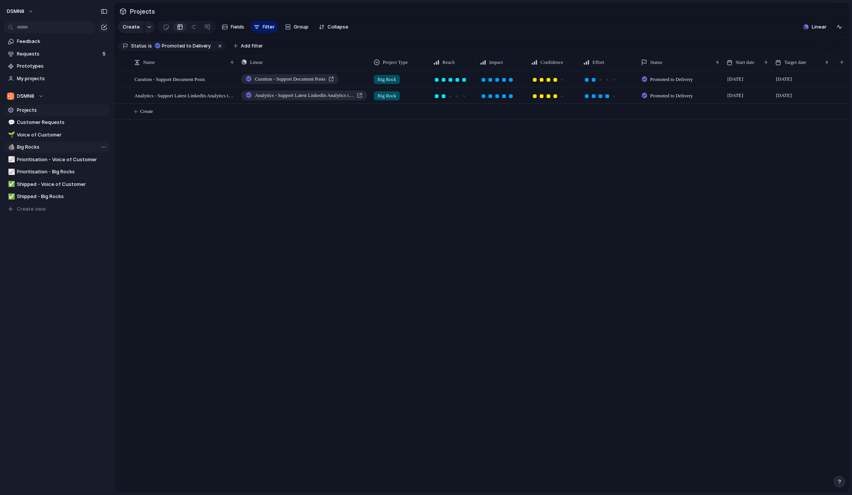
click at [36, 150] on span "Big Rocks" at bounding box center [62, 147] width 90 height 8
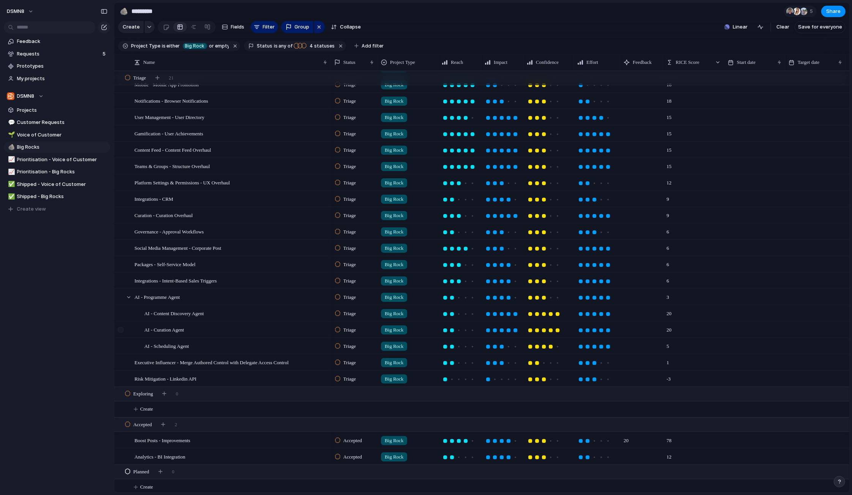
scroll to position [45, 0]
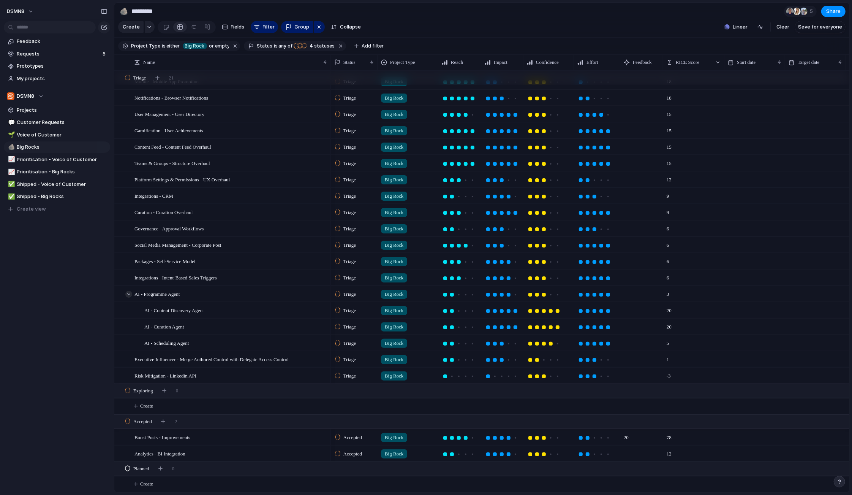
click at [129, 294] on div at bounding box center [128, 294] width 7 height 7
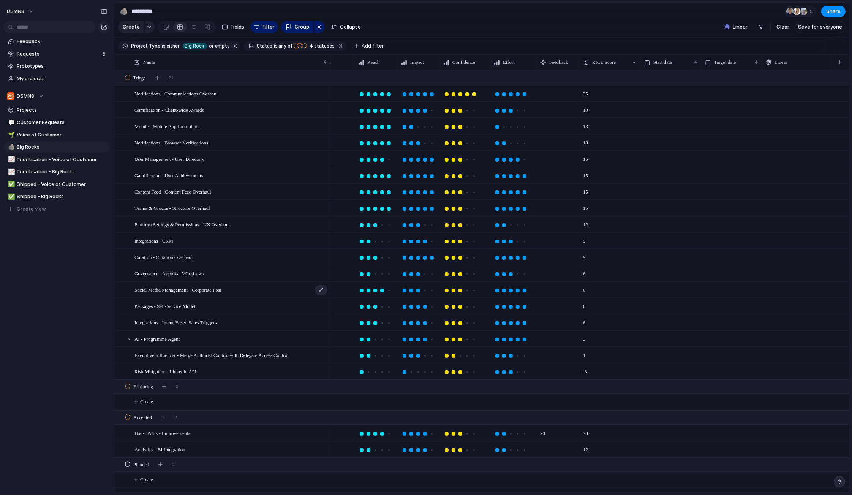
scroll to position [0, 0]
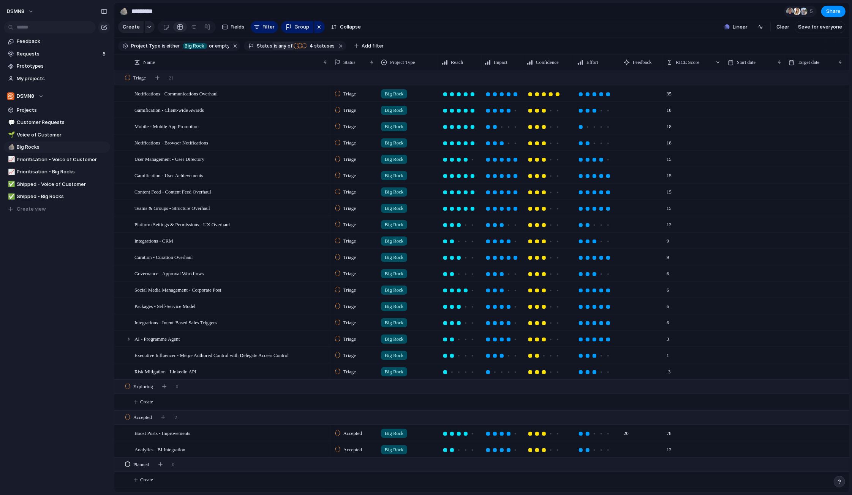
click at [274, 46] on span "is" at bounding box center [276, 46] width 4 height 7
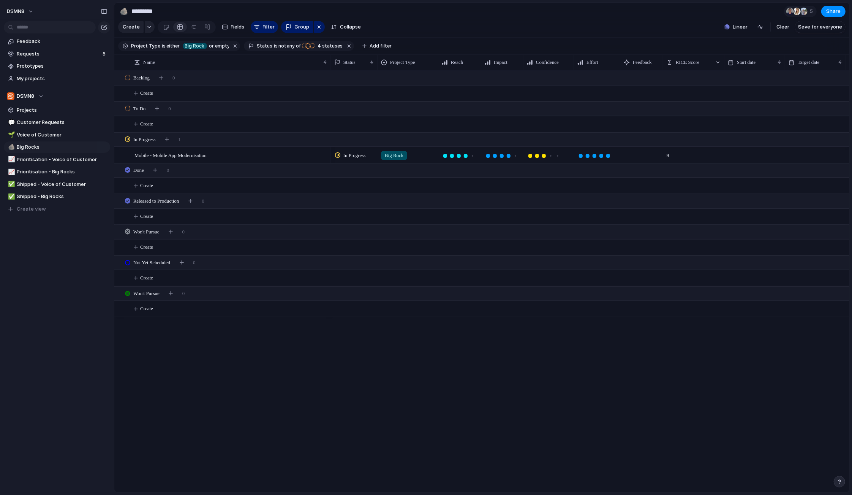
click at [239, 397] on div "Mobile - Mobile App Modernisation In Progress Big Rock 9 Push Backlog 0 Create …" at bounding box center [481, 281] width 735 height 421
click at [290, 44] on span "any of" at bounding box center [293, 46] width 15 height 7
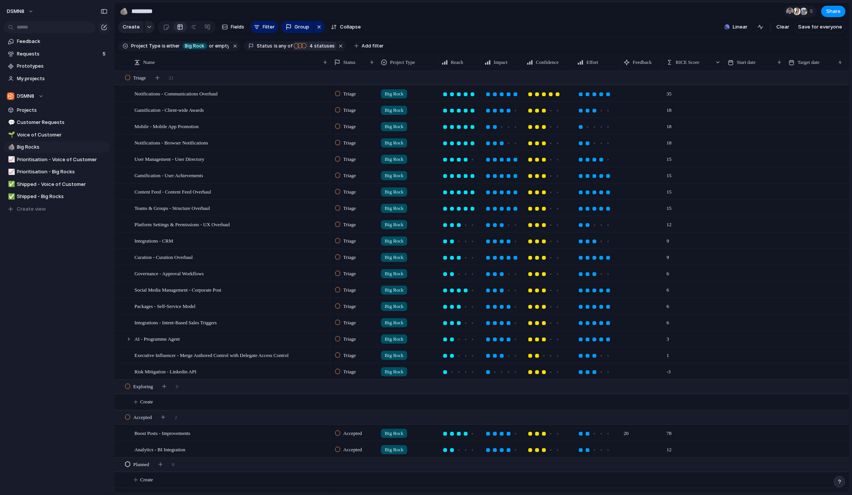
click at [322, 46] on span "4 statuses" at bounding box center [320, 46] width 27 height 7
click at [403, 31] on div "Triage Backlog To Do Exploring Accepted Planned In Progress Done Released to Pr…" at bounding box center [426, 247] width 852 height 495
